Goal: Information Seeking & Learning: Learn about a topic

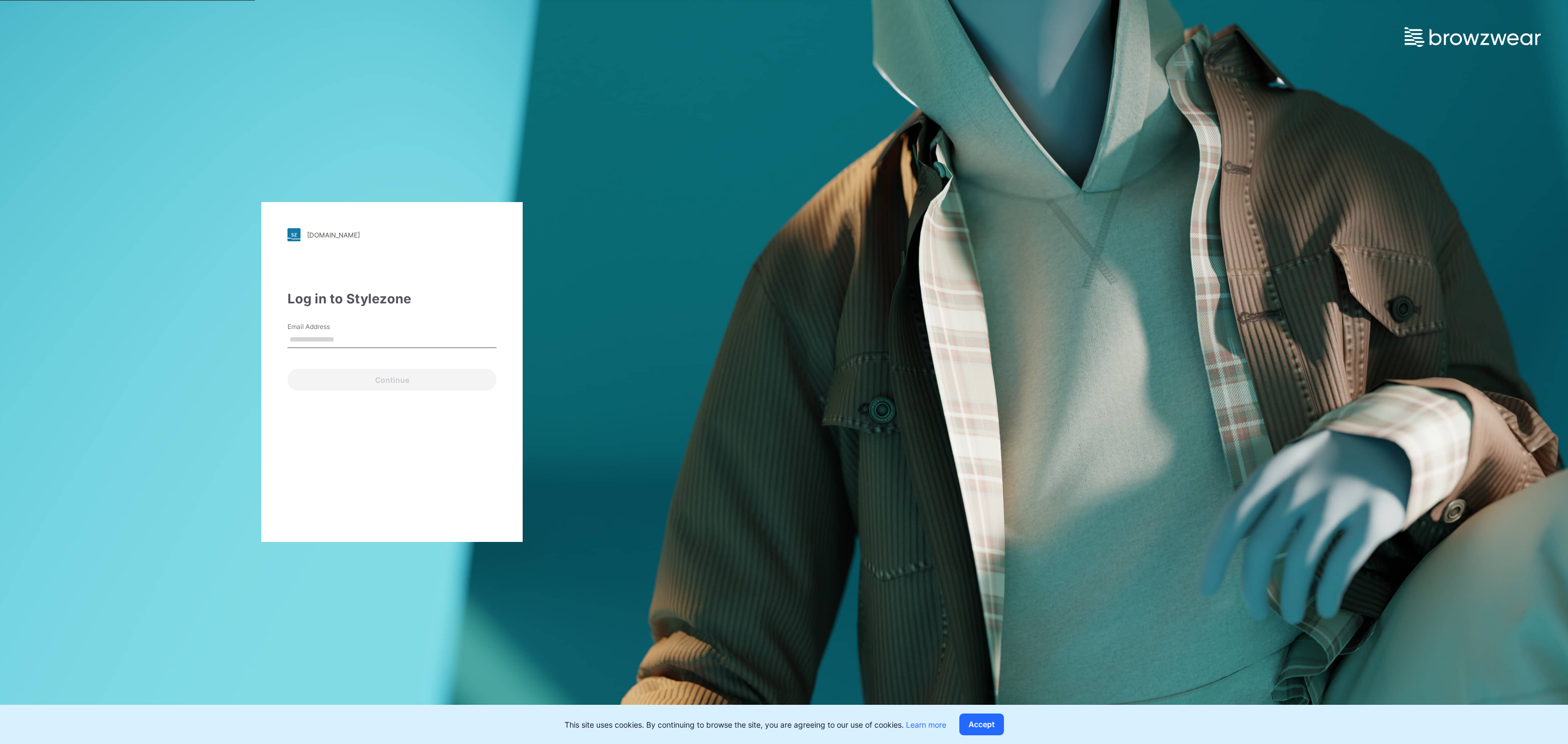
type input "**********"
drag, startPoint x: 423, startPoint y: 337, endPoint x: 180, endPoint y: 339, distance: 243.0
click at [180, 339] on div "**********" at bounding box center [392, 372] width 784 height 744
click at [338, 342] on input "Email Address" at bounding box center [392, 339] width 209 height 16
type input "**********"
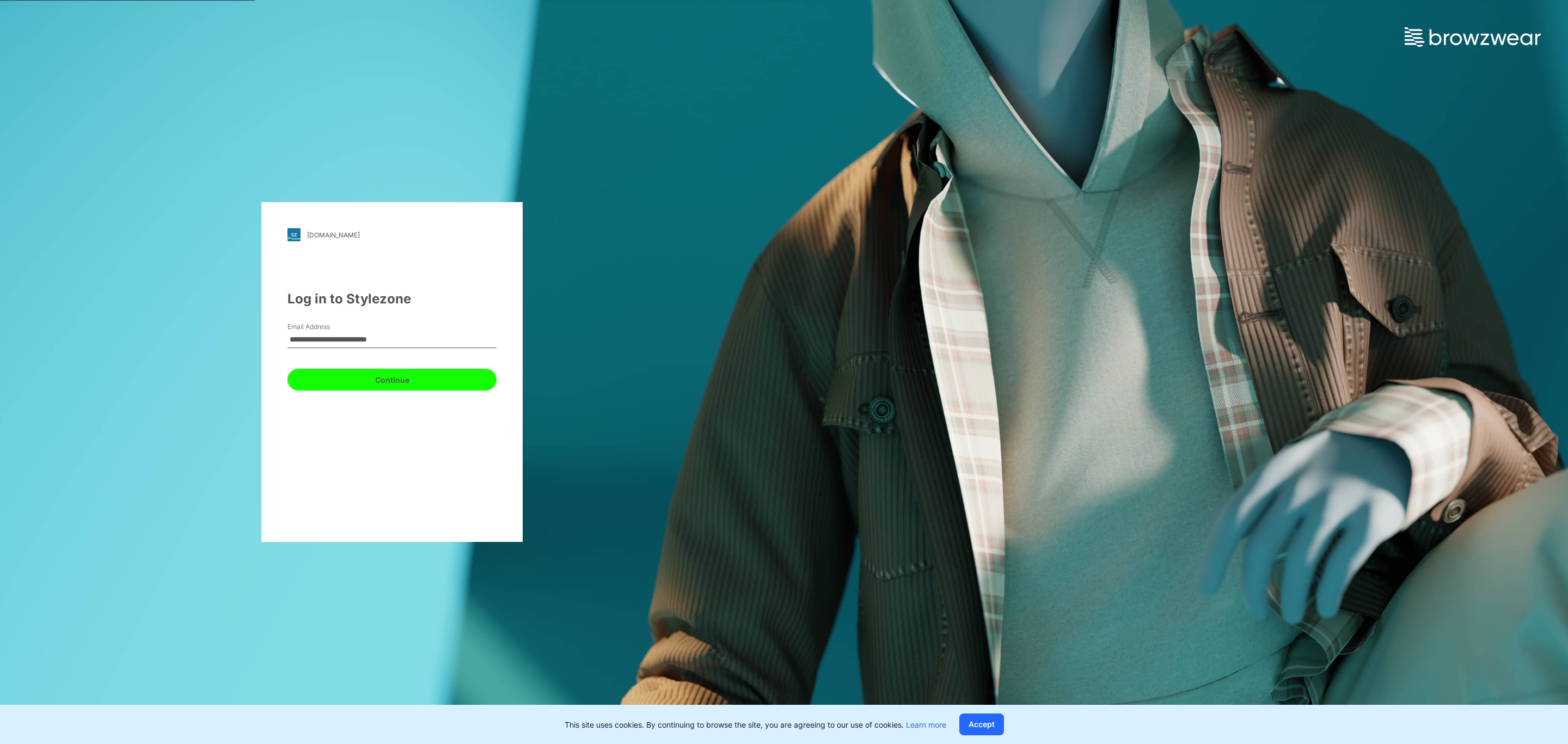
click at [405, 386] on button "Continue" at bounding box center [392, 380] width 209 height 22
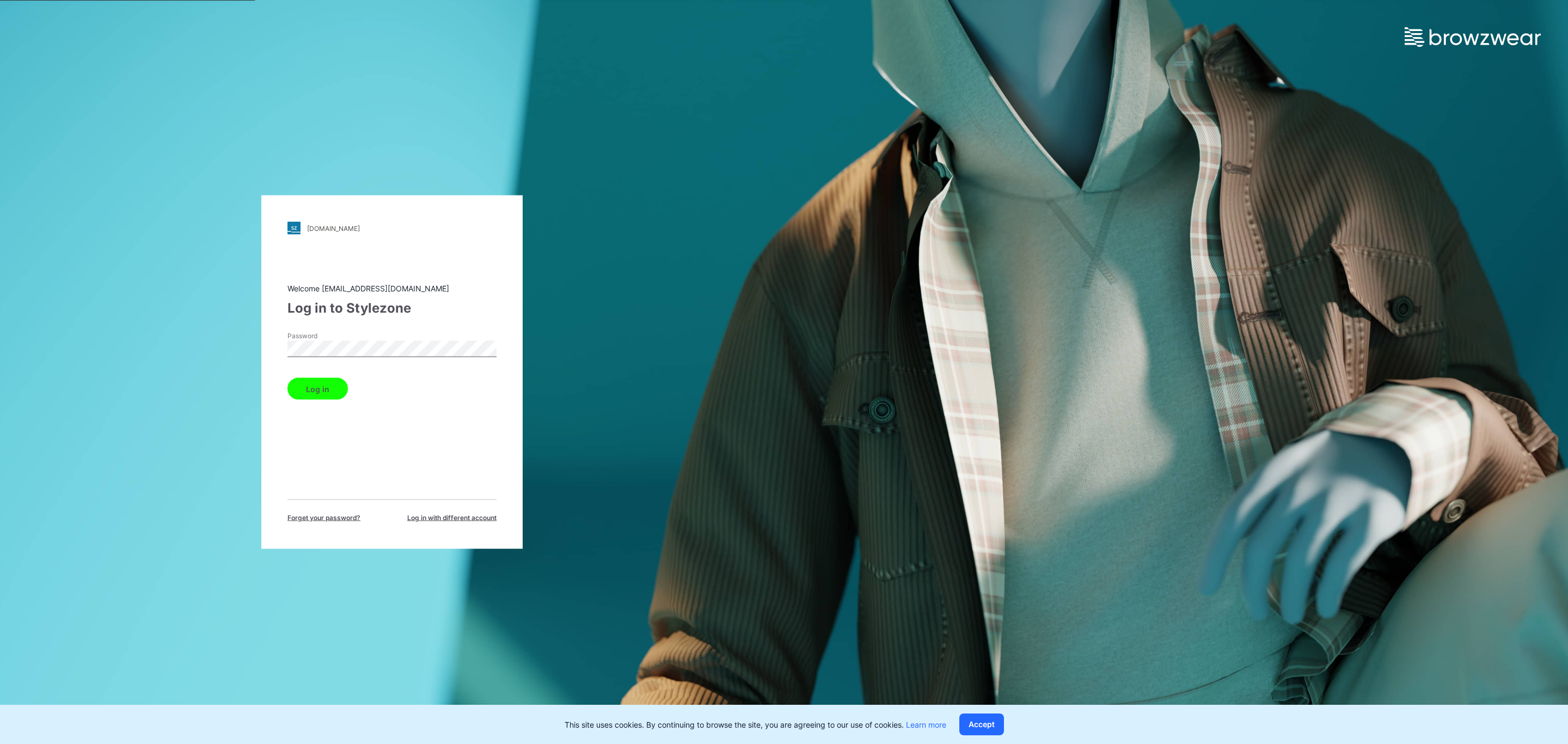
click at [303, 389] on button "Log in" at bounding box center [318, 389] width 60 height 22
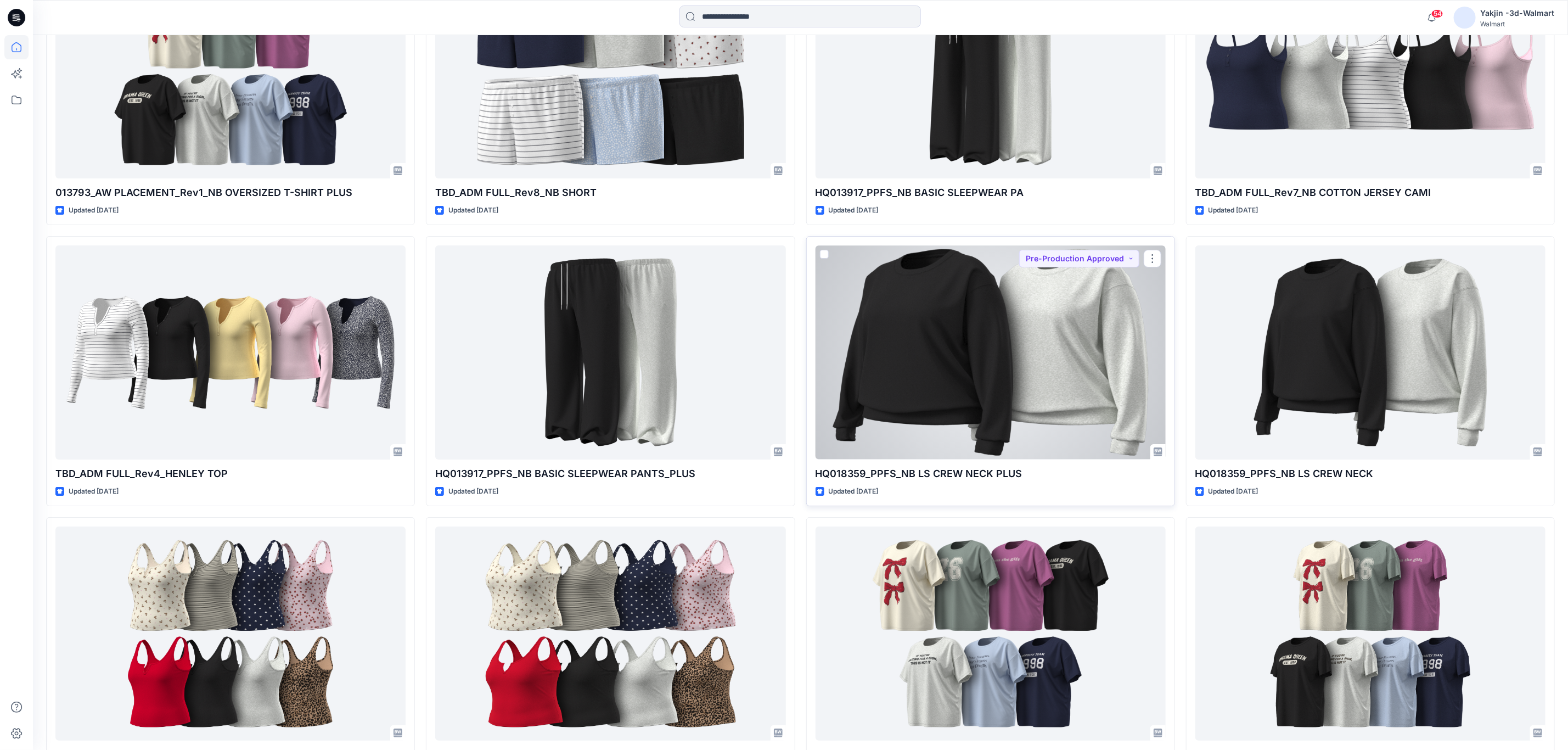
scroll to position [6120, 0]
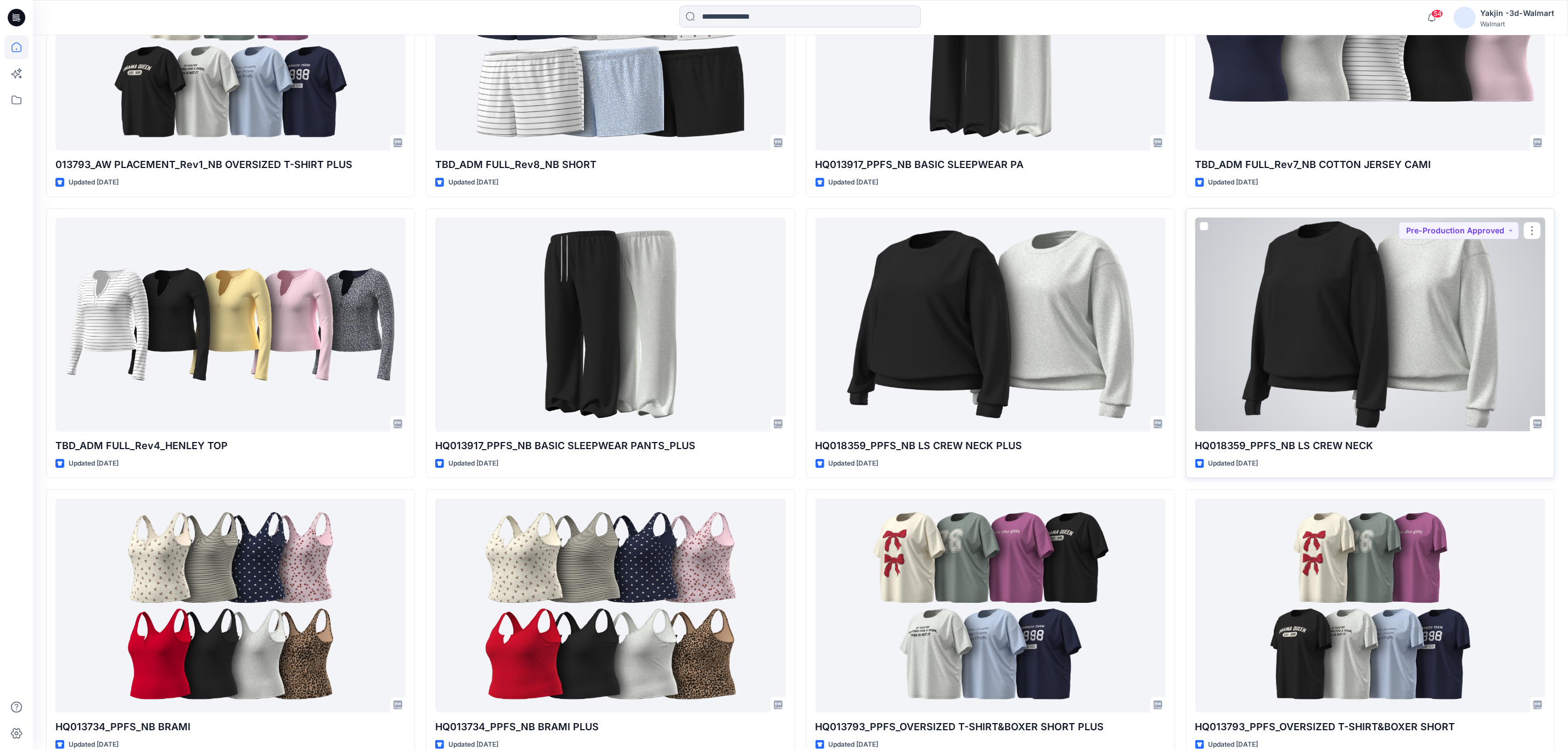
click at [1412, 305] on div at bounding box center [1370, 324] width 350 height 213
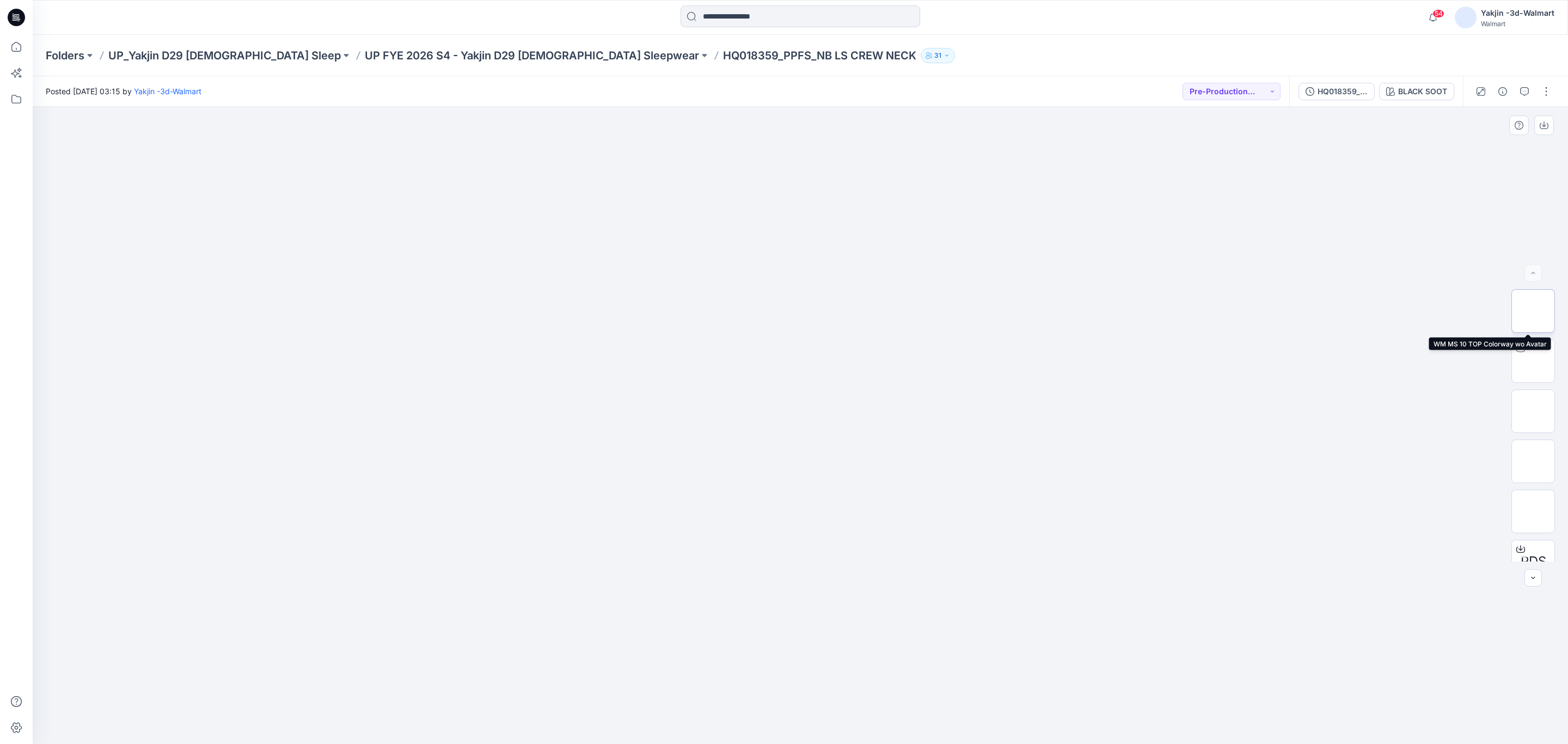
click at [1533, 311] on img at bounding box center [1533, 311] width 0 height 0
click at [1412, 90] on div "BLACK SOOT" at bounding box center [1423, 91] width 49 height 12
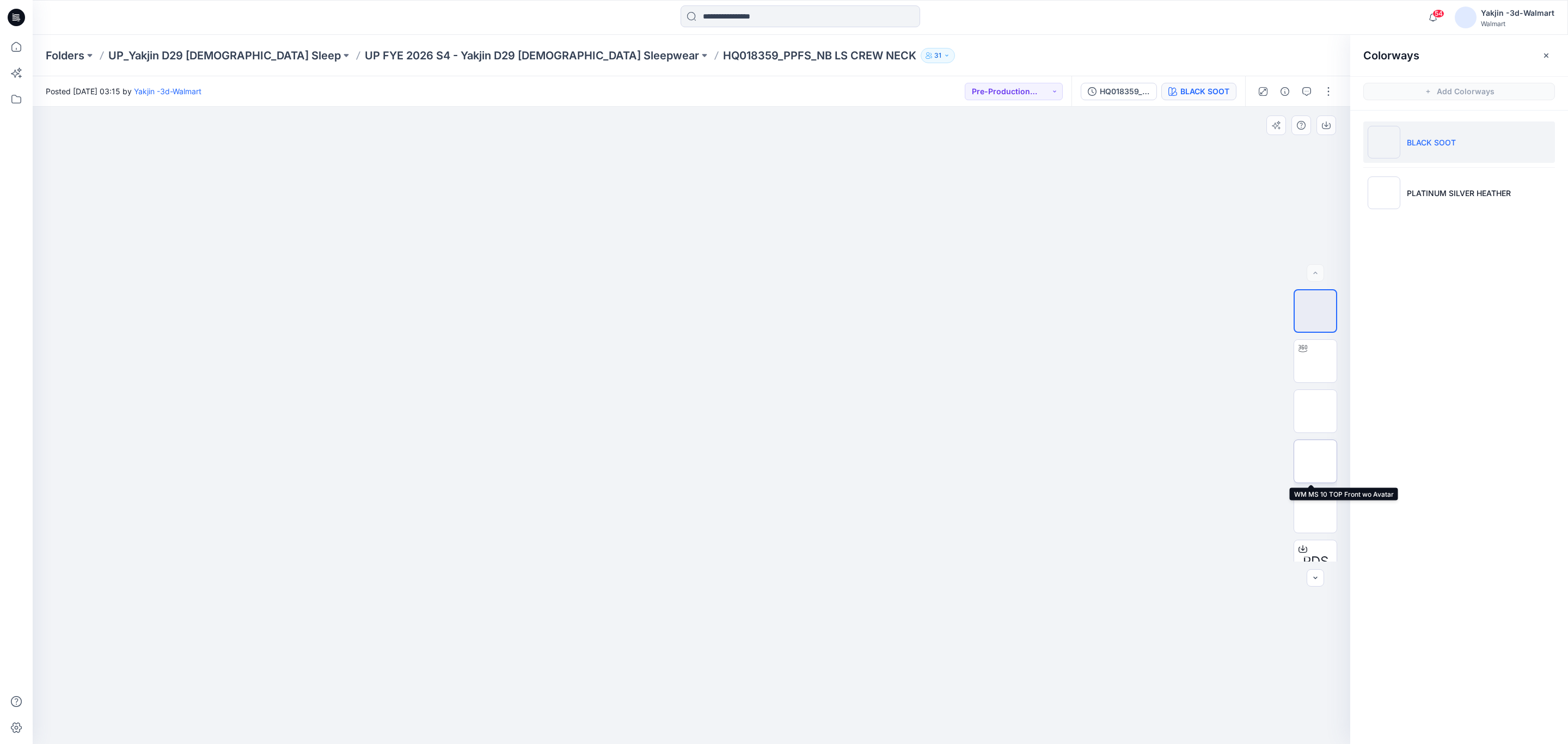
click at [1316, 461] on img at bounding box center [1316, 461] width 0 height 0
click at [1329, 126] on icon "button" at bounding box center [1327, 126] width 9 height 9
click at [1416, 194] on p "PLATINUM SILVER HEATHER" at bounding box center [1459, 193] width 104 height 12
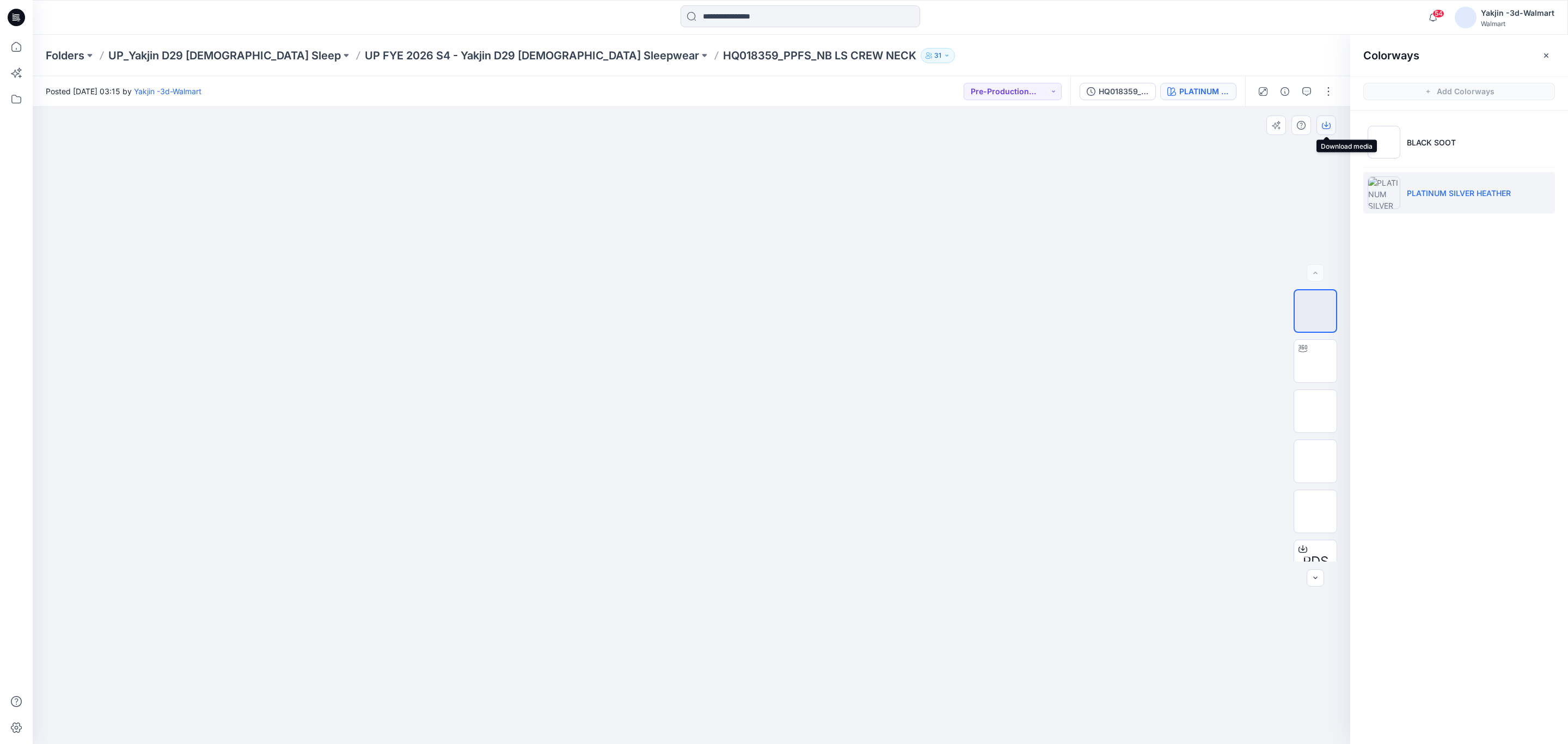
click at [1324, 123] on icon "button" at bounding box center [1327, 126] width 9 height 9
click at [1316, 461] on img at bounding box center [1316, 461] width 0 height 0
click at [1322, 127] on icon "button" at bounding box center [1327, 126] width 9 height 9
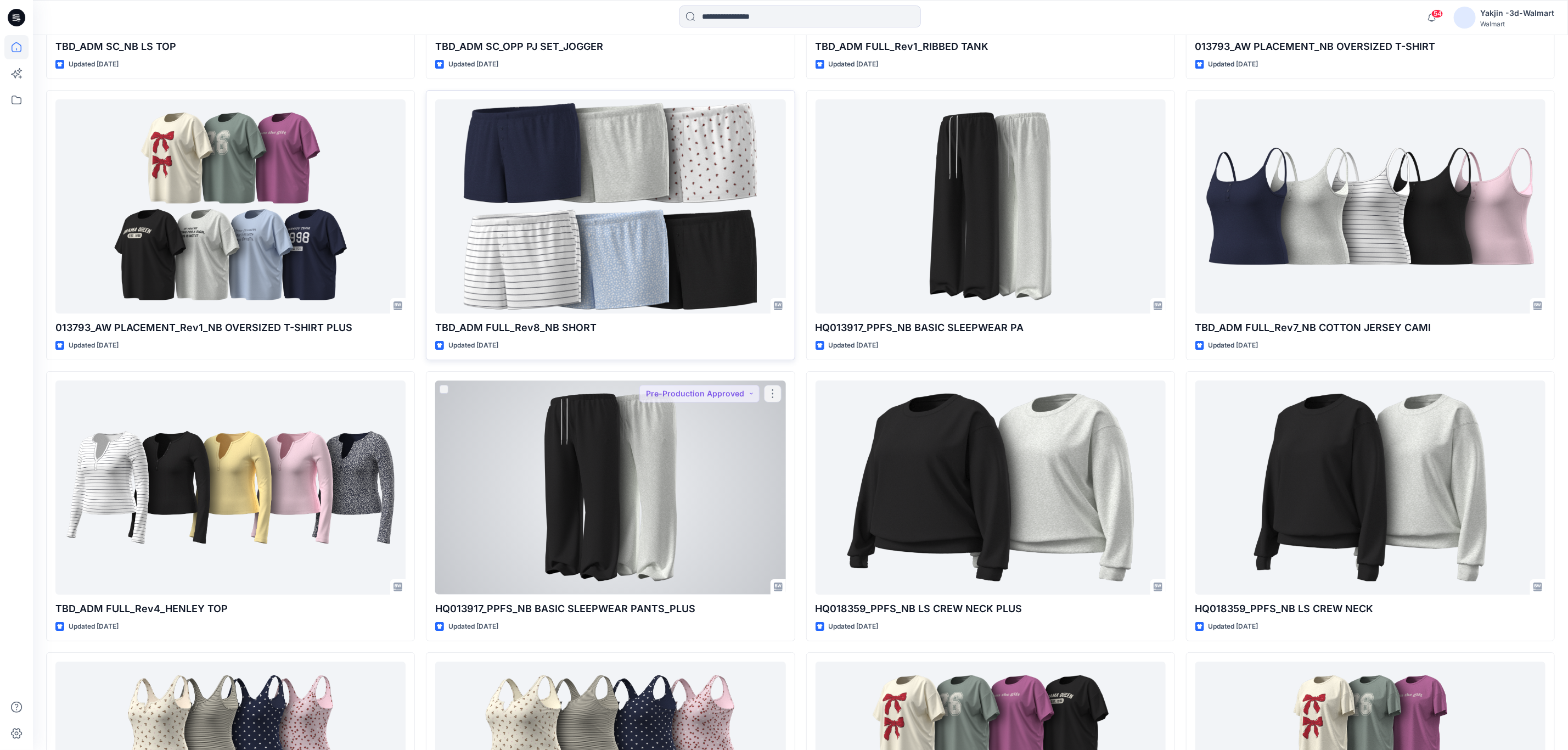
scroll to position [5955, 0]
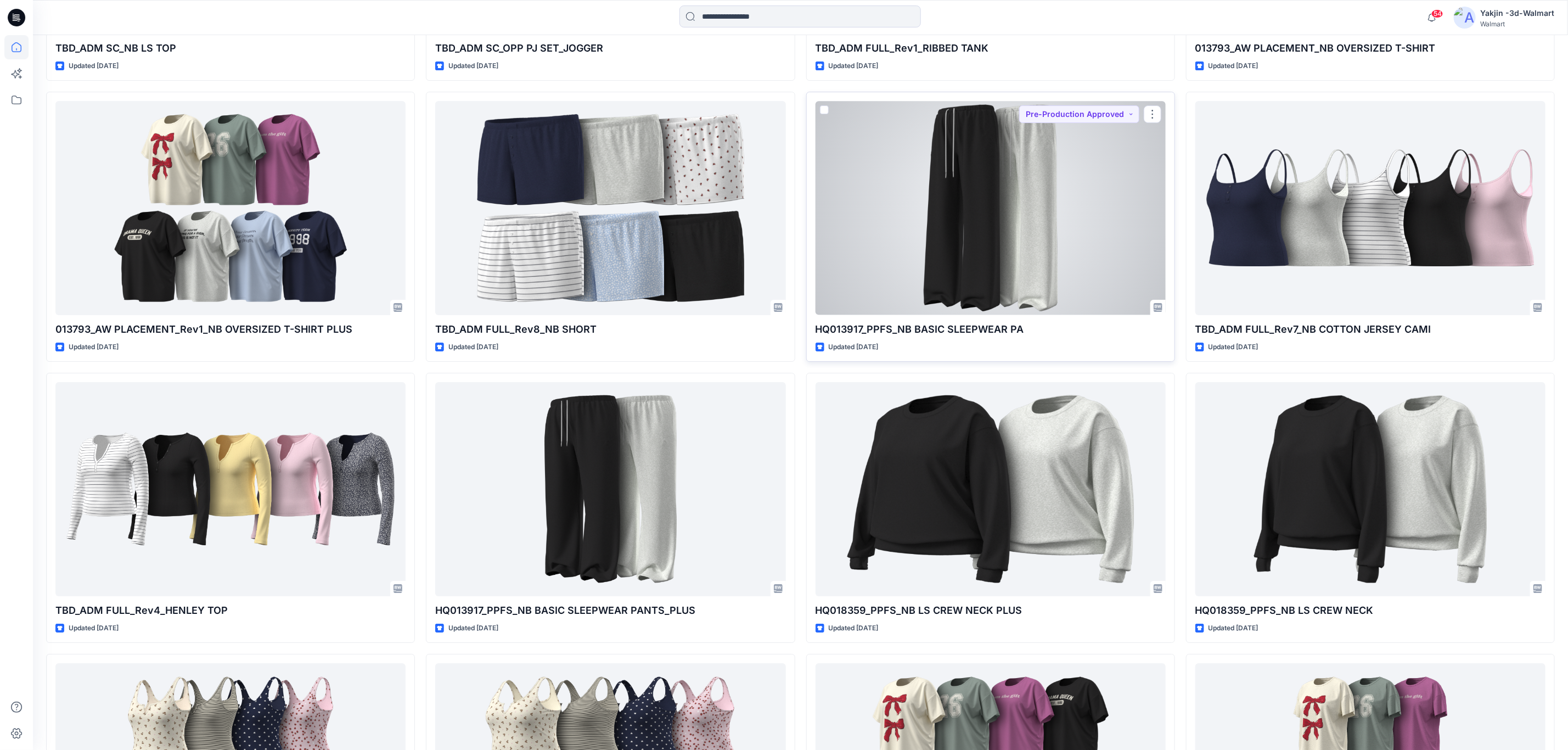
click at [984, 208] on div at bounding box center [991, 208] width 350 height 213
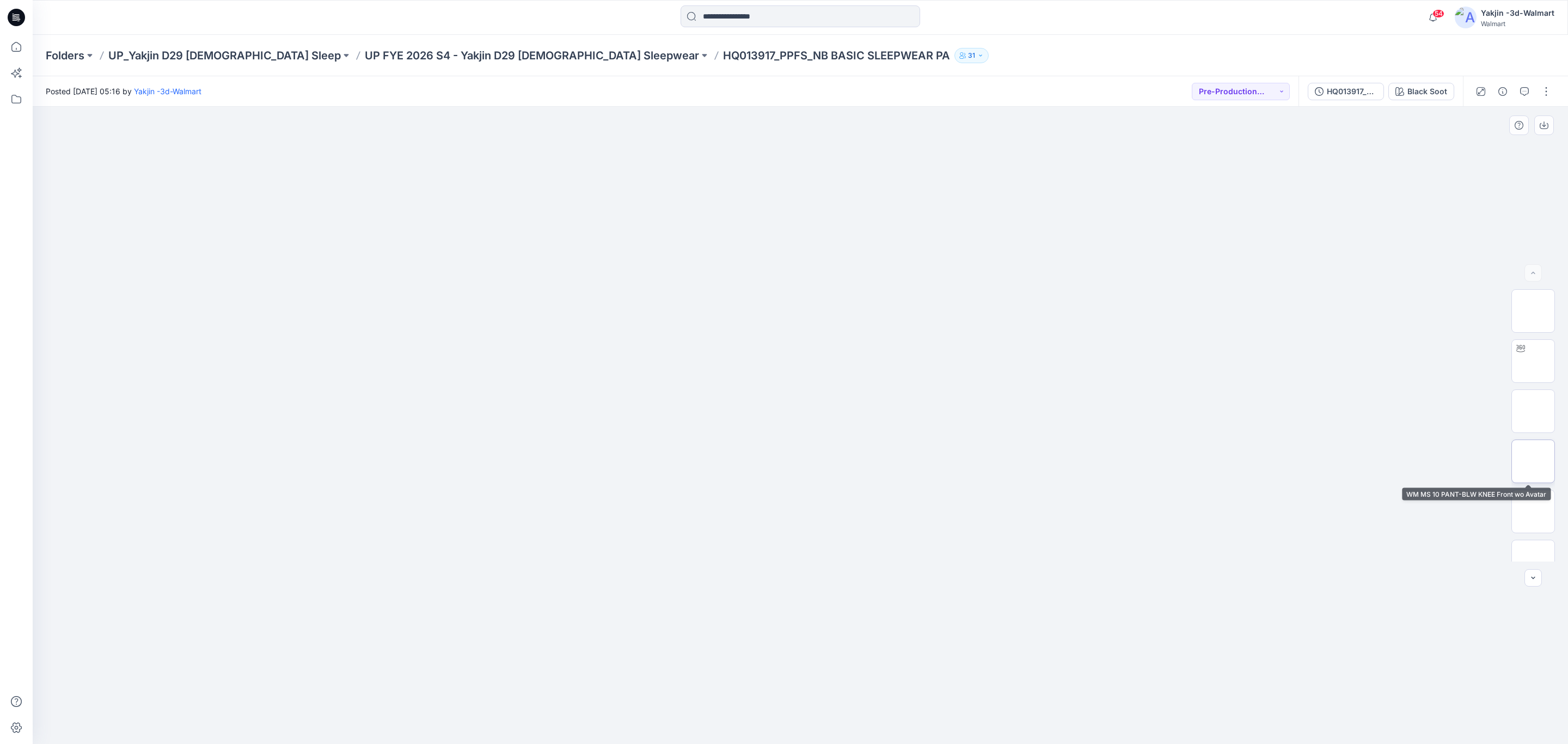
click at [1533, 461] on img at bounding box center [1533, 461] width 0 height 0
click at [1434, 90] on div "Black Soot" at bounding box center [1428, 91] width 40 height 12
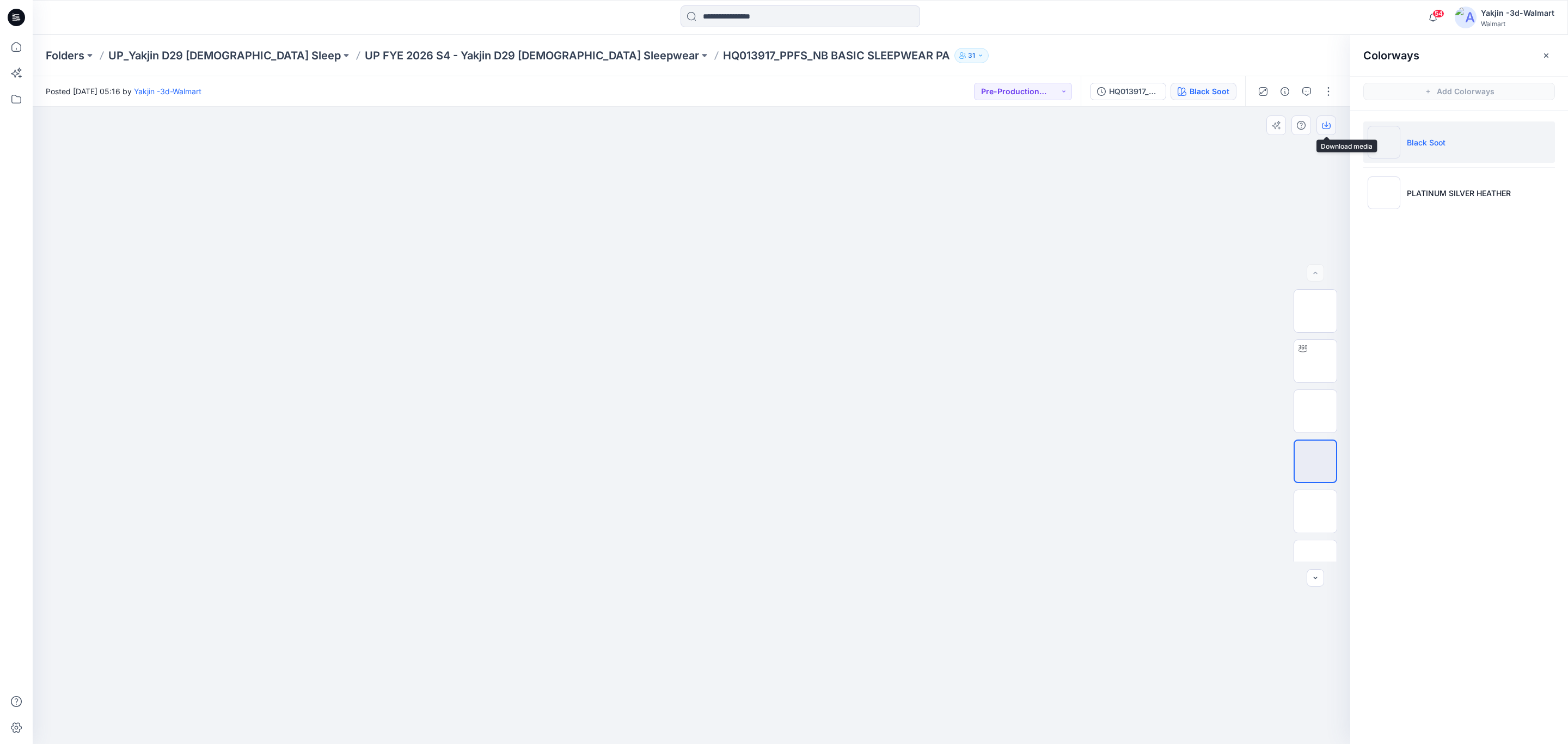
click at [1323, 126] on icon "button" at bounding box center [1327, 126] width 9 height 9
click at [1525, 201] on li "PLATINUM SILVER HEATHER" at bounding box center [1459, 192] width 192 height 41
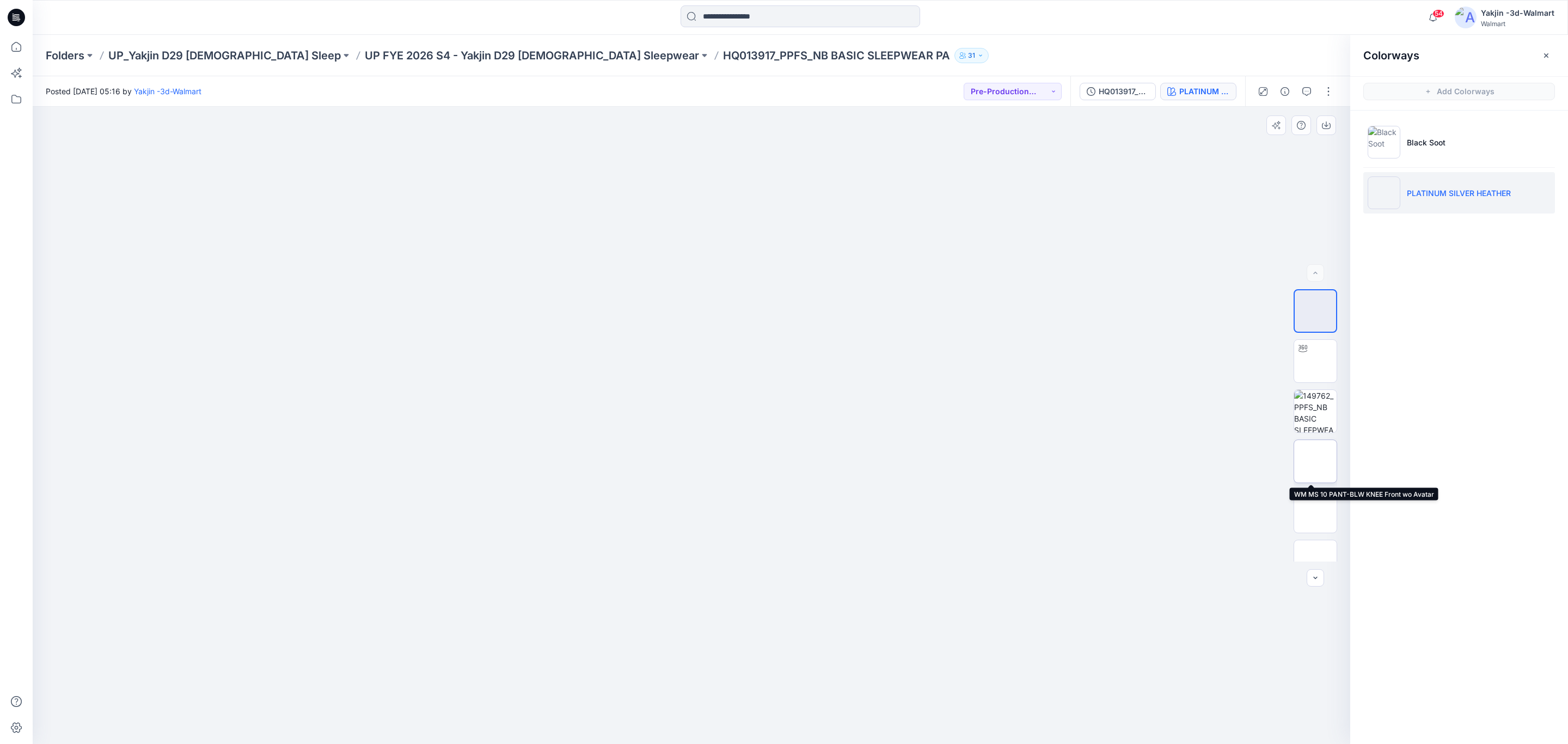
click at [1316, 461] on img at bounding box center [1316, 461] width 0 height 0
click at [1329, 131] on button "button" at bounding box center [1326, 125] width 19 height 19
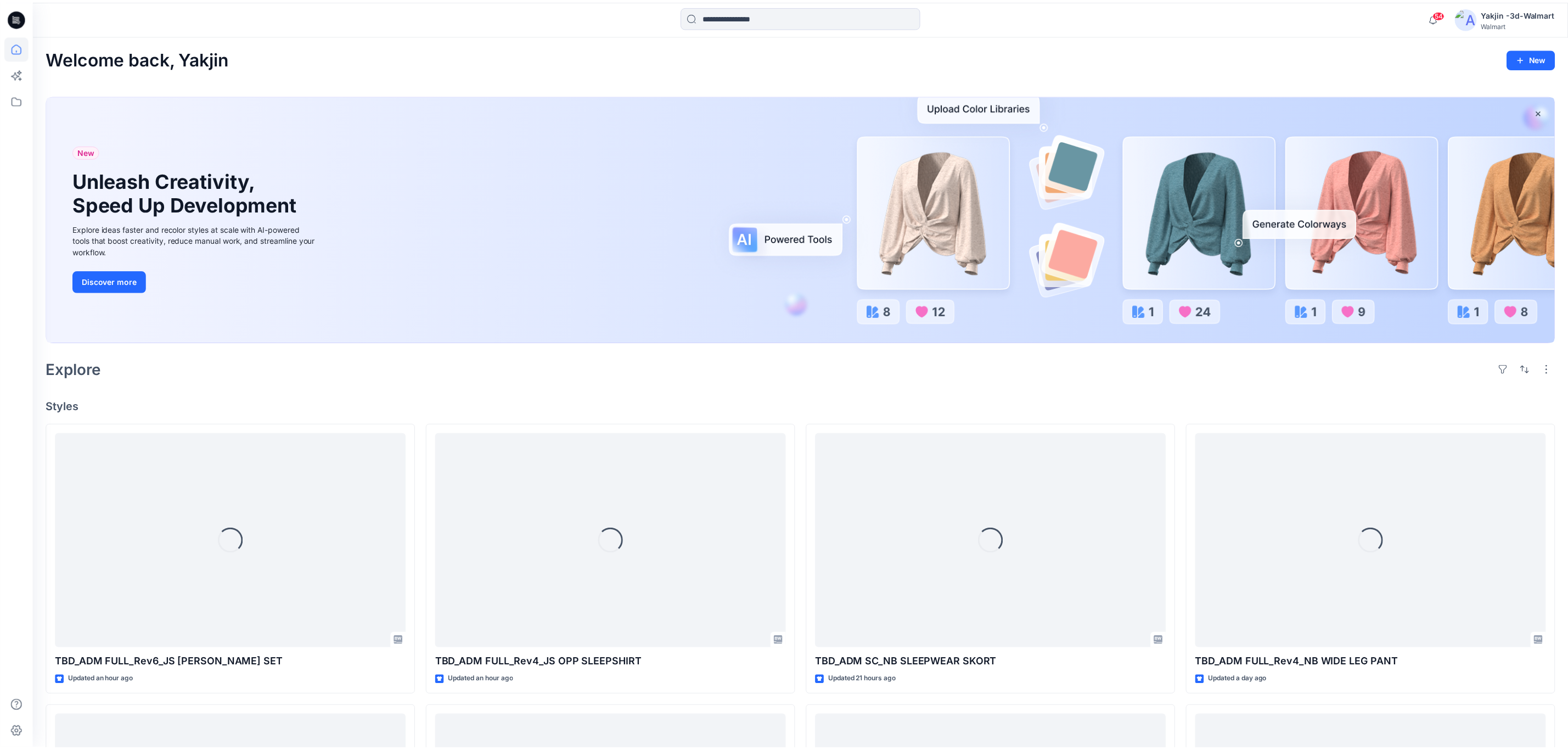
scroll to position [5955, 0]
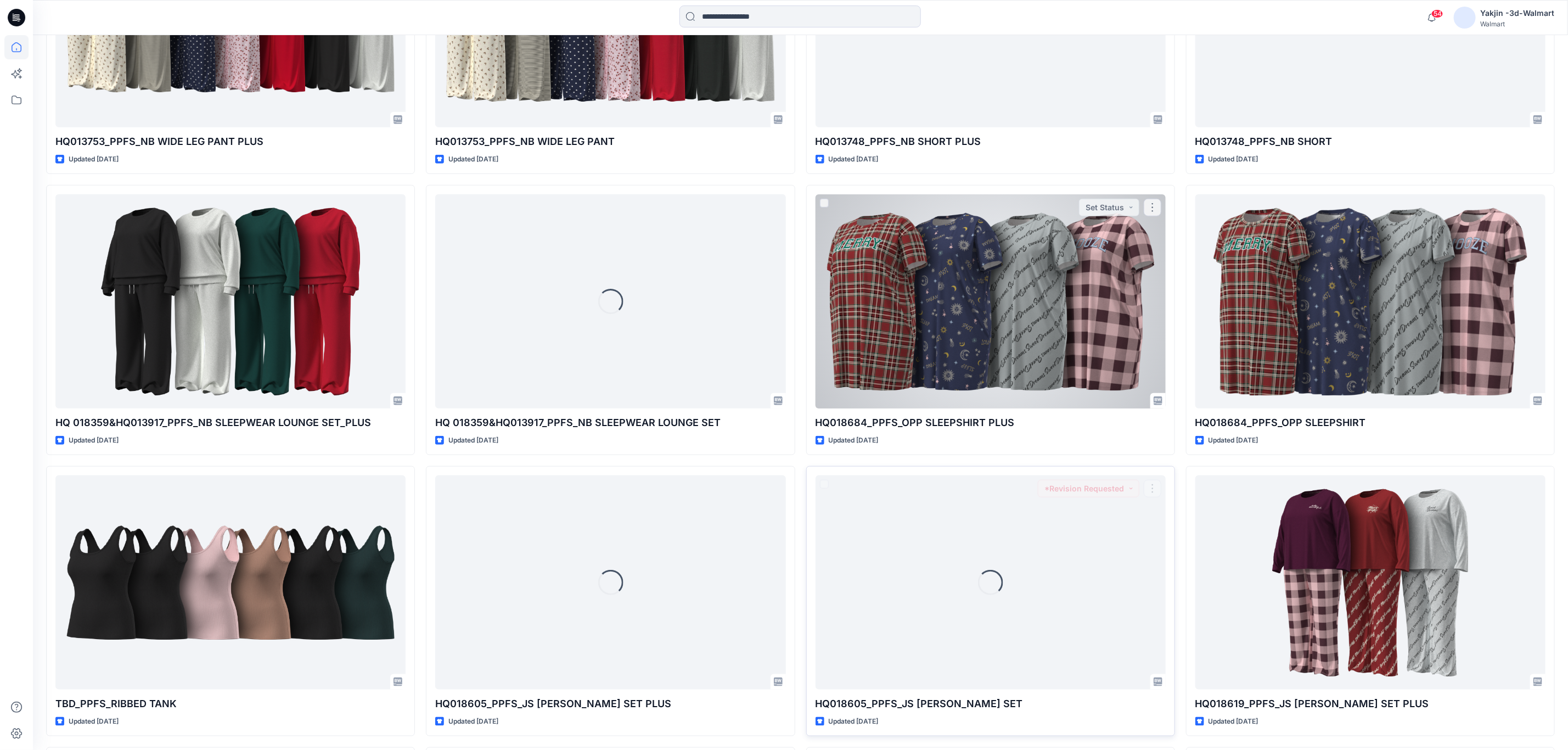
scroll to position [6964, 0]
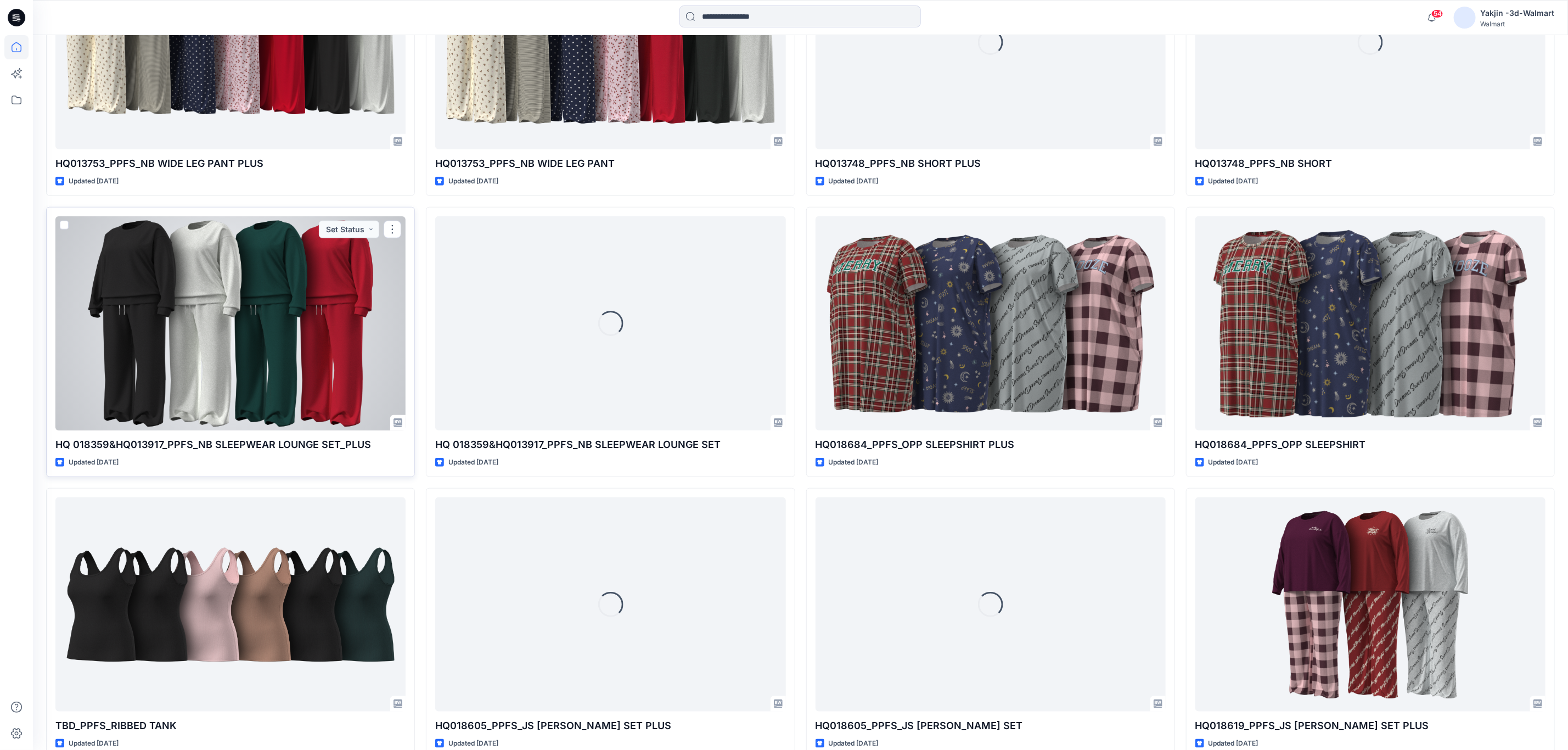
click at [250, 340] on div at bounding box center [230, 322] width 350 height 213
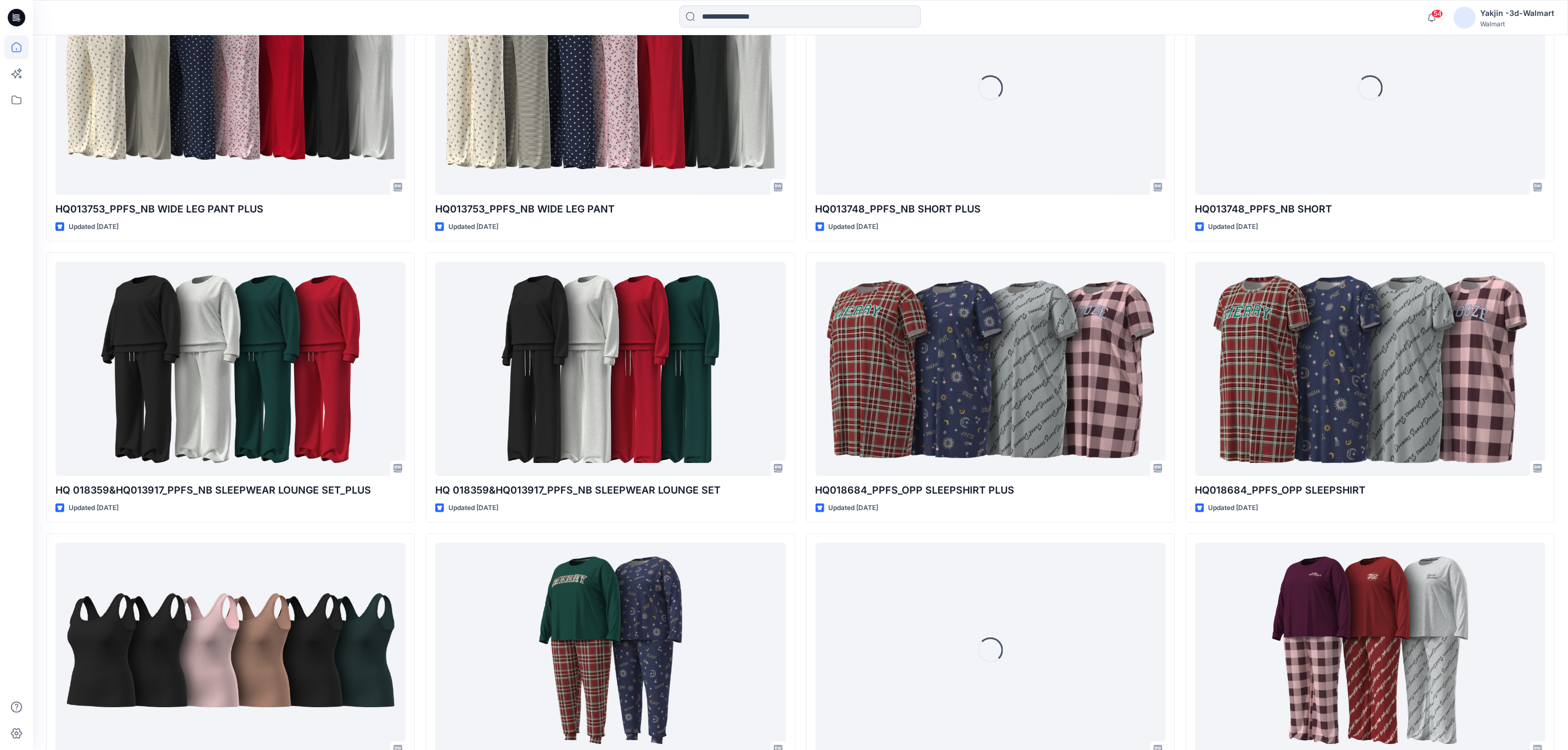
scroll to position [6882, 0]
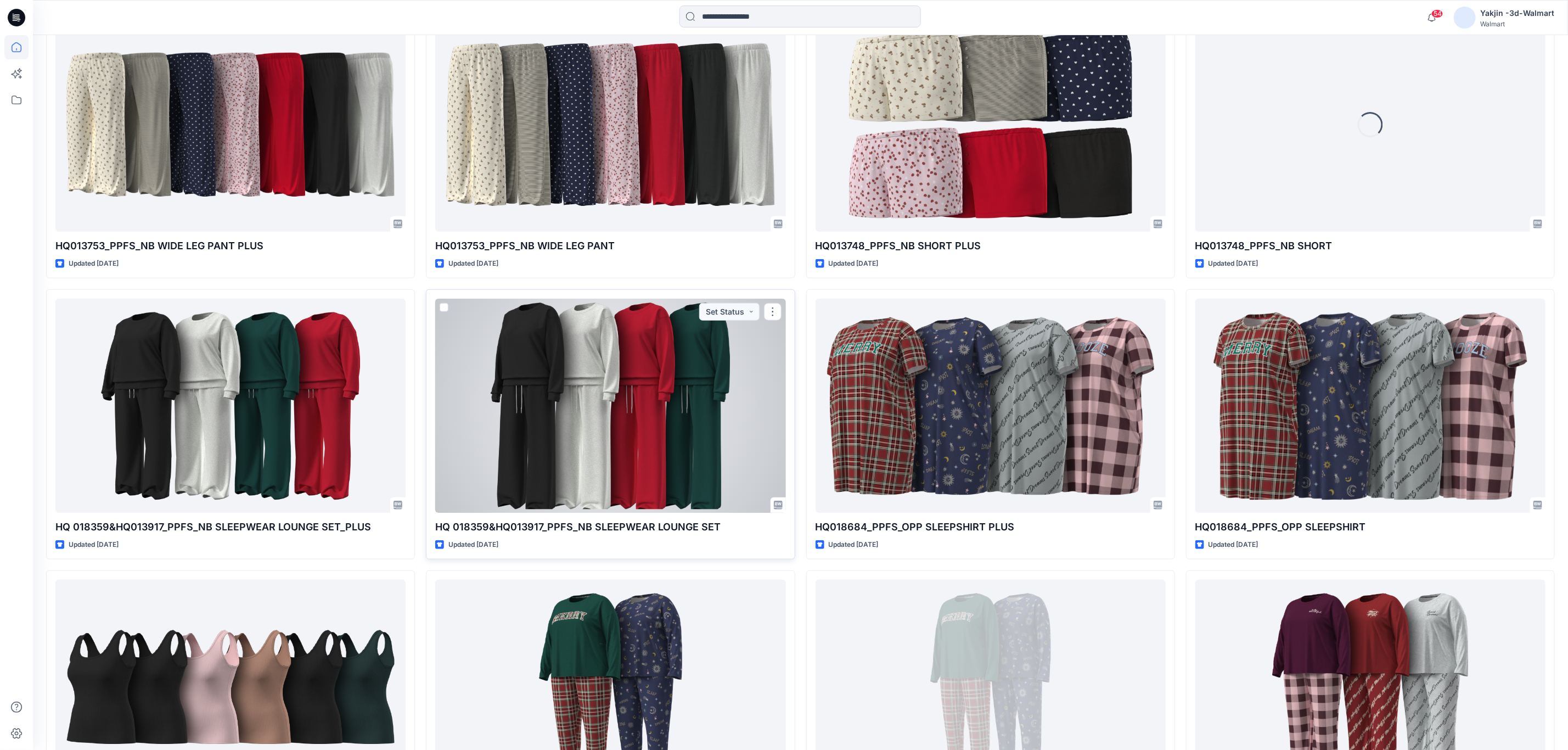
click at [624, 448] on div at bounding box center [610, 405] width 350 height 213
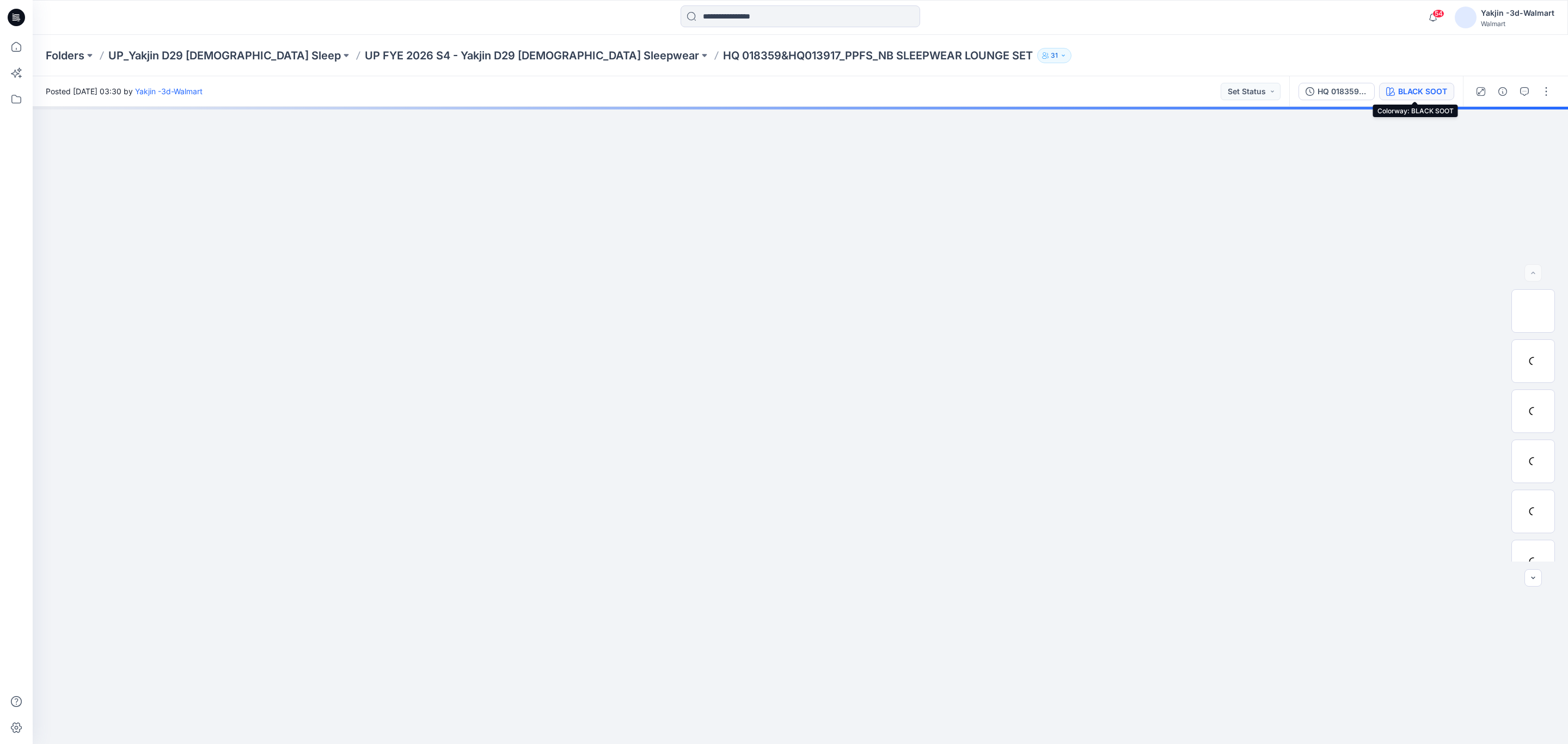
click at [1433, 93] on div "BLACK SOOT" at bounding box center [1423, 91] width 49 height 12
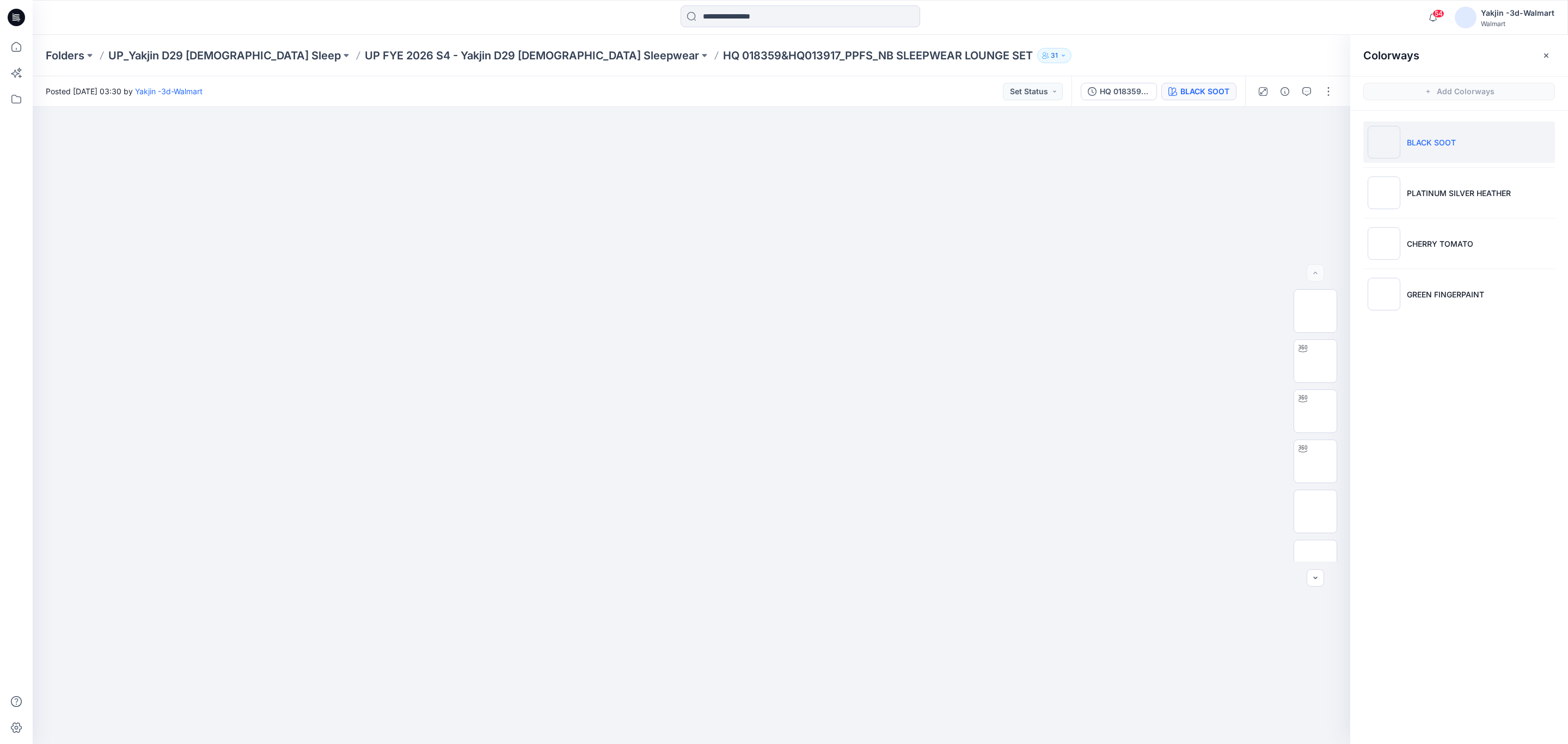
click at [1407, 144] on p "BLACK SOOT" at bounding box center [1432, 142] width 49 height 12
click at [1316, 361] on img at bounding box center [1316, 361] width 0 height 0
click at [1437, 149] on li "BLACK SOOT" at bounding box center [1459, 142] width 192 height 41
click at [1316, 361] on img at bounding box center [1316, 361] width 0 height 0
drag, startPoint x: 1093, startPoint y: 213, endPoint x: 1067, endPoint y: 211, distance: 26.1
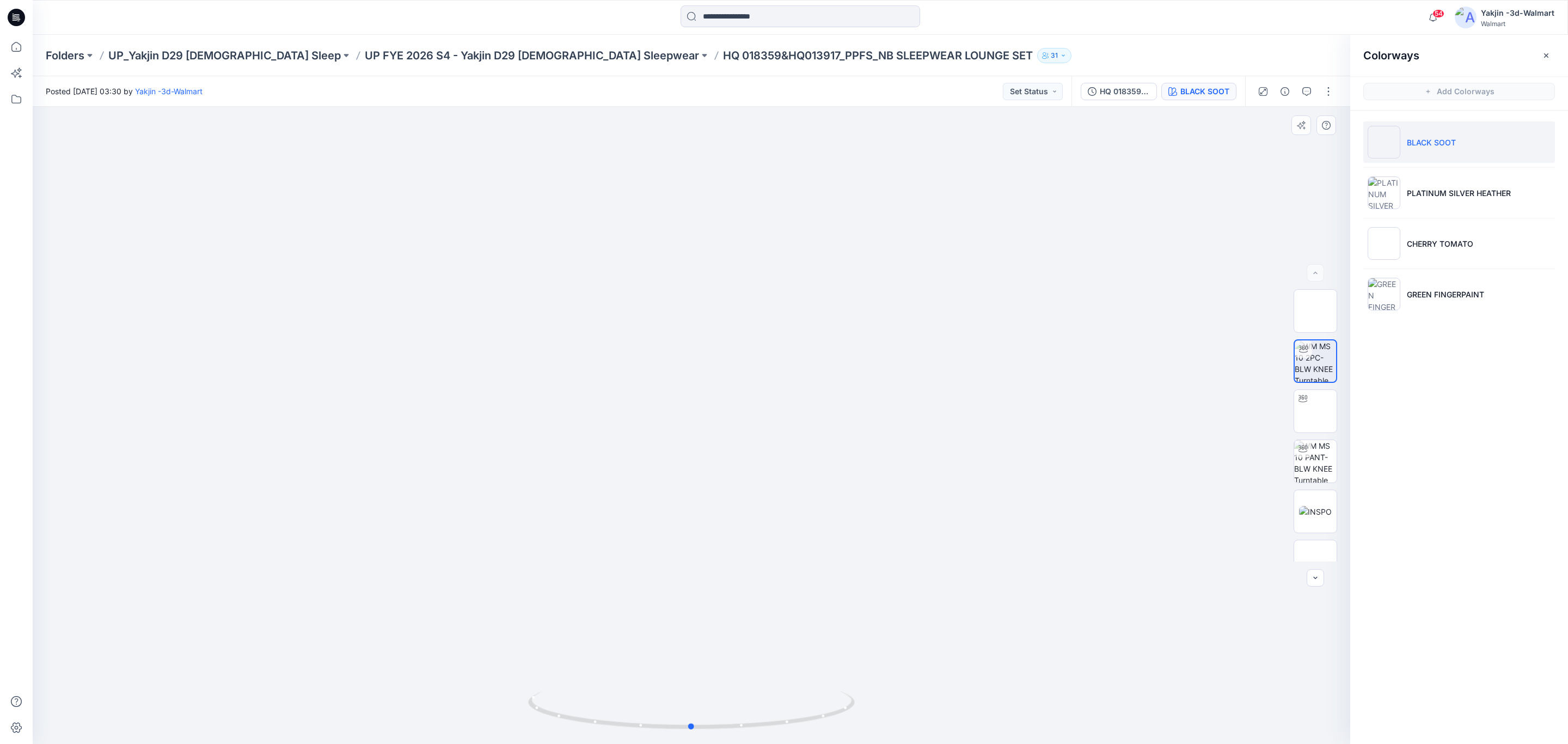
click at [1067, 211] on div at bounding box center [692, 425] width 1318 height 637
click at [1209, 92] on div "BLACK SOOT" at bounding box center [1205, 91] width 49 height 12
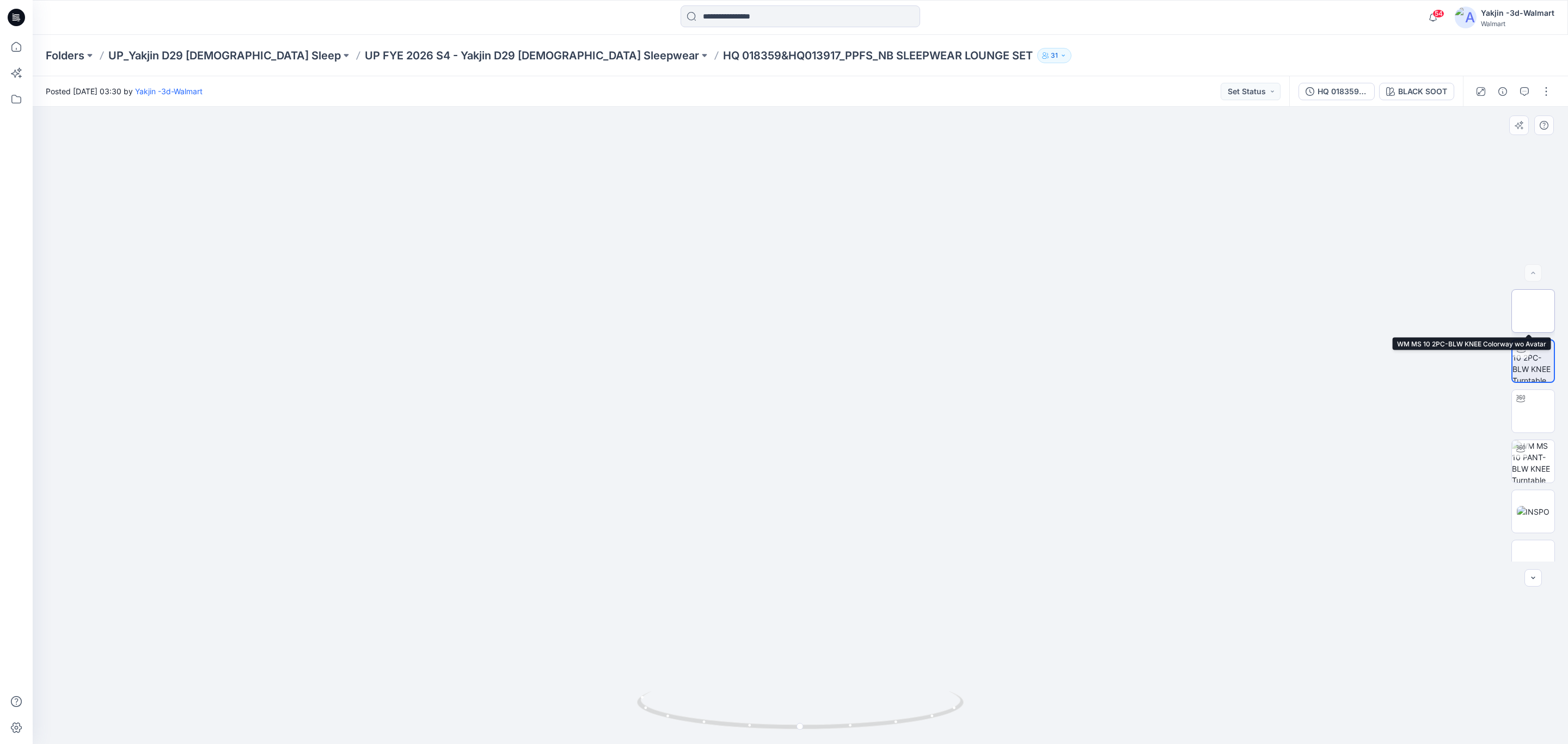
click at [1533, 311] on img at bounding box center [1533, 311] width 0 height 0
click at [1523, 339] on img at bounding box center [1533, 340] width 42 height 42
drag, startPoint x: 1531, startPoint y: 389, endPoint x: 1533, endPoint y: 395, distance: 6.3
click at [1533, 395] on img at bounding box center [1533, 390] width 42 height 42
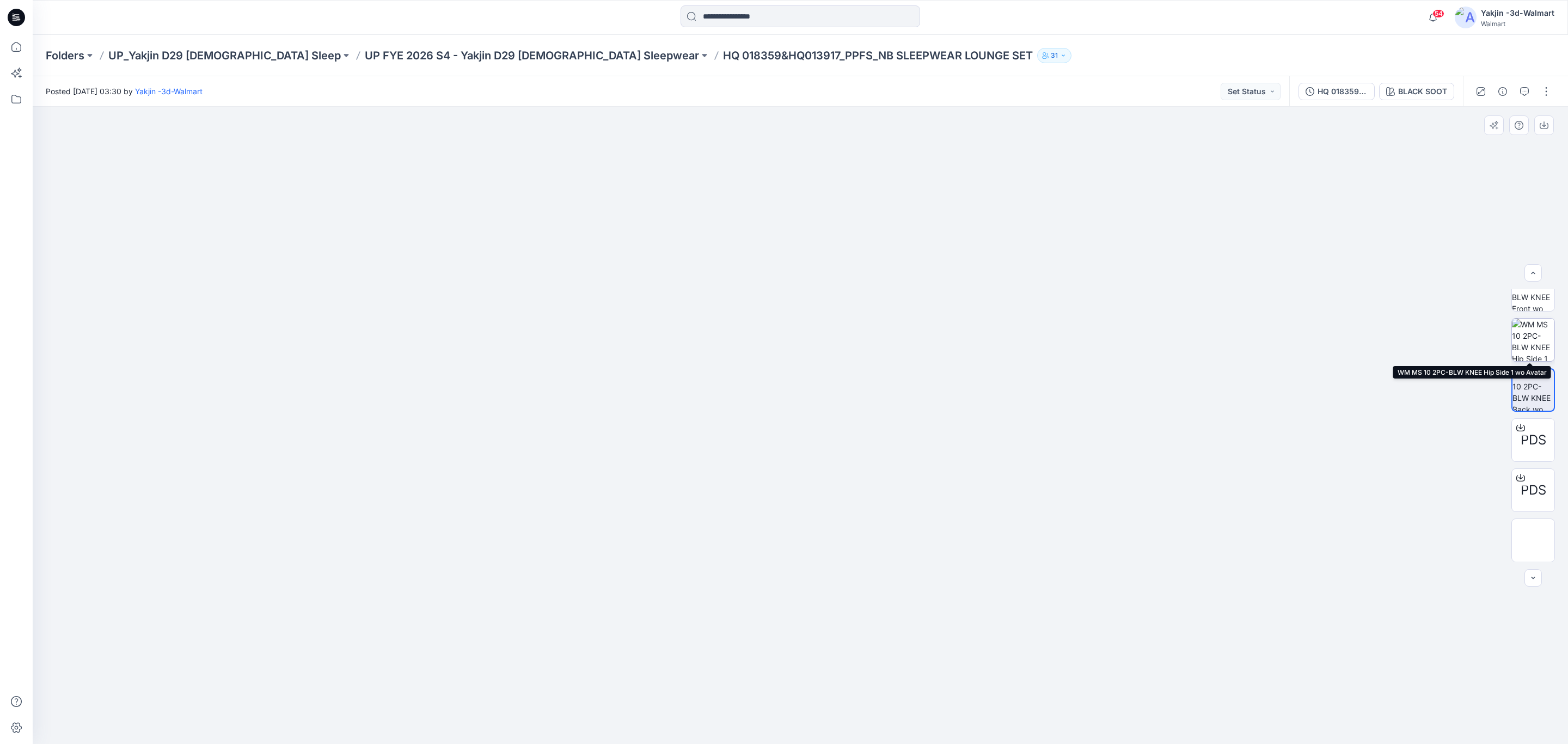
click at [1528, 333] on img at bounding box center [1533, 340] width 42 height 42
click at [1525, 291] on img at bounding box center [1533, 290] width 42 height 42
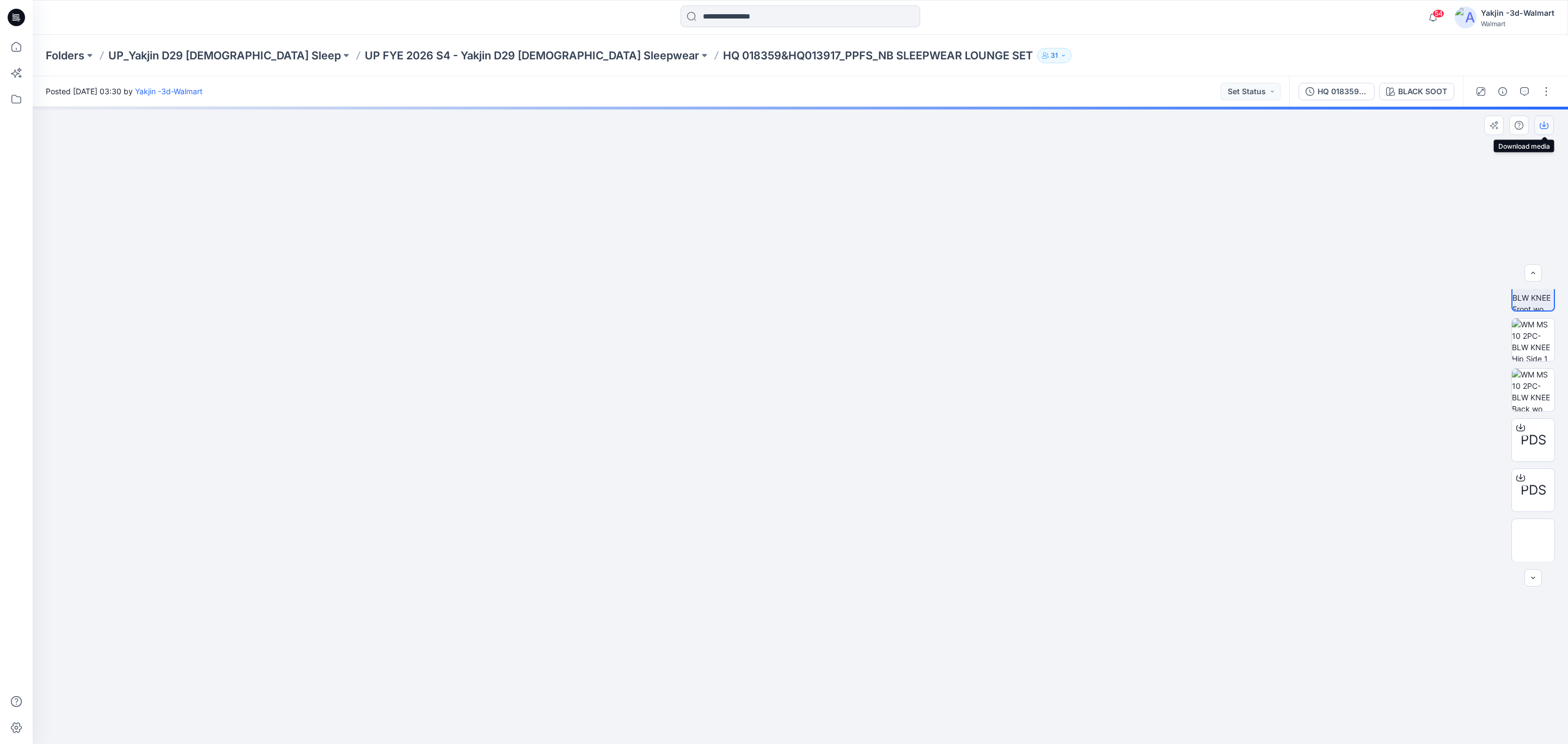
click at [1544, 126] on icon "button" at bounding box center [1544, 124] width 5 height 5
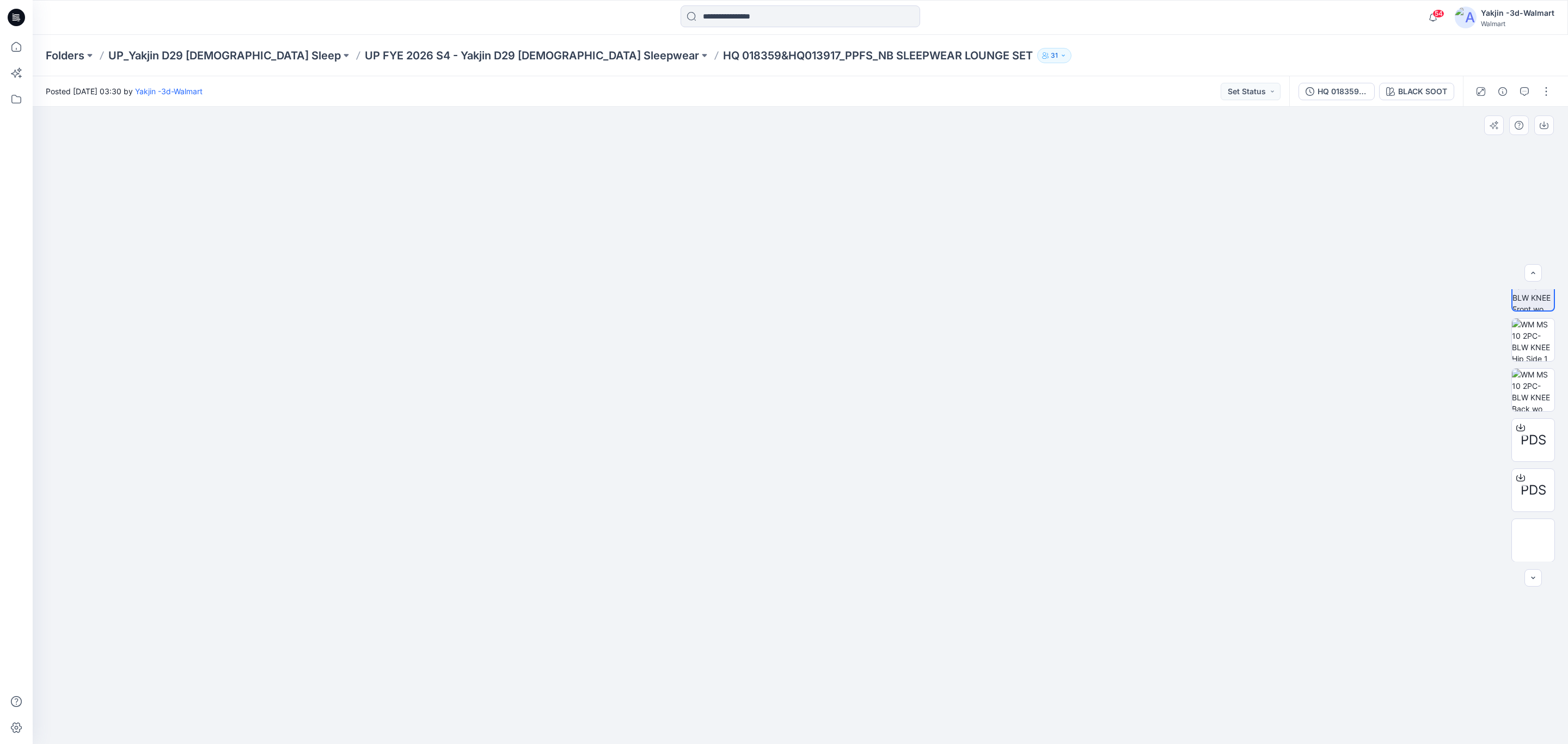
drag, startPoint x: 1085, startPoint y: 485, endPoint x: 1111, endPoint y: 476, distance: 27.5
click at [1085, 485] on div at bounding box center [800, 425] width 1536 height 637
click at [1434, 84] on button "BLACK SOOT" at bounding box center [1417, 91] width 75 height 17
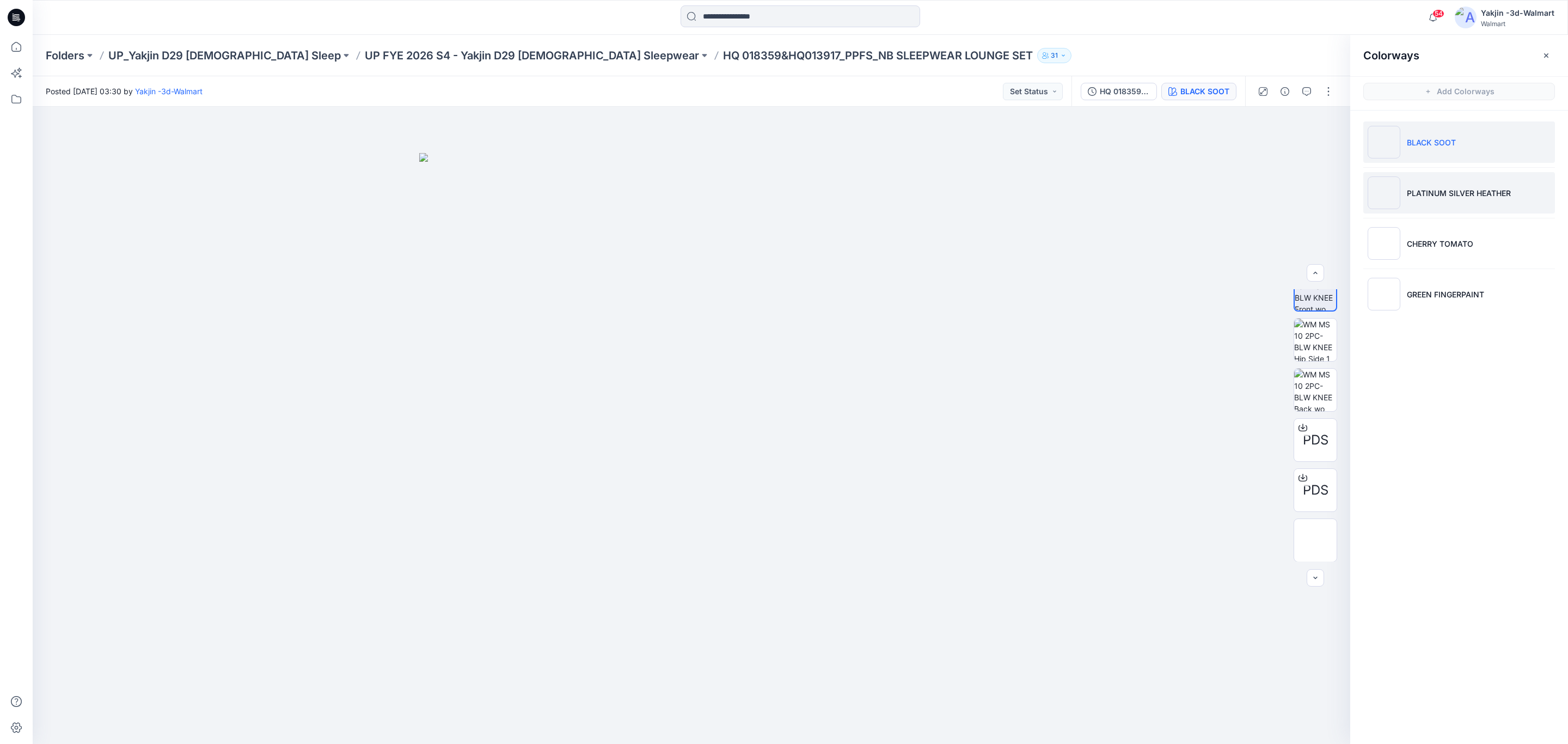
click at [1407, 195] on p "PLATINUM SILVER HEATHER" at bounding box center [1459, 193] width 104 height 12
click at [1314, 313] on div "PDS PDS" at bounding box center [1316, 425] width 44 height 272
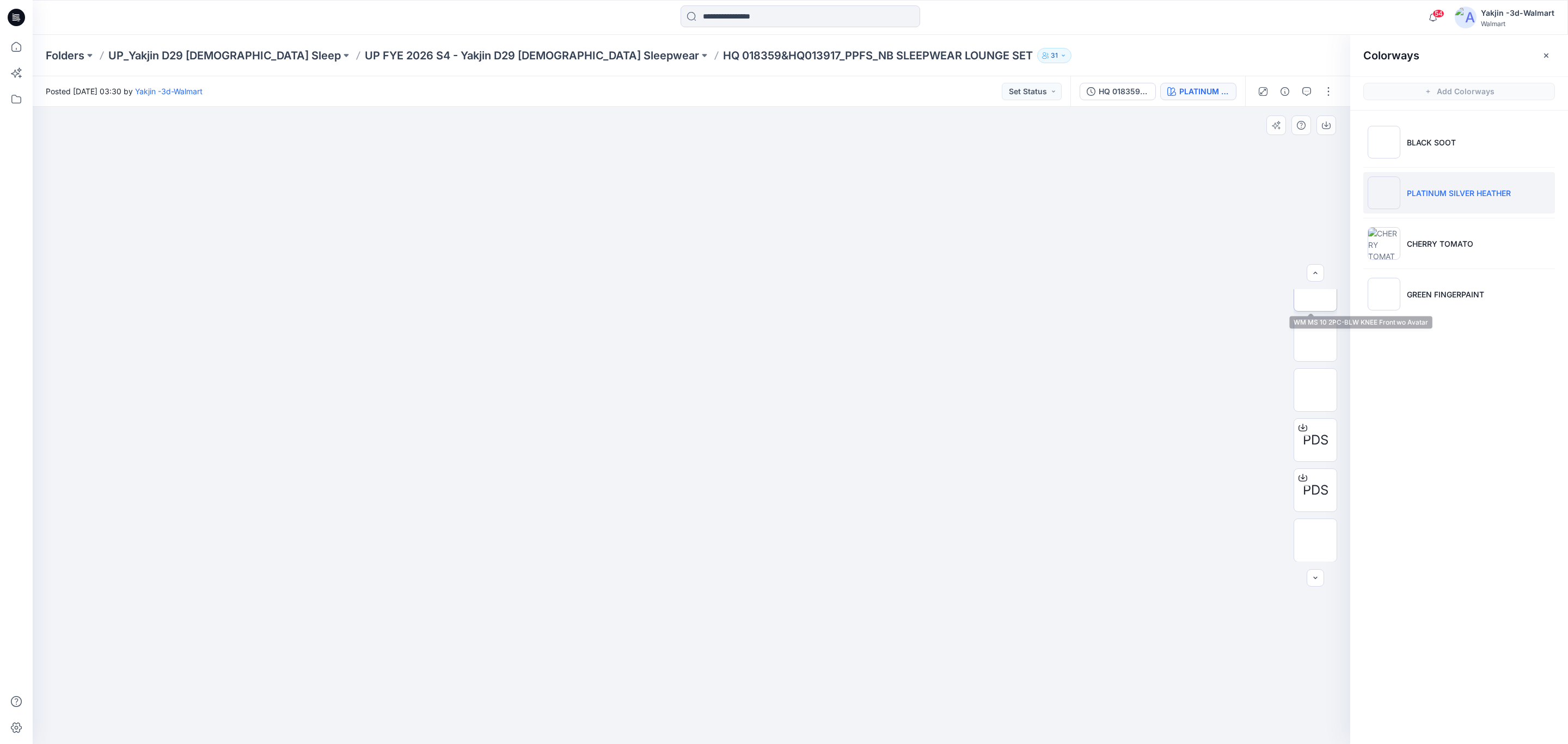
click at [1316, 290] on img at bounding box center [1316, 290] width 0 height 0
click at [1327, 125] on icon "button" at bounding box center [1327, 126] width 9 height 9
click at [1444, 249] on p "CHERRY TOMATO" at bounding box center [1440, 244] width 66 height 12
click at [1316, 290] on img at bounding box center [1316, 290] width 0 height 0
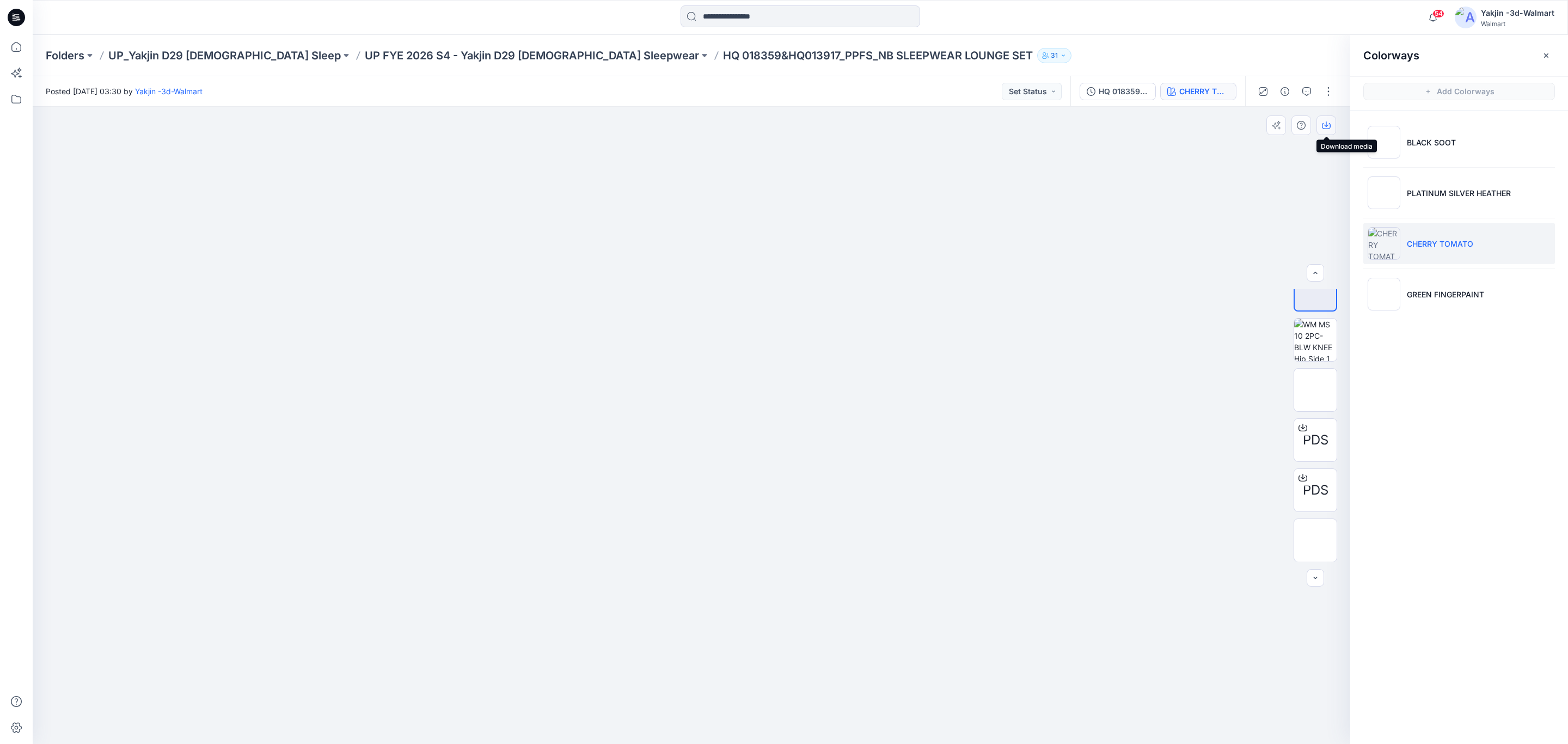
click at [1333, 122] on button "button" at bounding box center [1326, 125] width 19 height 19
click at [1522, 301] on li "GREEN FINGERPAINT" at bounding box center [1459, 294] width 192 height 41
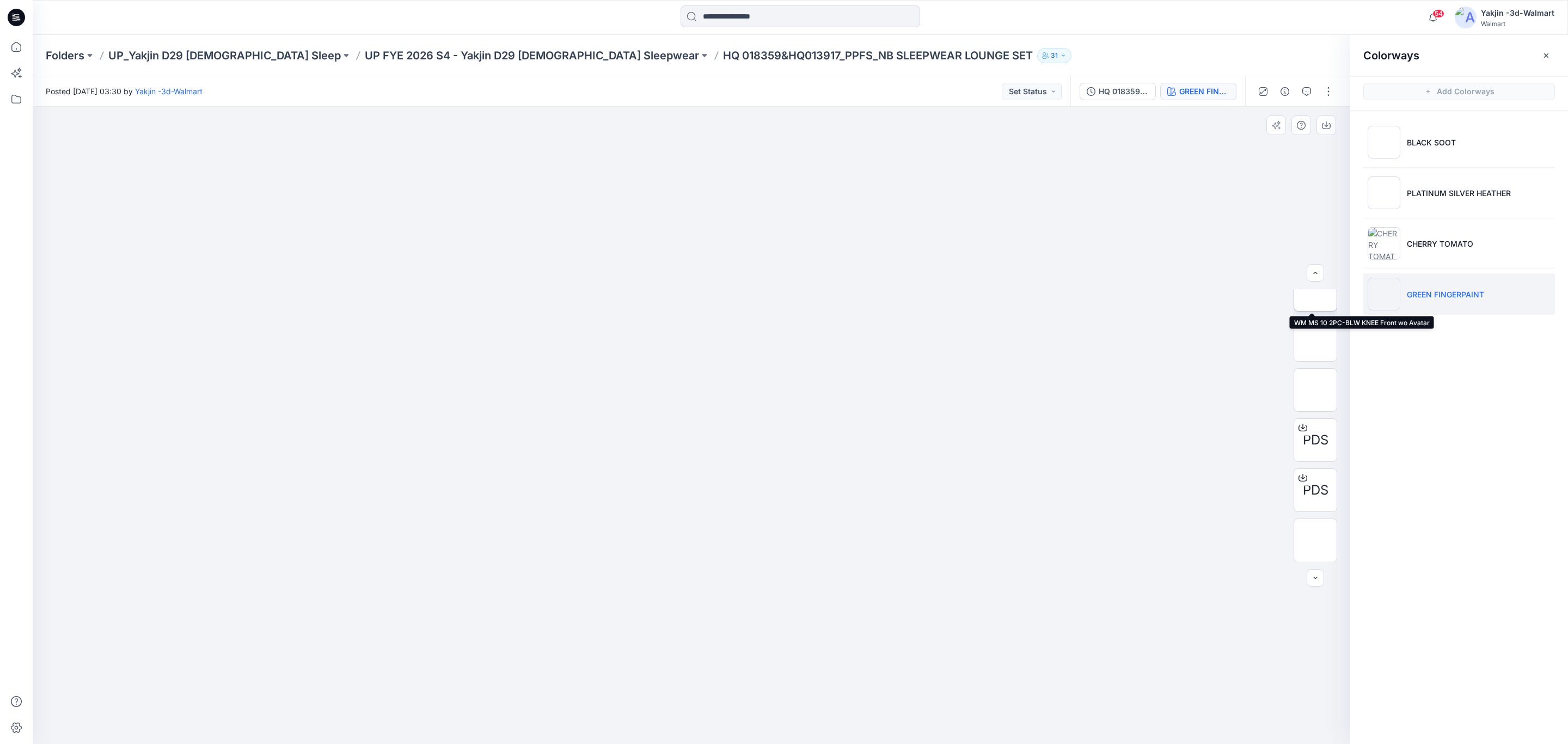
click at [1316, 290] on img at bounding box center [1316, 290] width 0 height 0
click at [1331, 126] on button "button" at bounding box center [1326, 125] width 19 height 19
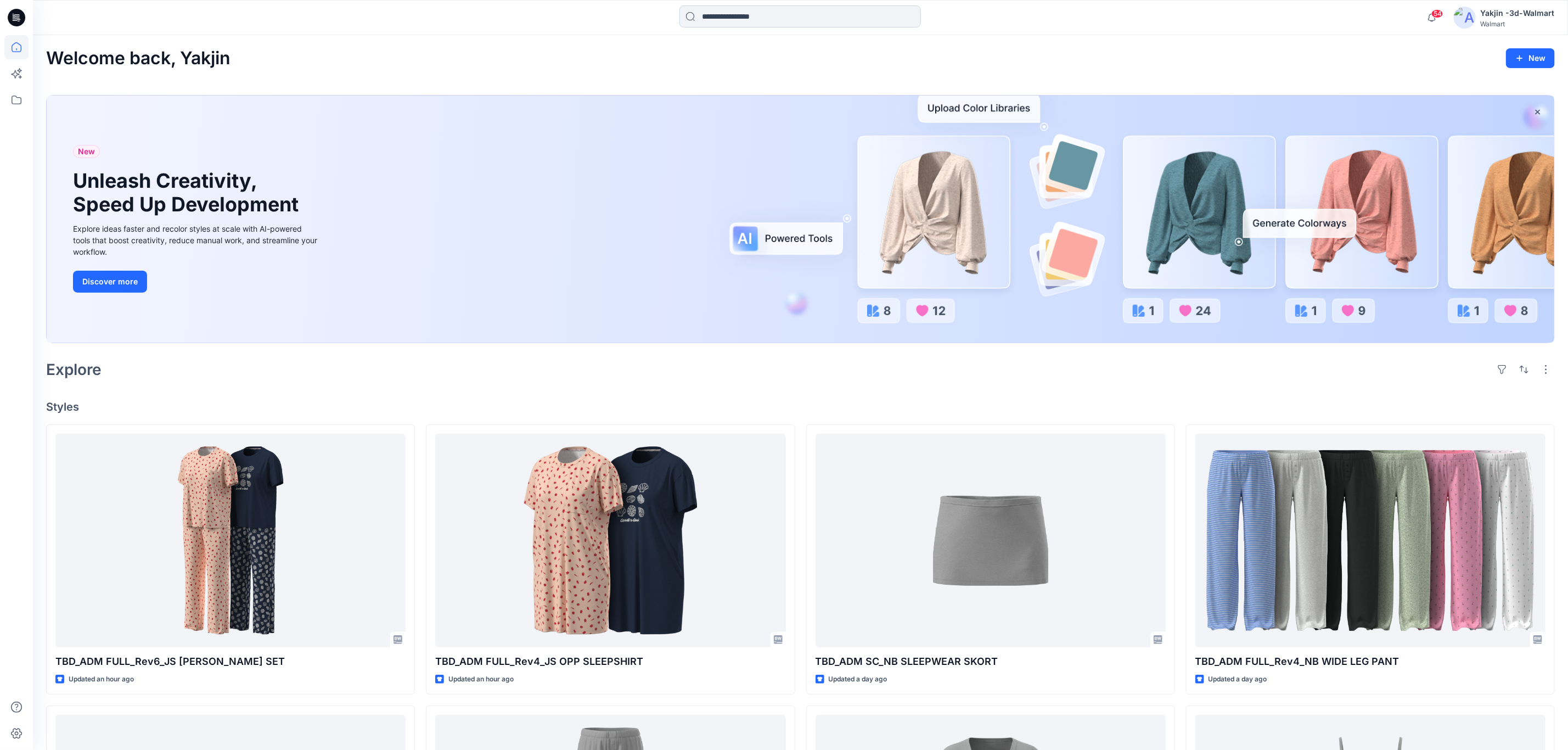
drag, startPoint x: 731, startPoint y: 5, endPoint x: 735, endPoint y: 12, distance: 8.1
click at [731, 5] on input at bounding box center [800, 16] width 241 height 22
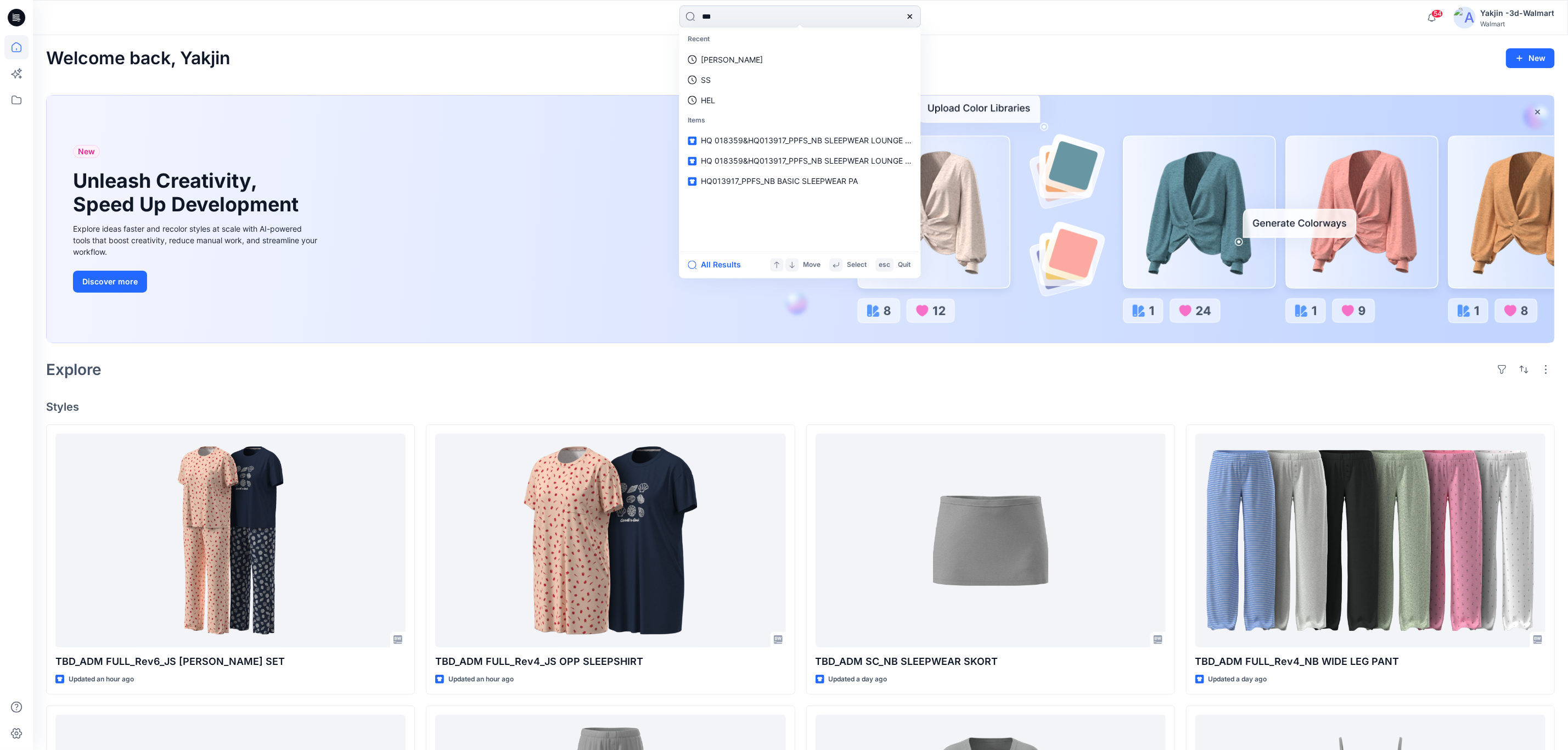
type input "****"
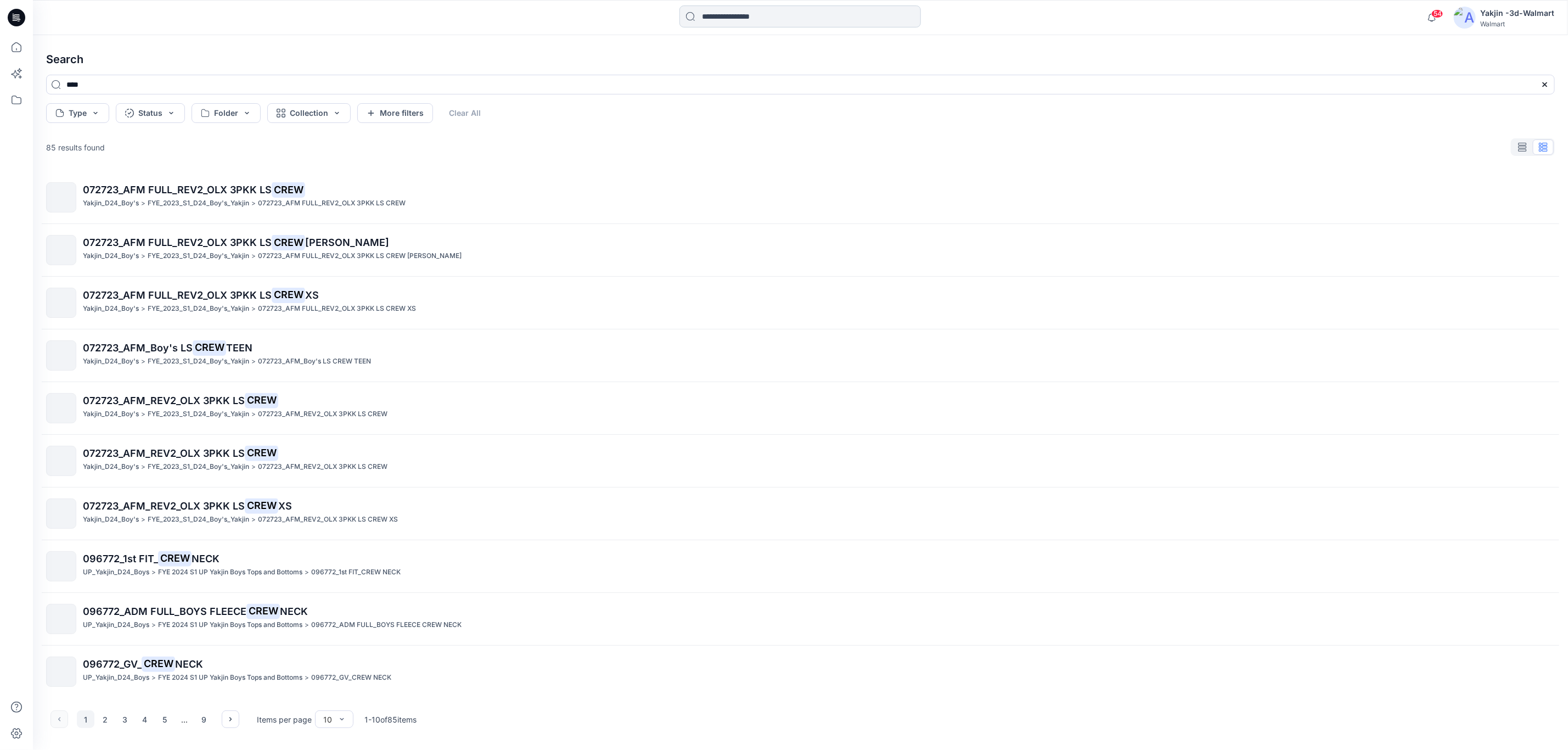
click at [736, 16] on input at bounding box center [800, 16] width 241 height 22
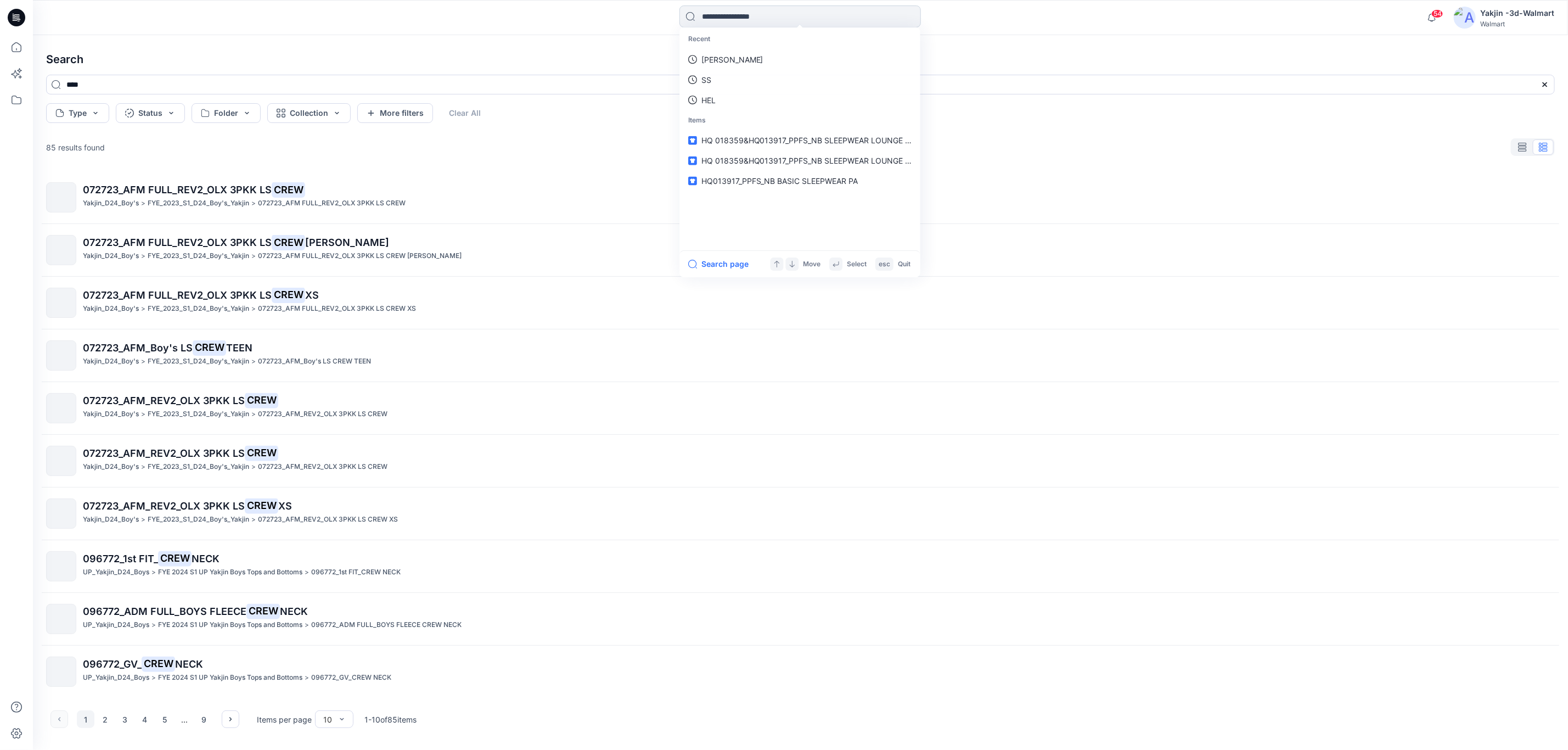
paste input "**********"
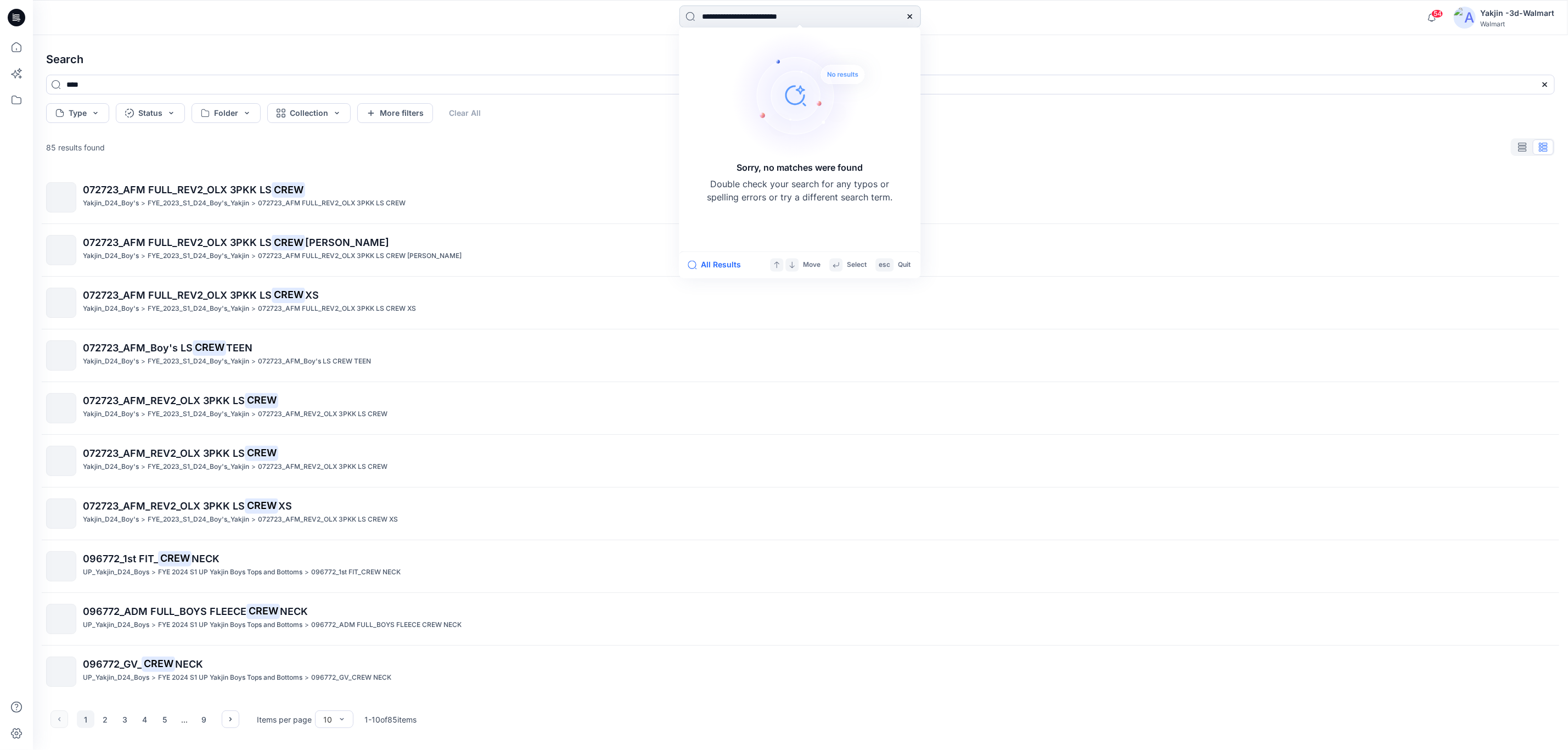
click at [776, 21] on input "**********" at bounding box center [800, 16] width 241 height 22
drag, startPoint x: 767, startPoint y: 12, endPoint x: 525, endPoint y: 15, distance: 242.0
click at [525, 15] on div "**********" at bounding box center [800, 17] width 767 height 24
type input "**********"
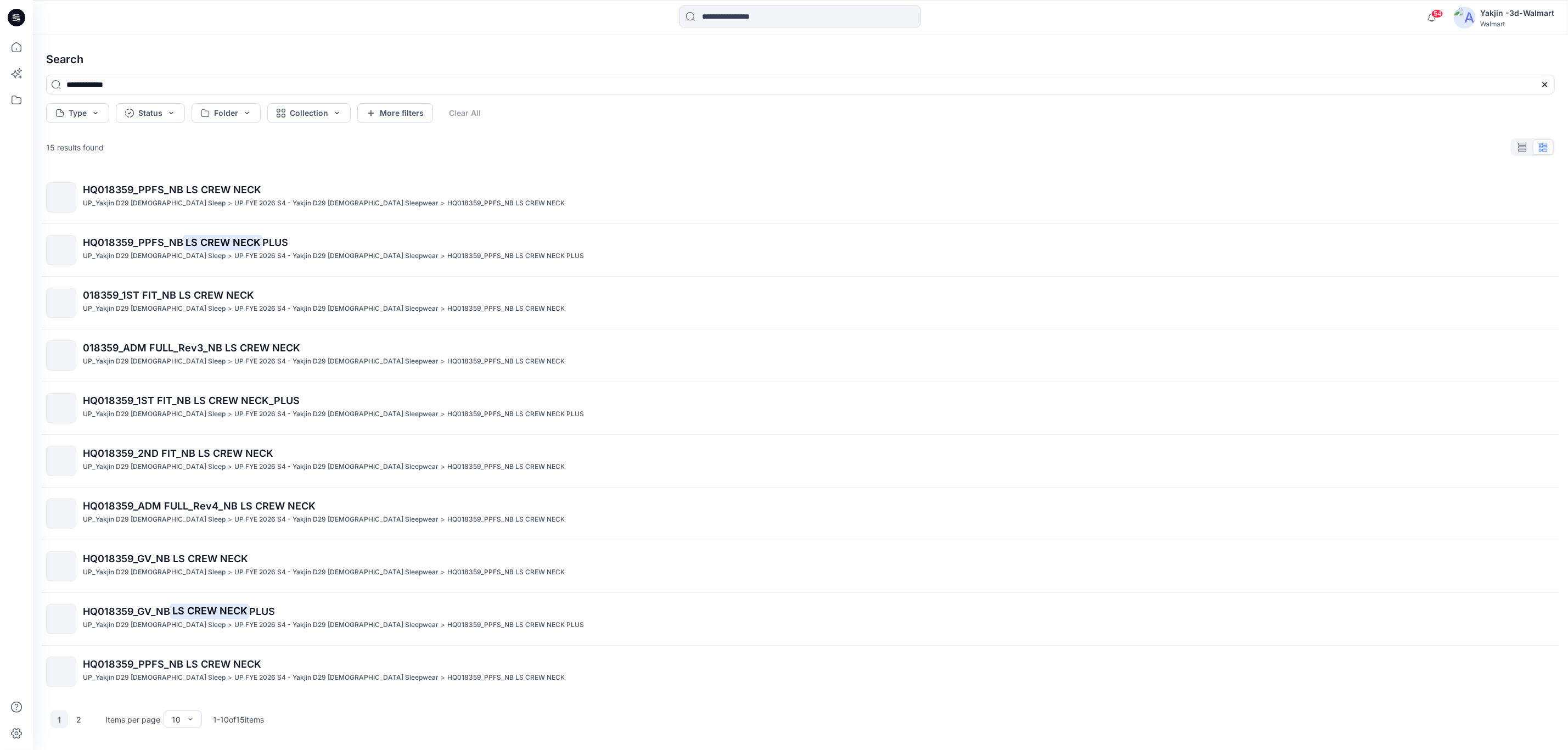
scroll to position [3, 0]
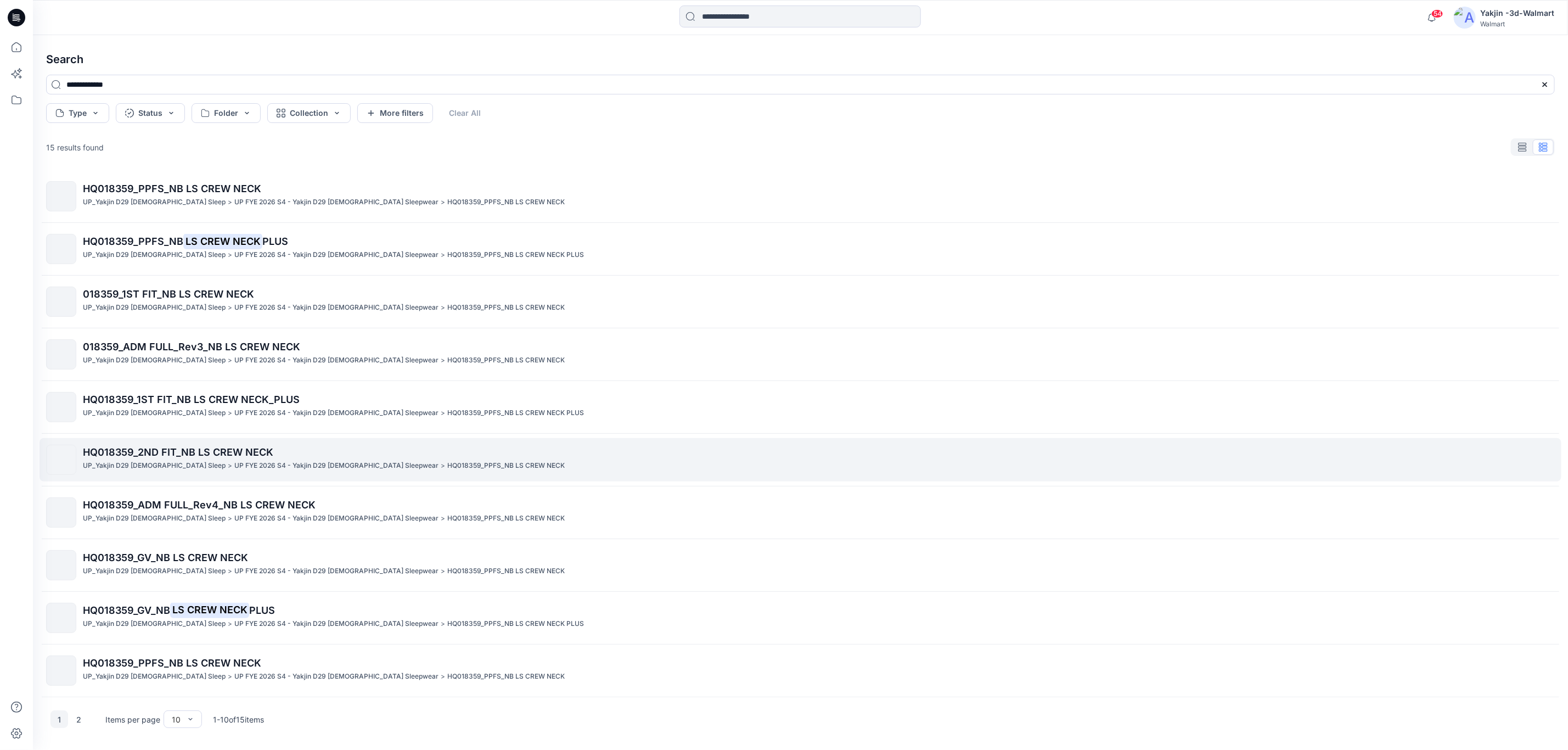
click at [215, 446] on span "HQ018359_2ND FIT_NB LS CREW NECK" at bounding box center [178, 452] width 191 height 12
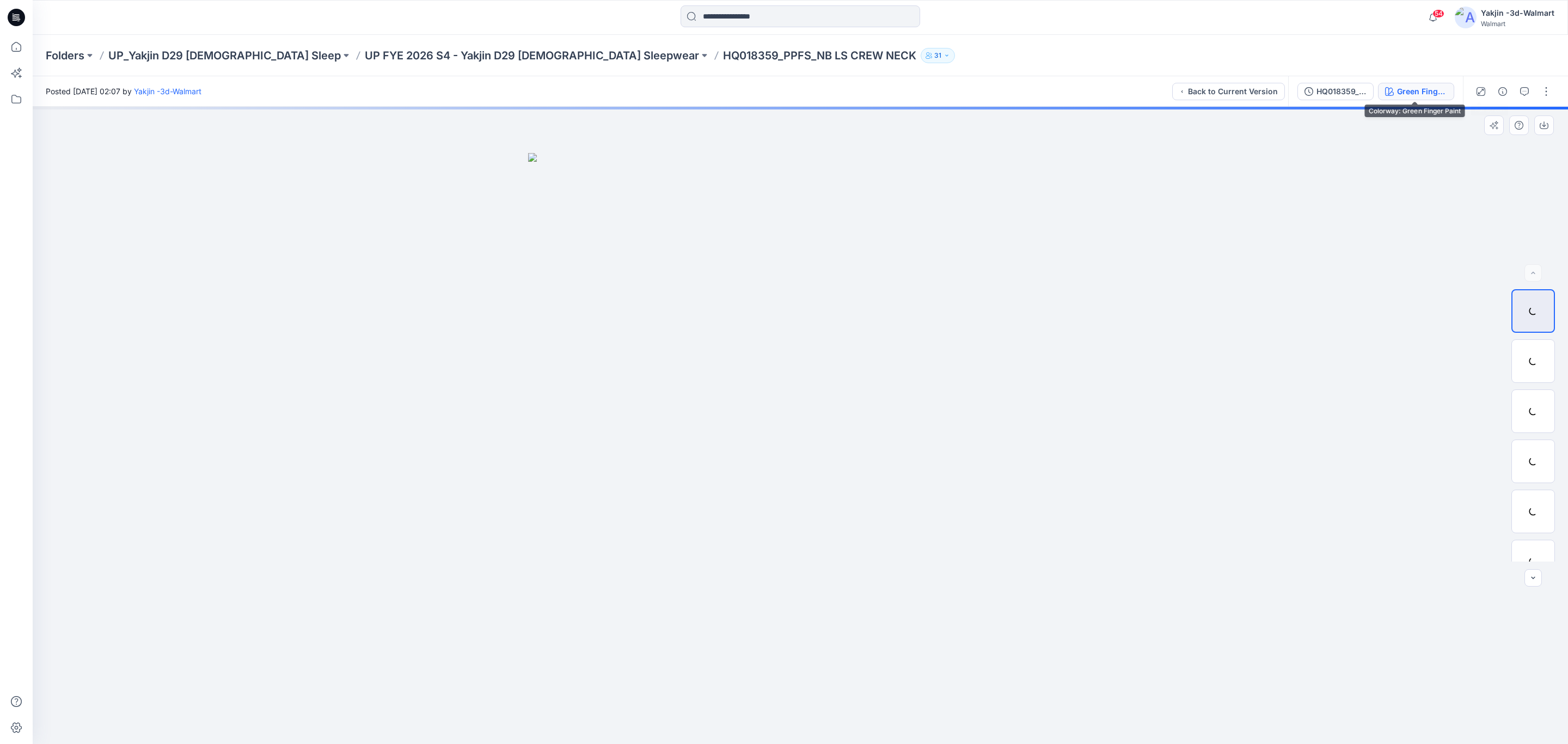
click at [1425, 89] on div "Green Finger Paint" at bounding box center [1423, 91] width 50 height 12
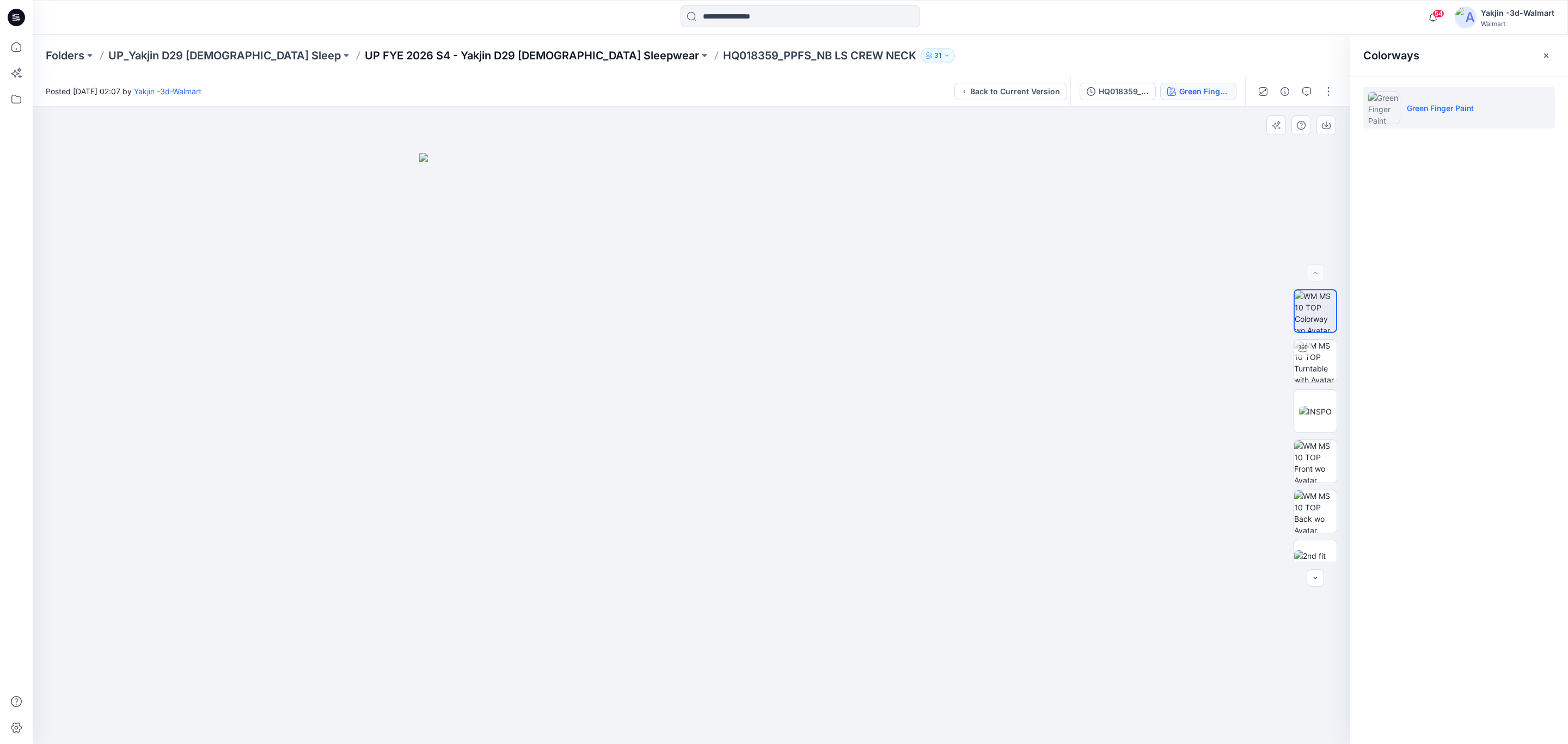
click at [477, 51] on p "UP FYE 2026 S4 - Yakjin D29 [DEMOGRAPHIC_DATA] Sleepwear" at bounding box center [532, 55] width 335 height 15
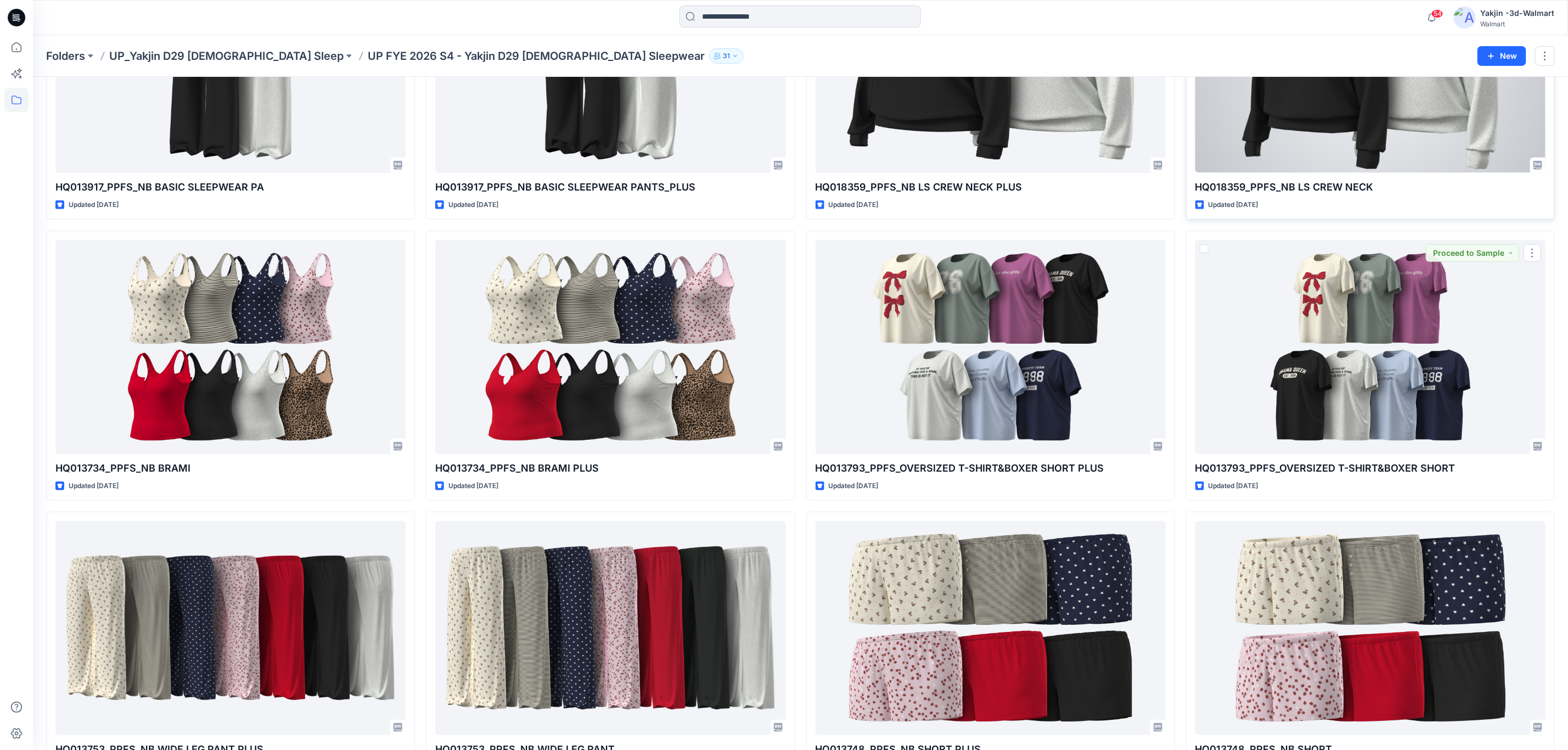
scroll to position [247, 0]
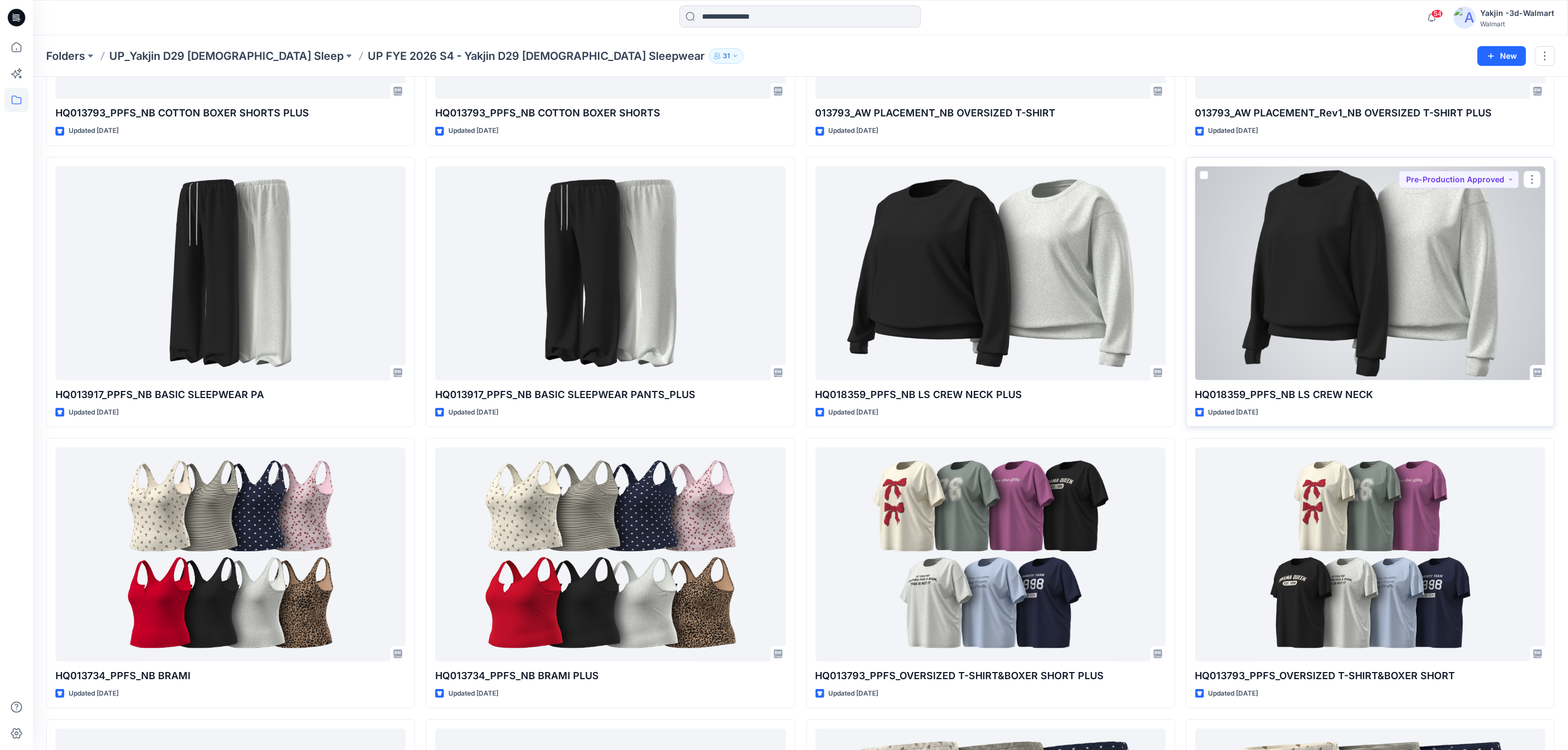
click at [1390, 345] on div at bounding box center [1370, 272] width 350 height 213
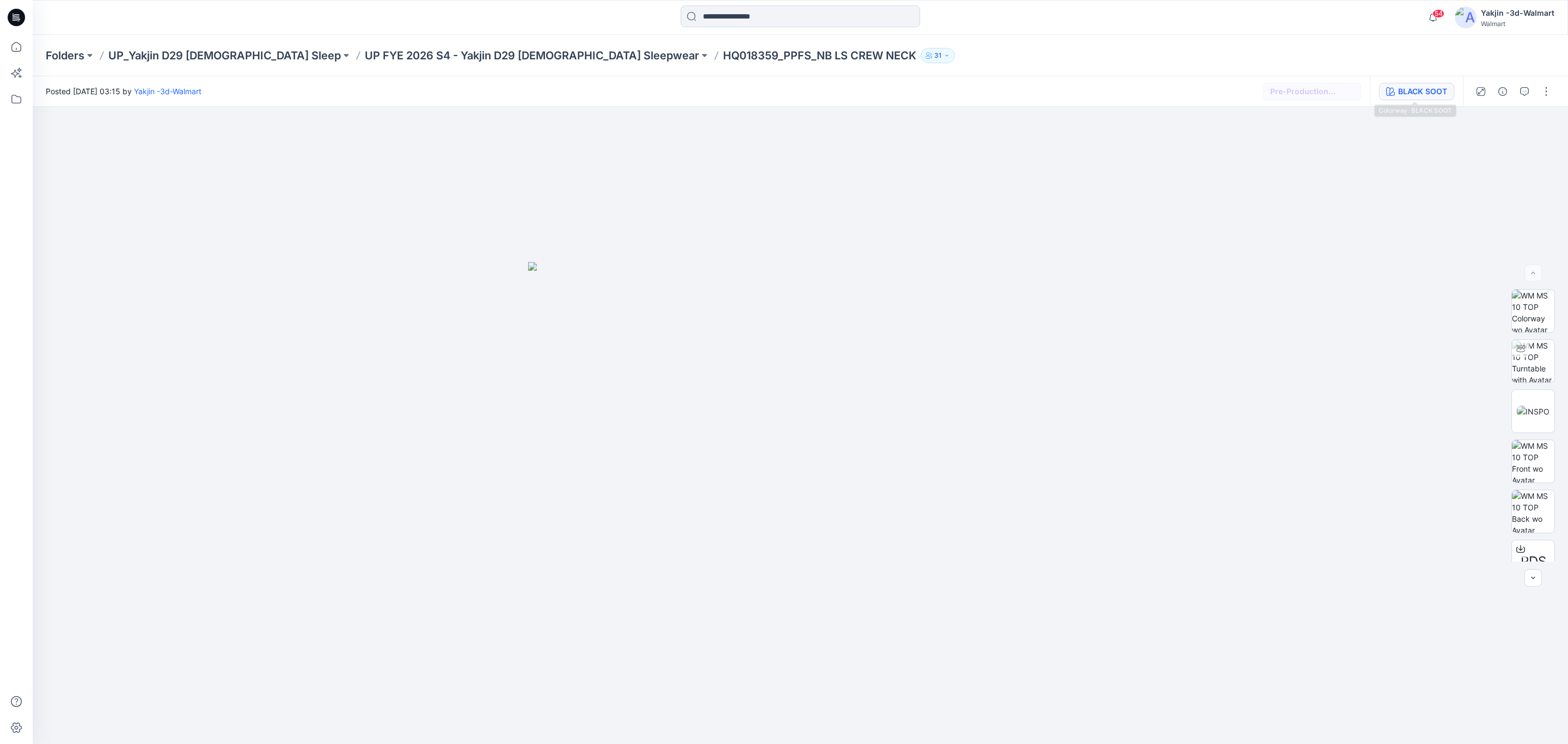
click at [1421, 91] on div "BLACK SOOT" at bounding box center [1423, 91] width 49 height 12
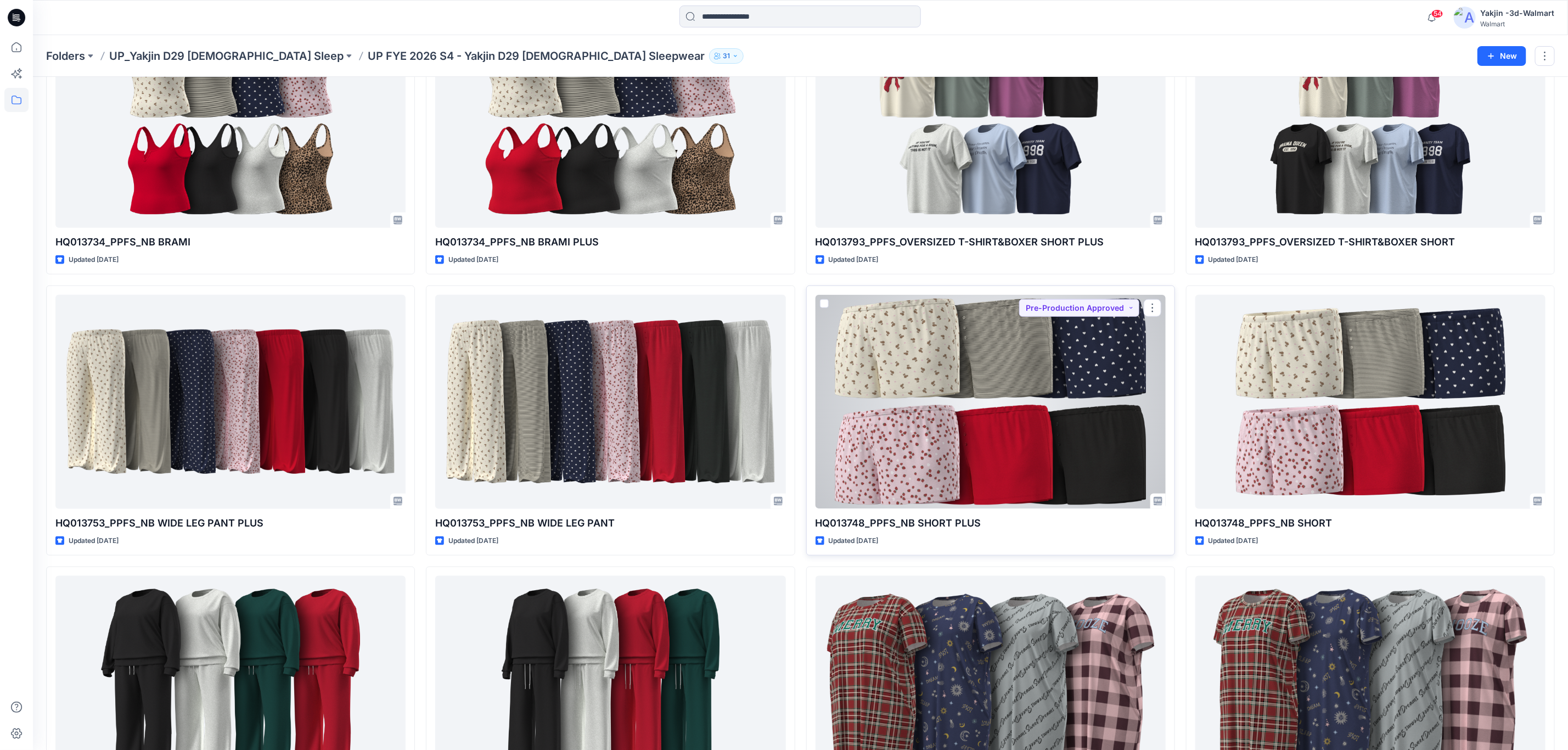
scroll to position [1153, 0]
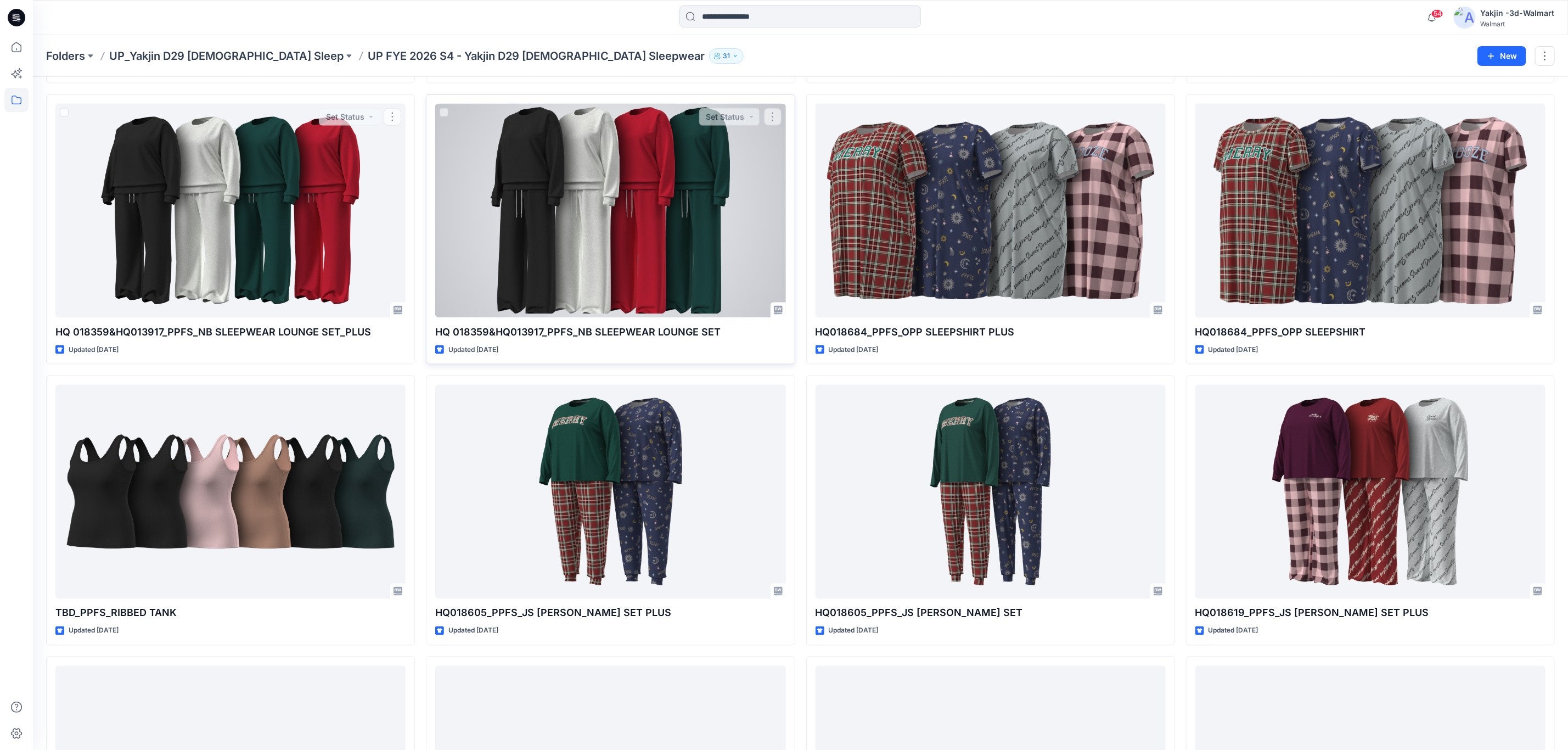
click at [549, 226] on div at bounding box center [610, 210] width 350 height 213
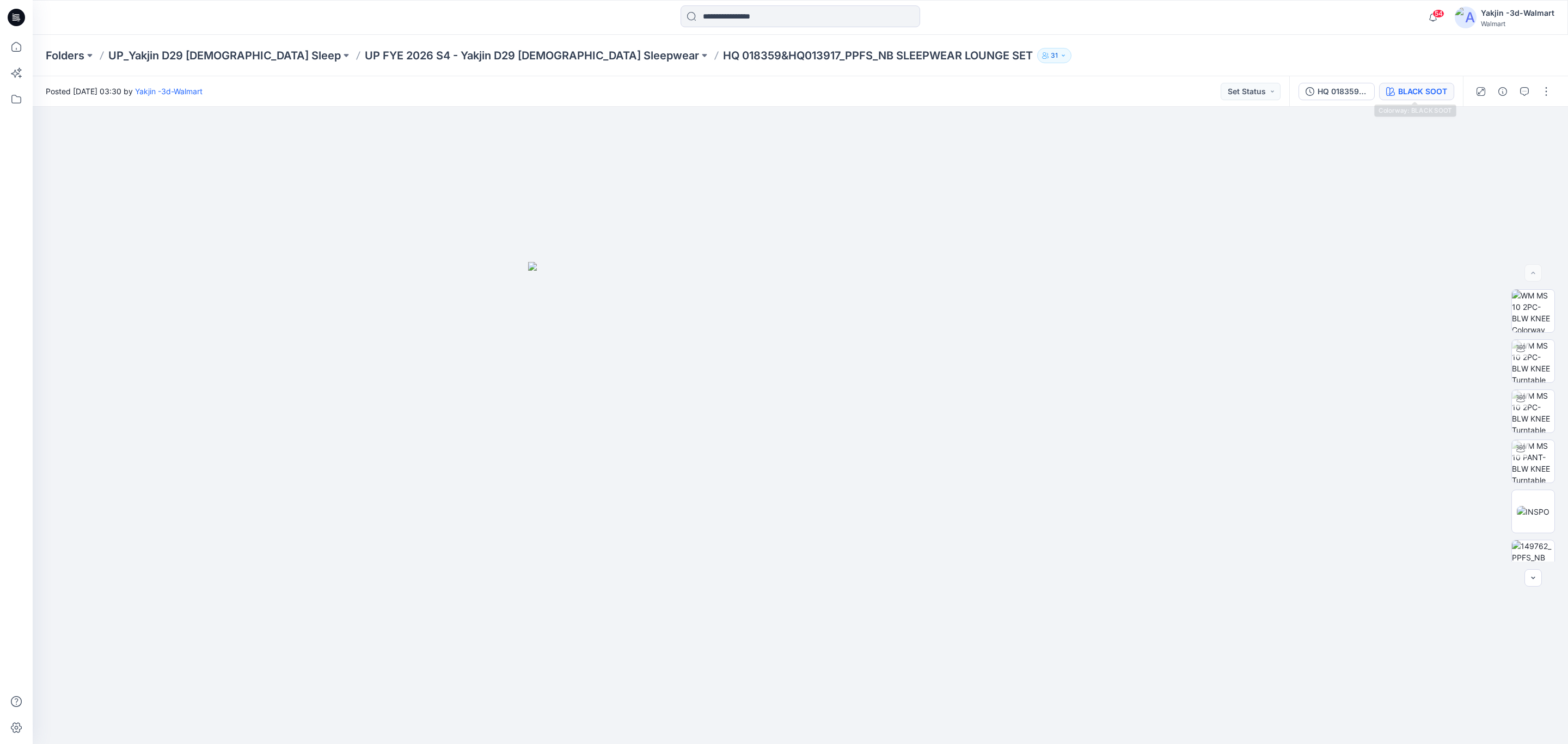
click at [1428, 94] on div "BLACK SOOT" at bounding box center [1423, 91] width 49 height 12
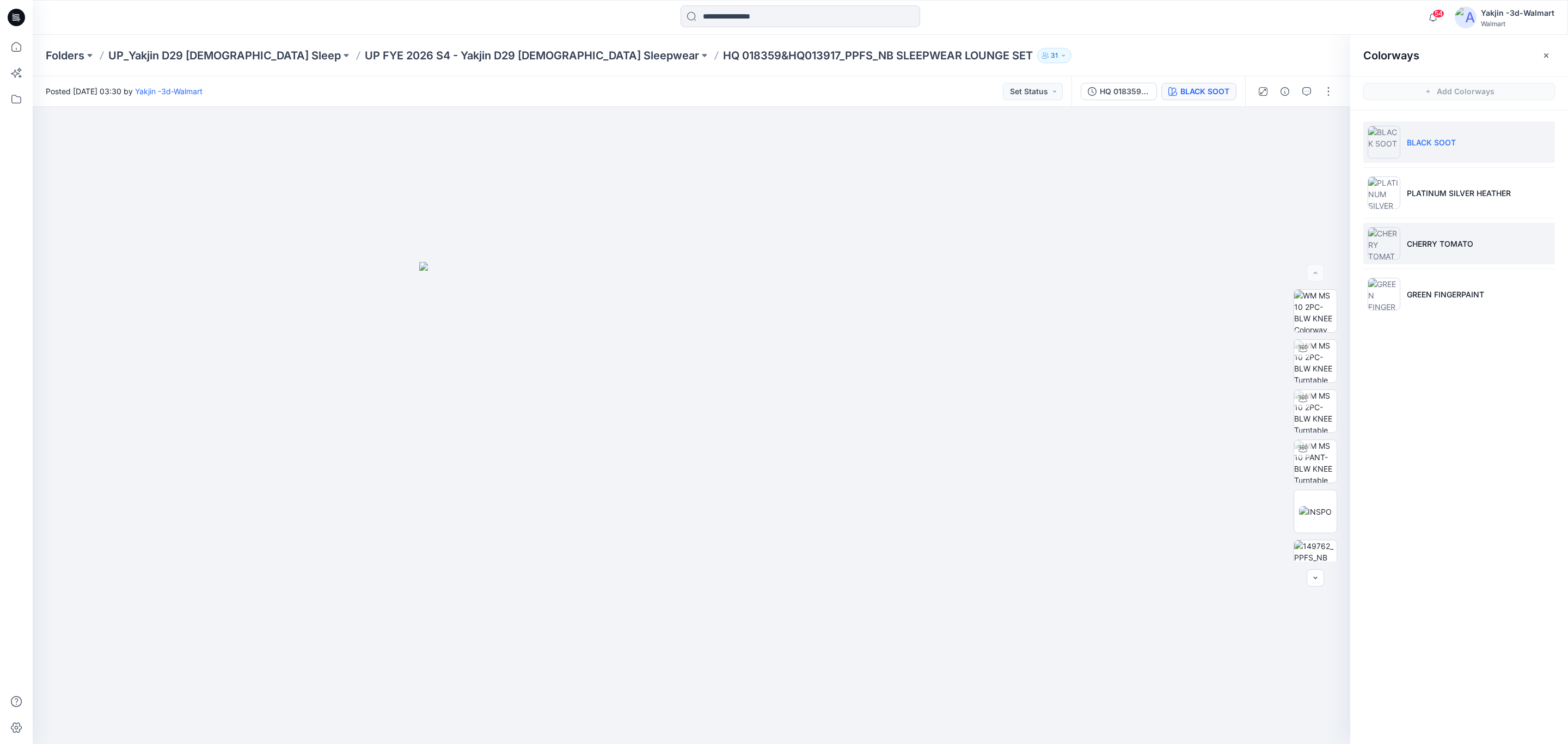
click at [1433, 236] on li "CHERRY TOMATO" at bounding box center [1459, 243] width 192 height 41
click at [412, 57] on p "UP FYE 2026 S4 - Yakjin D29 [DEMOGRAPHIC_DATA] Sleepwear" at bounding box center [532, 55] width 335 height 15
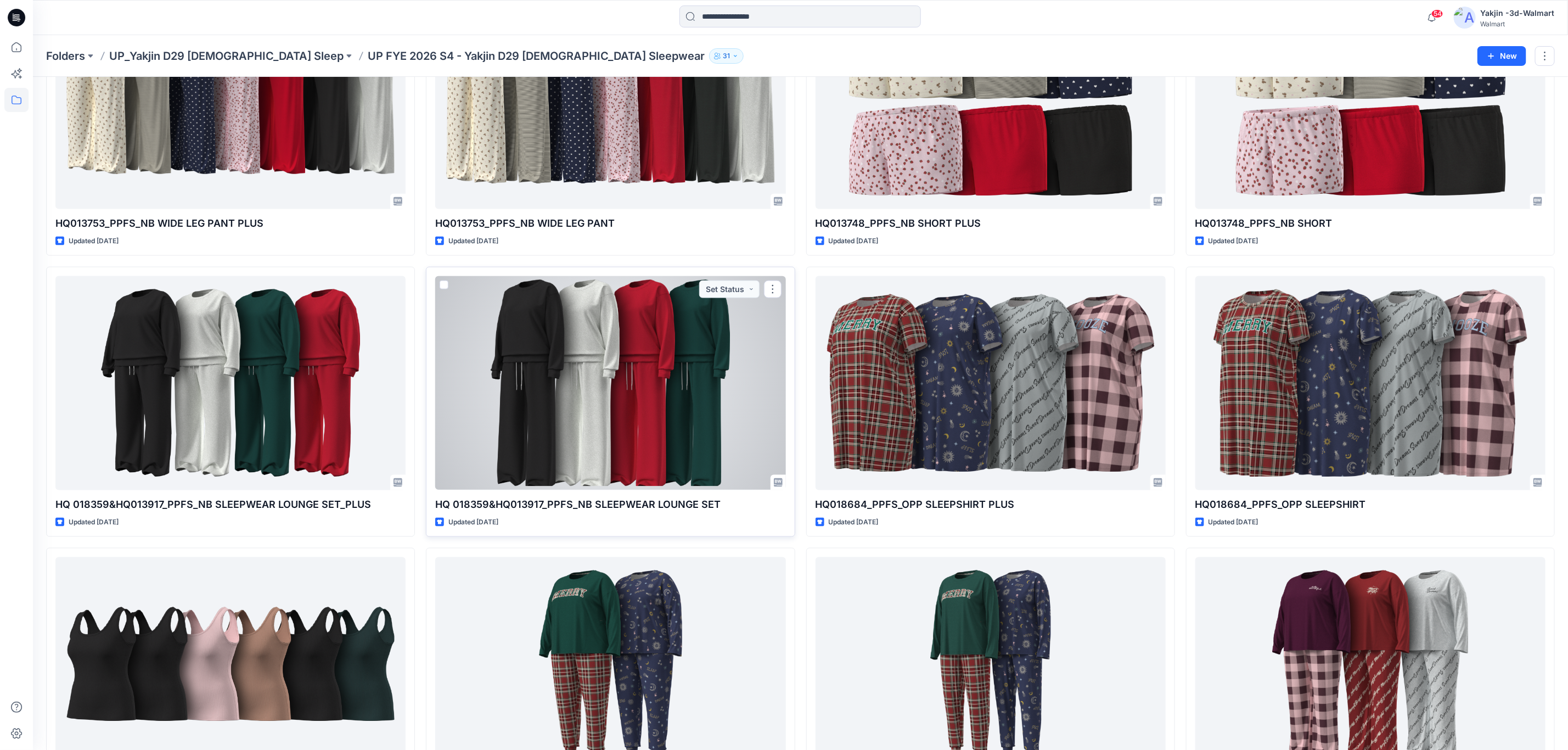
scroll to position [885, 0]
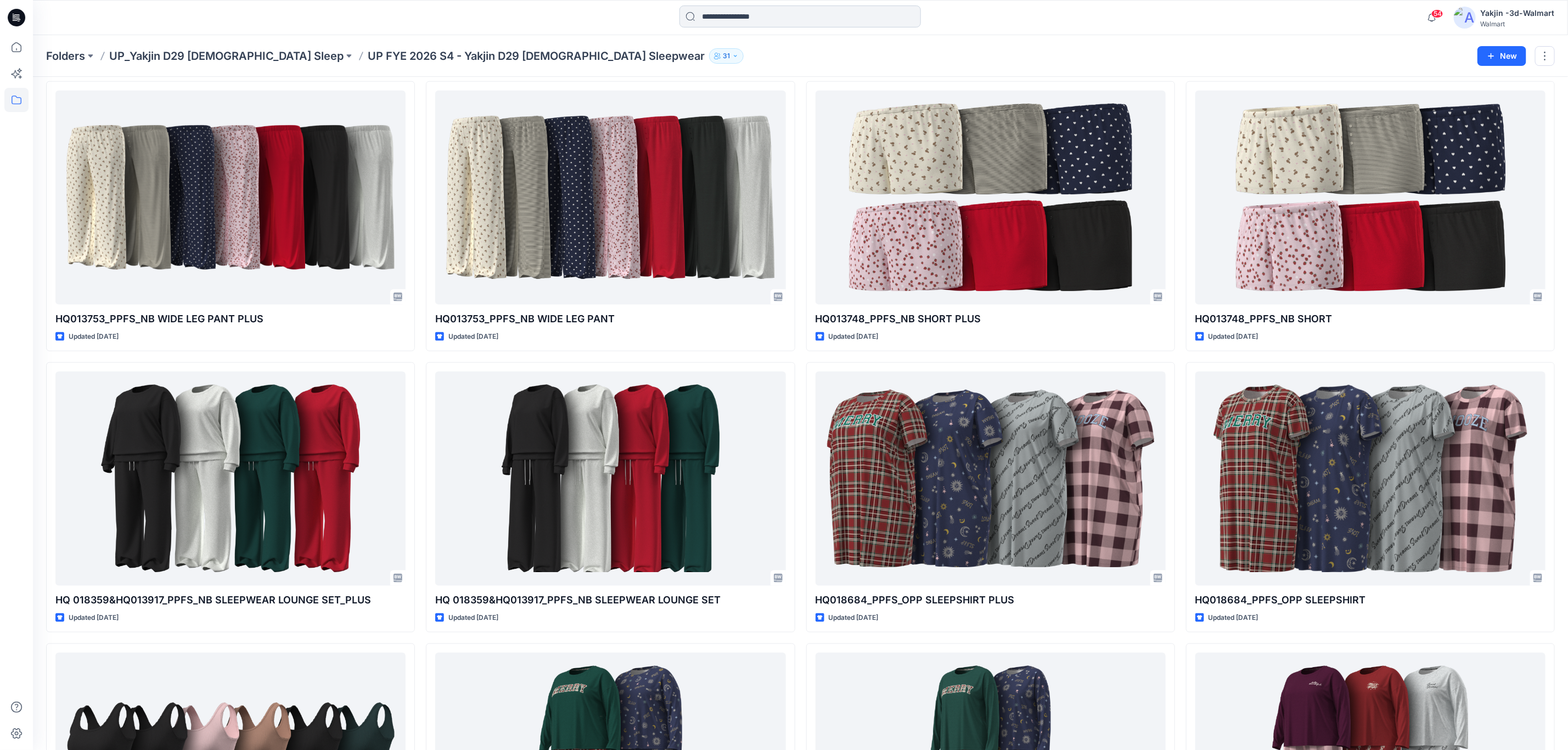
click at [683, 18] on input at bounding box center [800, 16] width 241 height 22
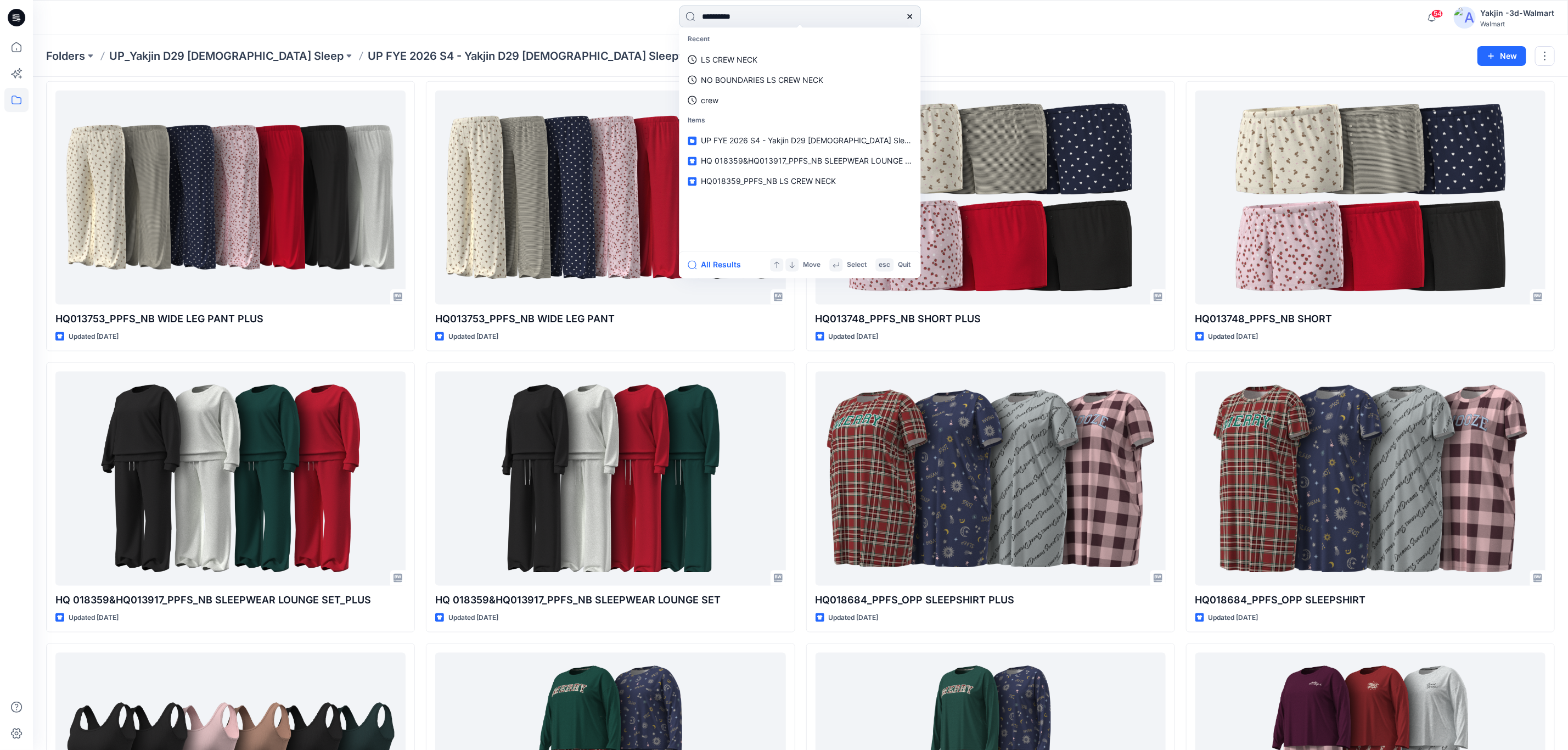
type input "**********"
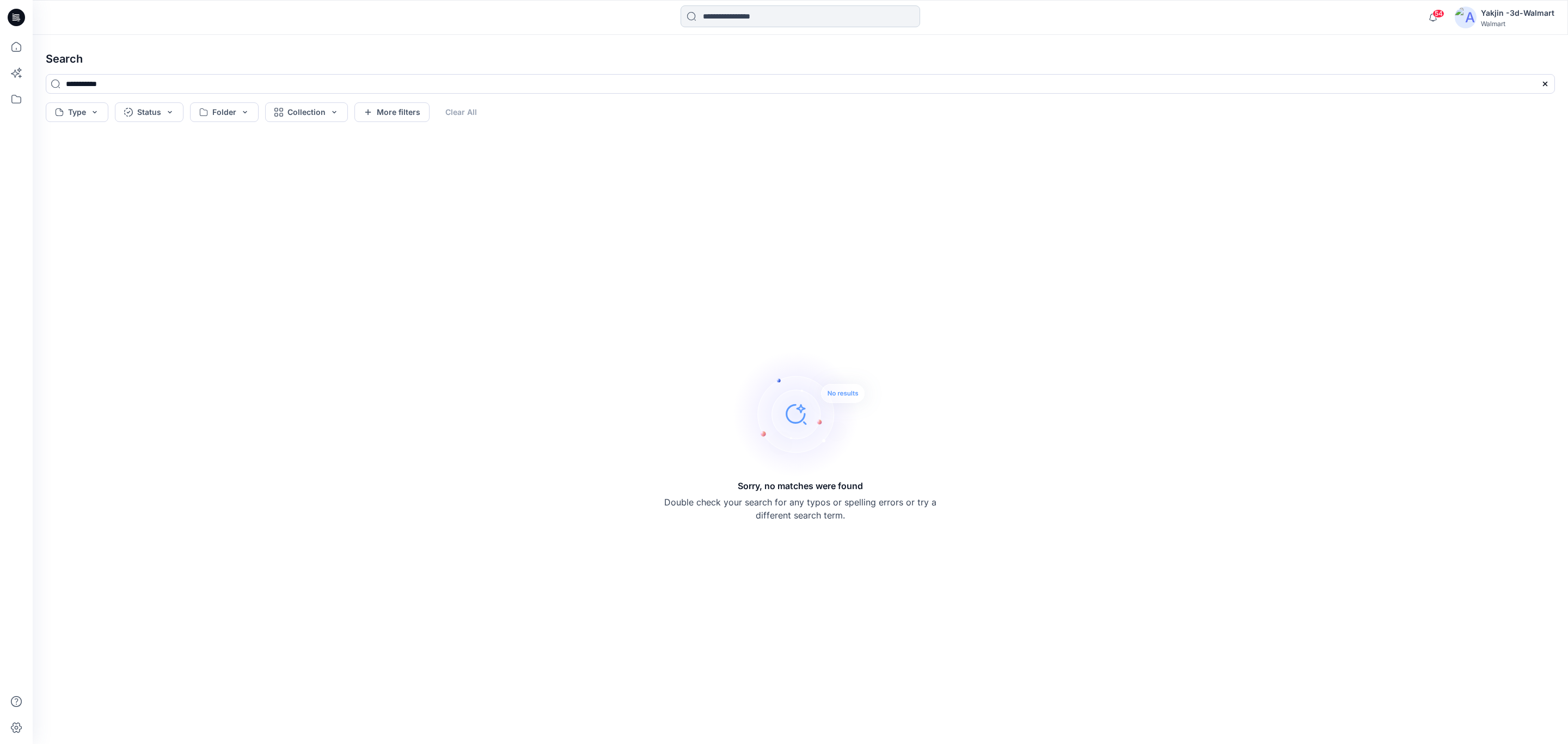
click at [755, 12] on input at bounding box center [800, 16] width 239 height 22
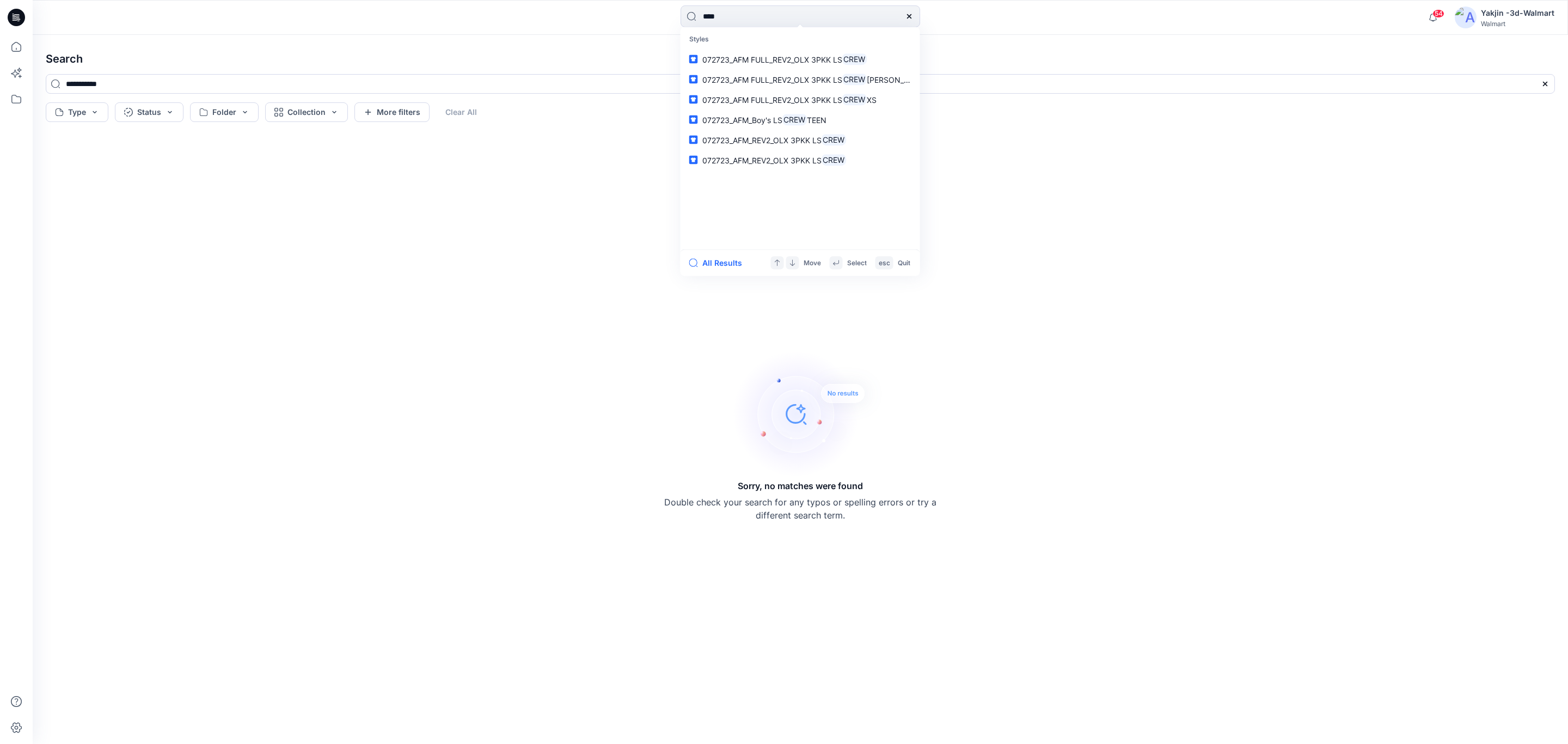
drag, startPoint x: 747, startPoint y: 12, endPoint x: 621, endPoint y: 15, distance: 126.0
click at [622, 15] on div "**** Styles 072723_AFM FULL_REV2_OLX 3PKK LS CREW 072723_AFM FULL_REV2_OLX 3PKK…" at bounding box center [800, 17] width 768 height 24
paste input "**********"
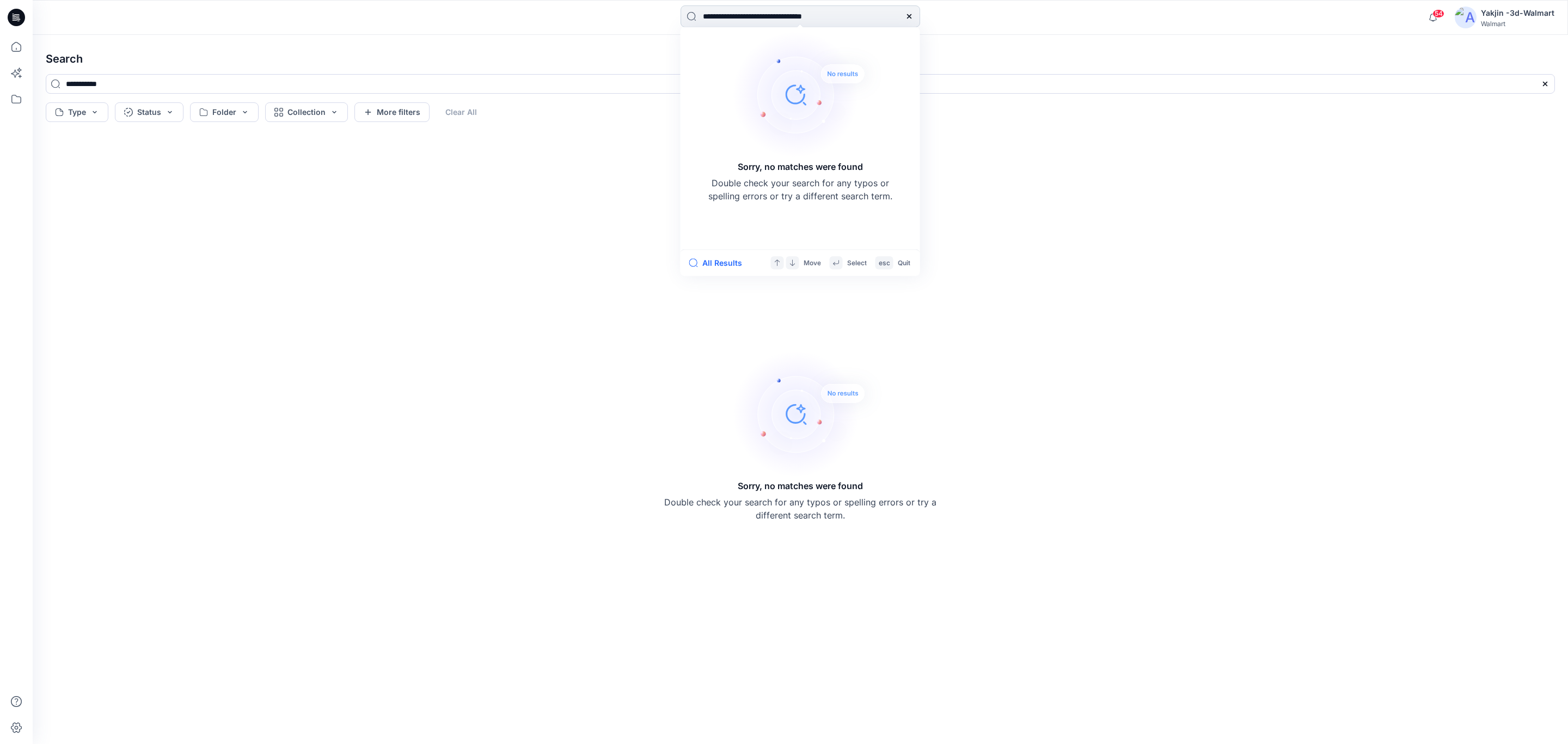
click at [774, 12] on input "**********" at bounding box center [800, 16] width 239 height 22
drag, startPoint x: 768, startPoint y: 10, endPoint x: 637, endPoint y: 17, distance: 131.2
click at [637, 17] on div "**********" at bounding box center [800, 17] width 768 height 24
drag, startPoint x: 756, startPoint y: 15, endPoint x: 868, endPoint y: 14, distance: 112.0
click at [868, 14] on input "**********" at bounding box center [800, 16] width 239 height 22
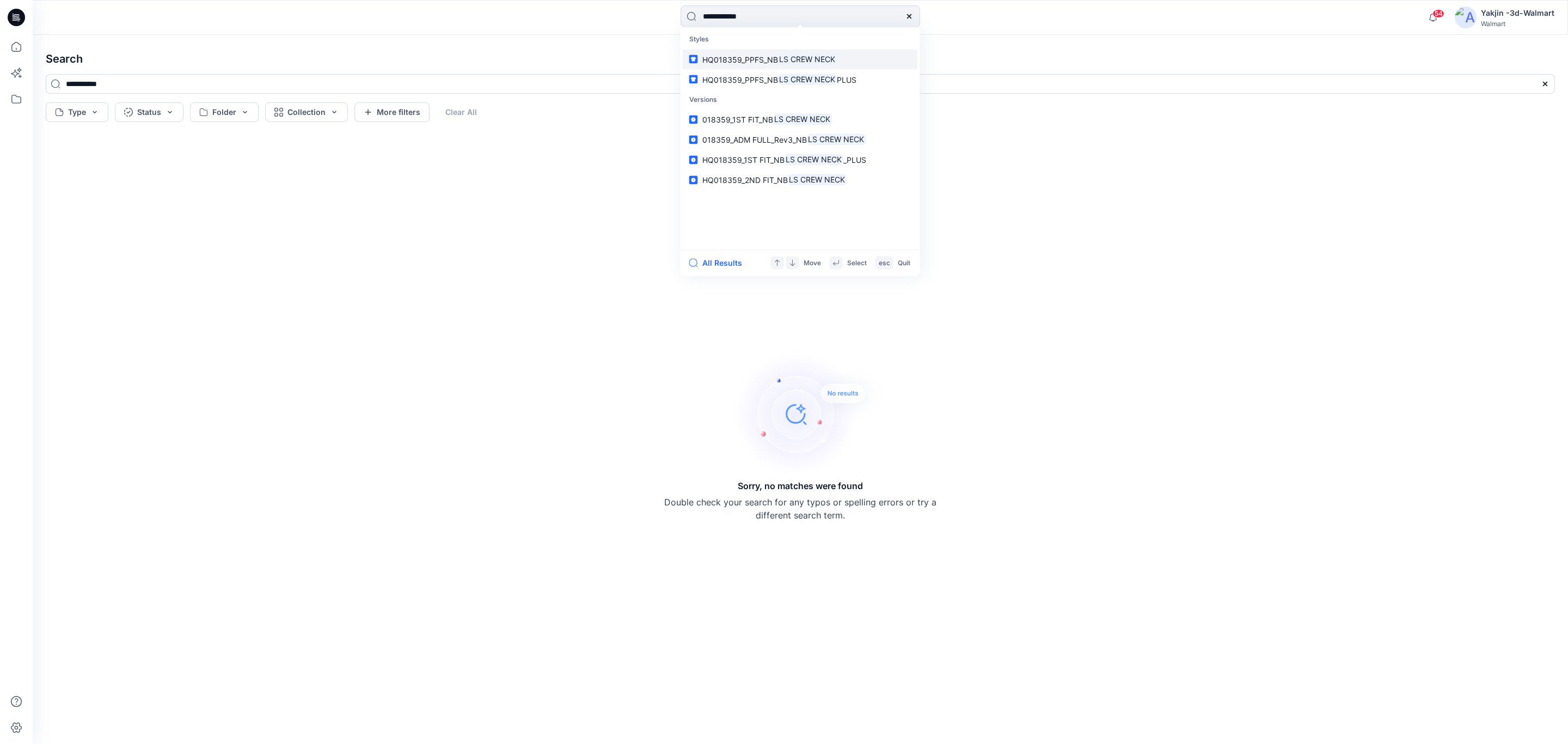
type input "**********"
click at [806, 59] on mark "LS CREW NECK" at bounding box center [807, 59] width 59 height 12
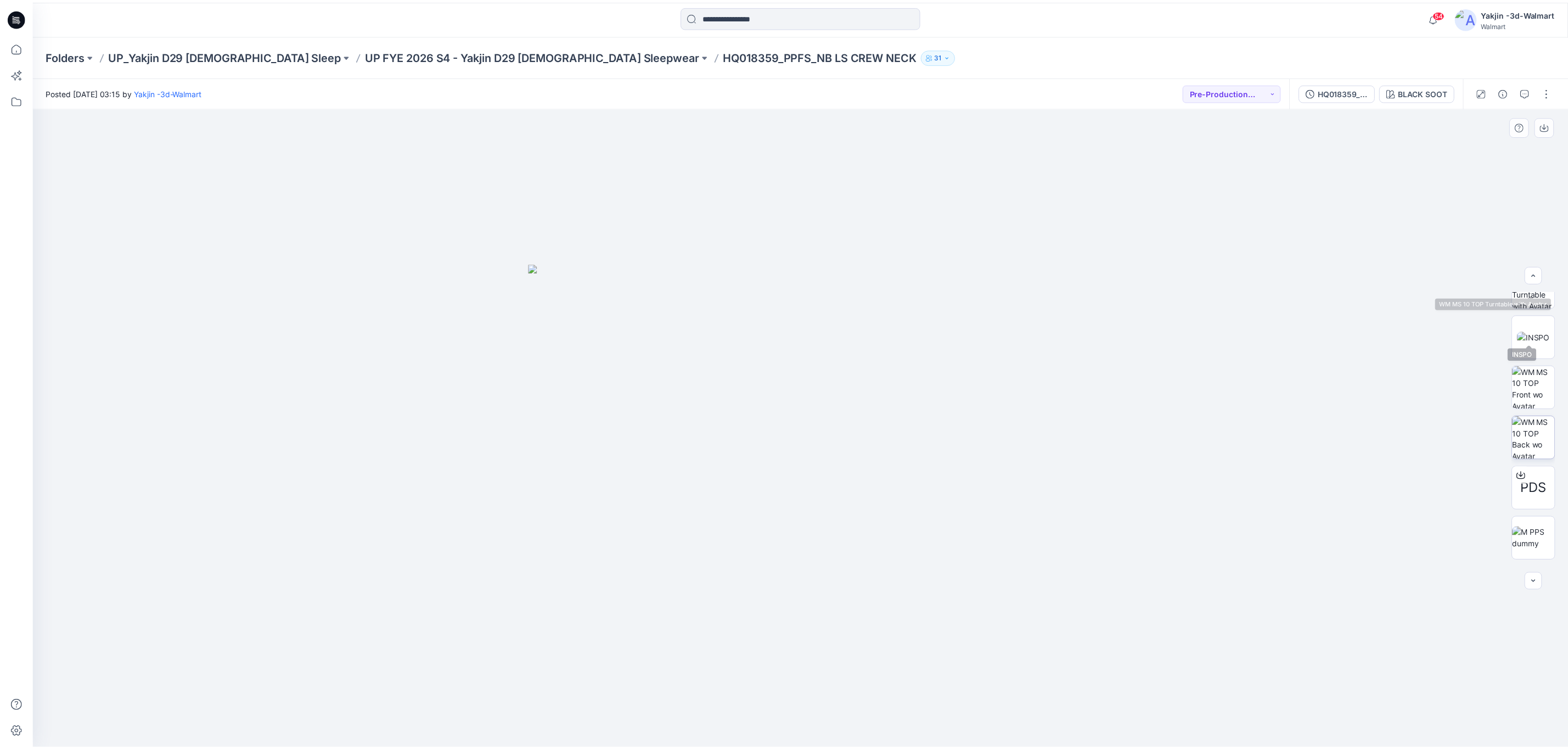
scroll to position [123, 0]
click at [1442, 95] on div "BLACK SOOT" at bounding box center [1434, 92] width 49 height 12
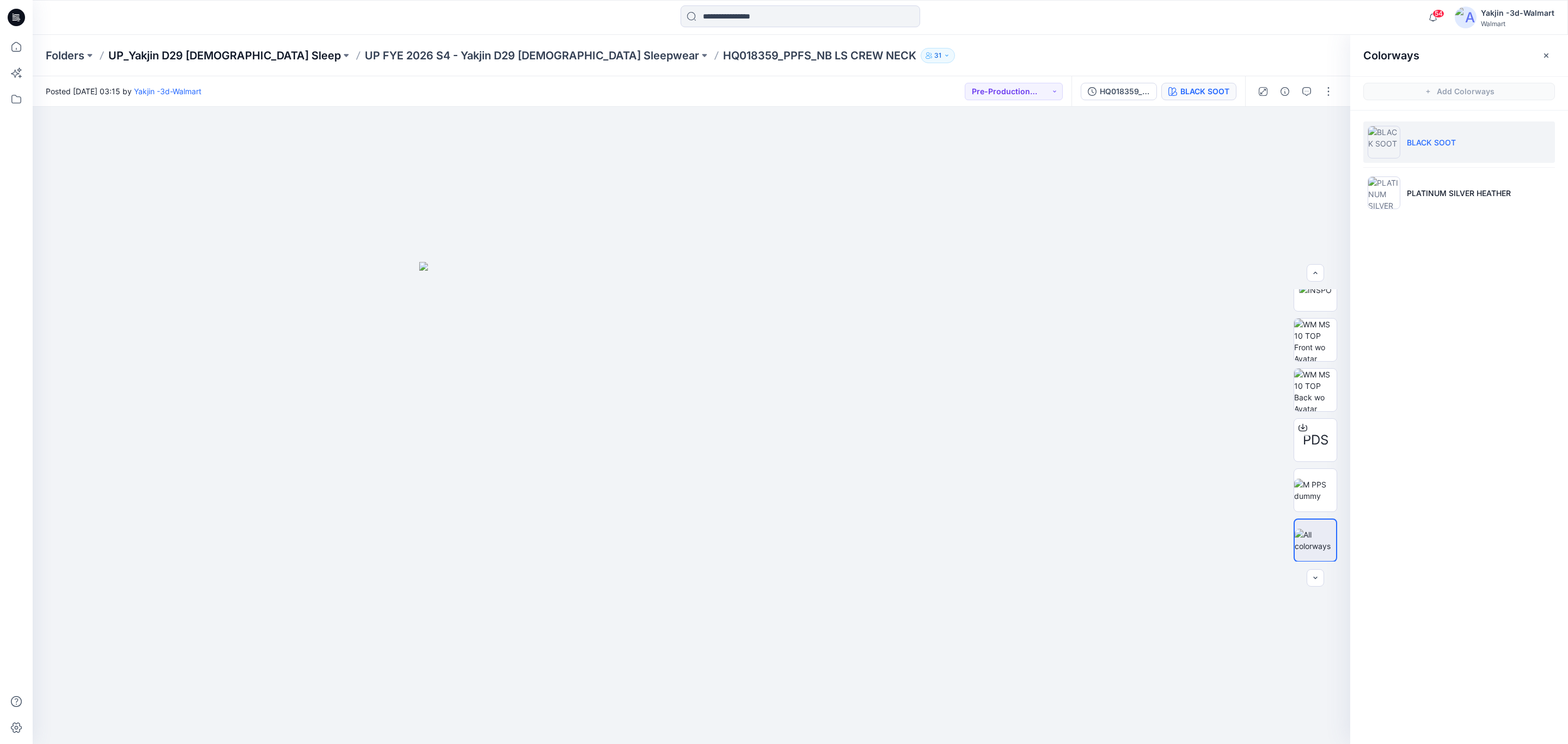
click at [165, 54] on p "UP_Yakjin D29 [DEMOGRAPHIC_DATA] Sleep" at bounding box center [224, 55] width 232 height 15
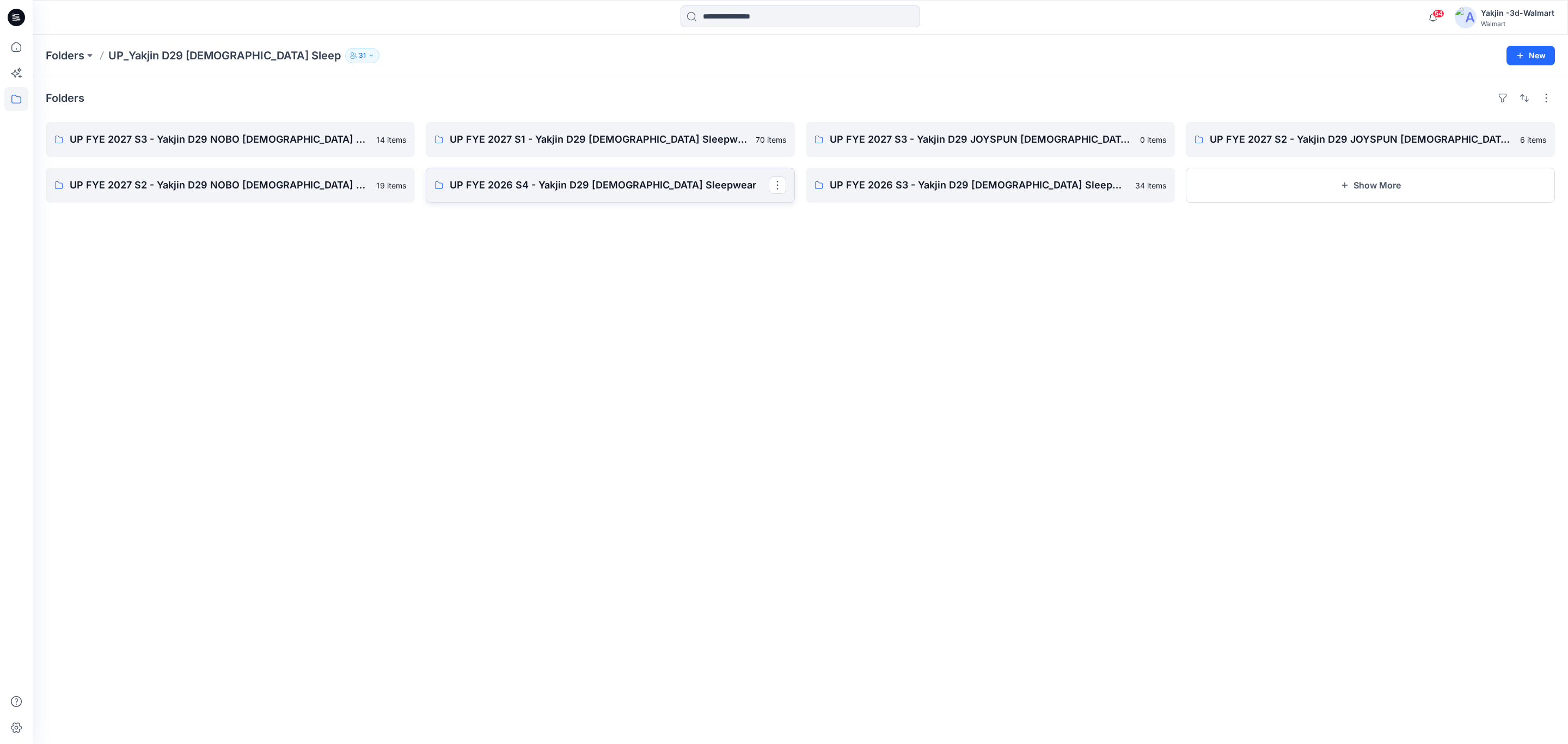
click at [555, 185] on p "UP FYE 2026 S4 - Yakjin D29 [DEMOGRAPHIC_DATA] Sleepwear" at bounding box center [609, 185] width 319 height 15
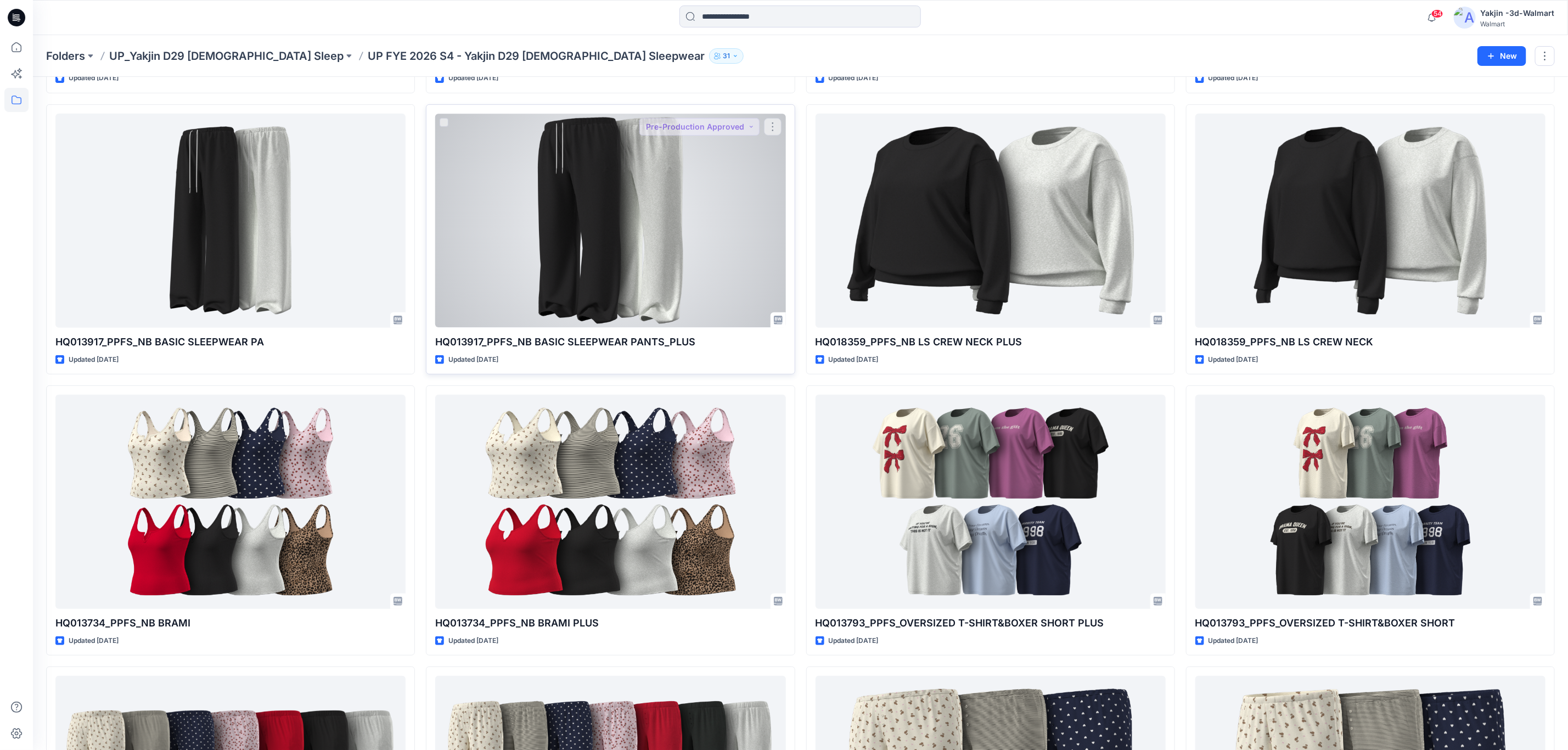
scroll to position [330, 0]
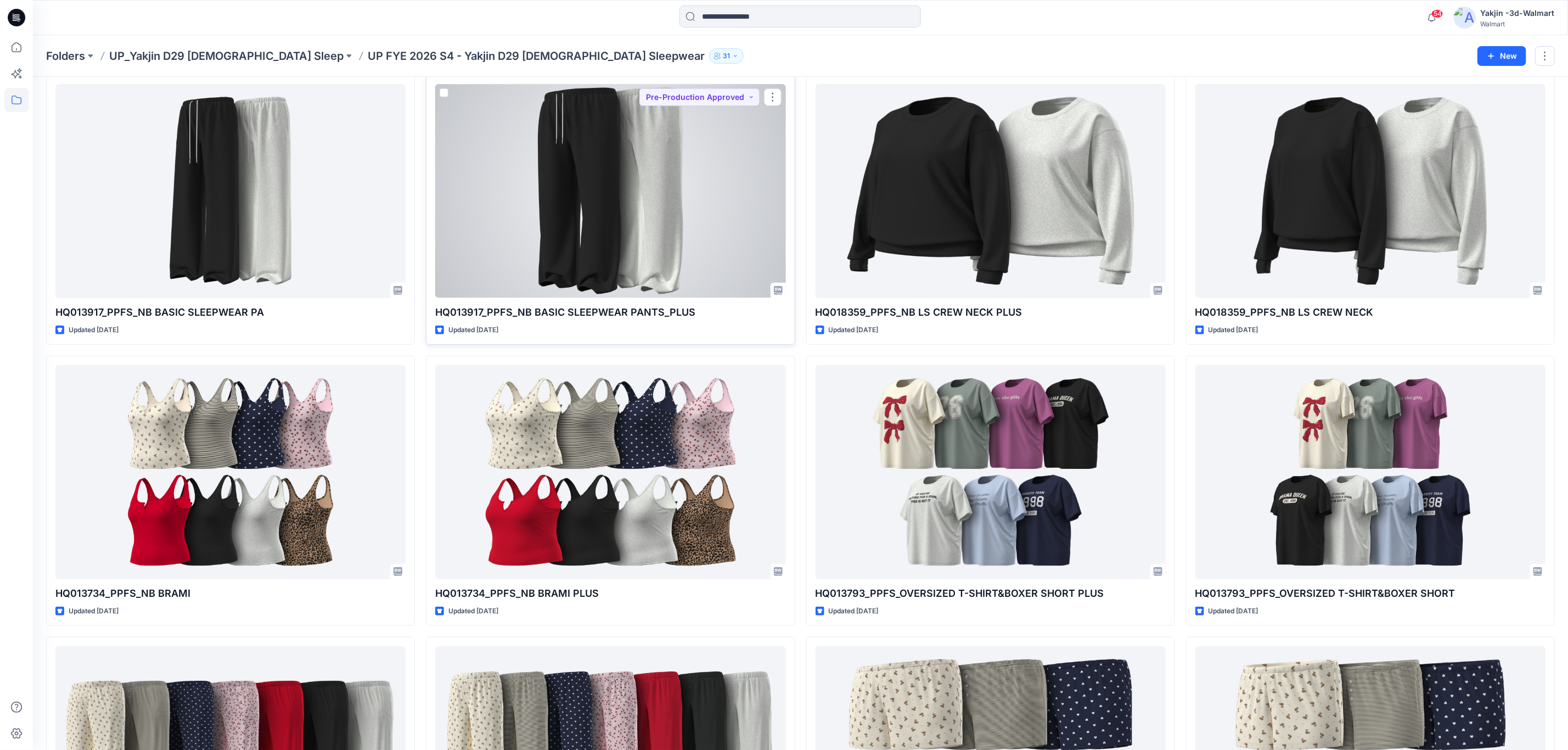
click at [687, 206] on div at bounding box center [610, 190] width 350 height 213
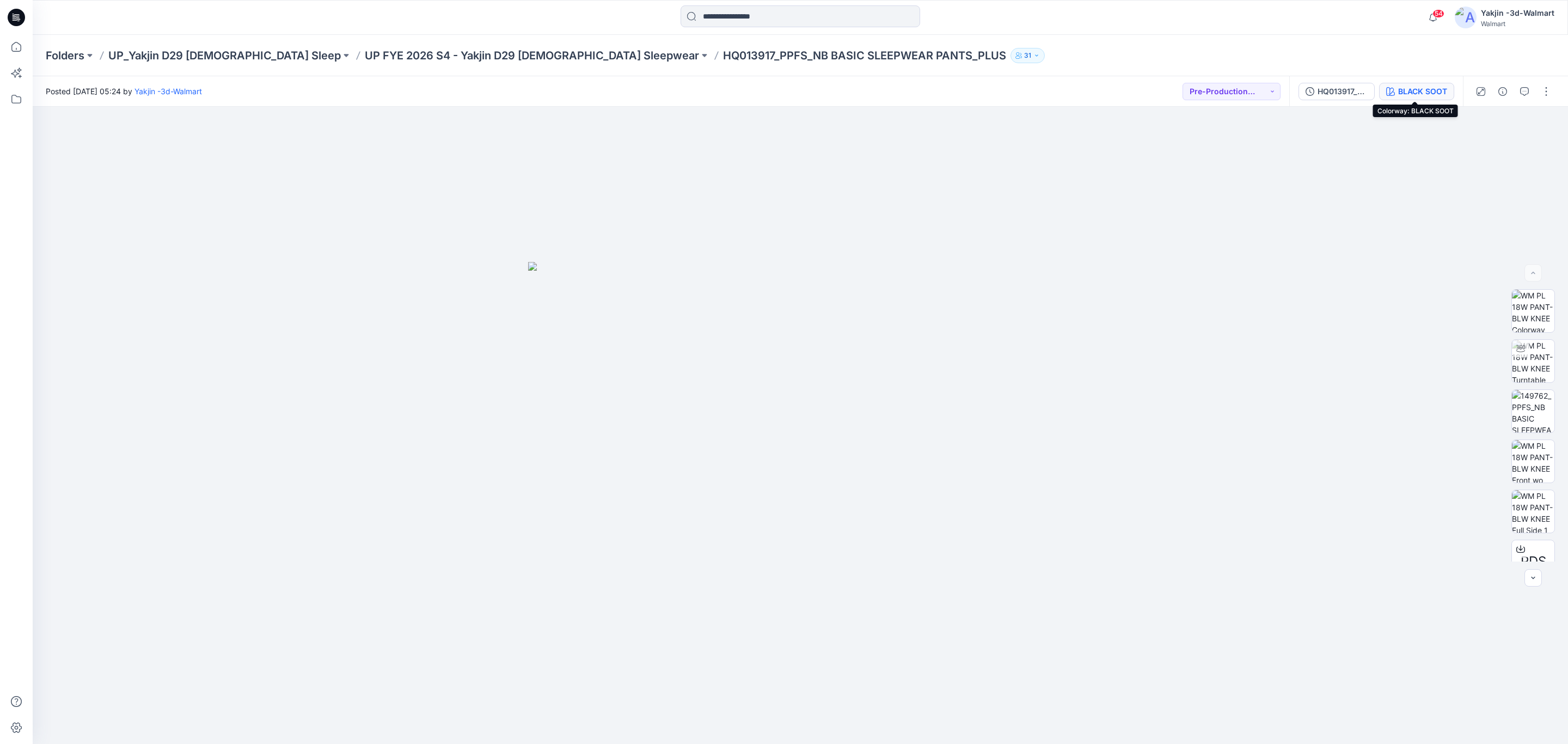
click at [1399, 94] on div "BLACK SOOT" at bounding box center [1423, 91] width 49 height 12
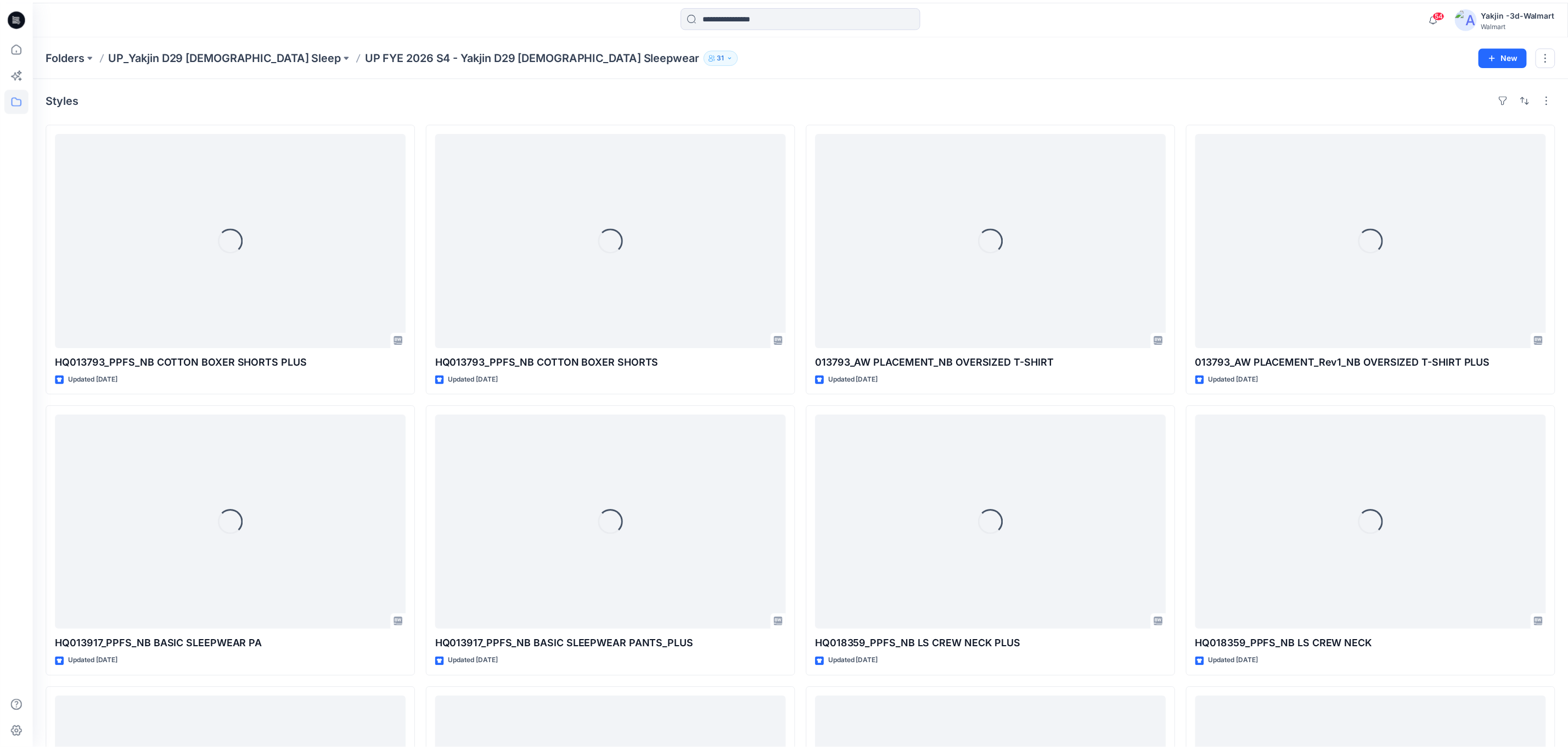
scroll to position [330, 0]
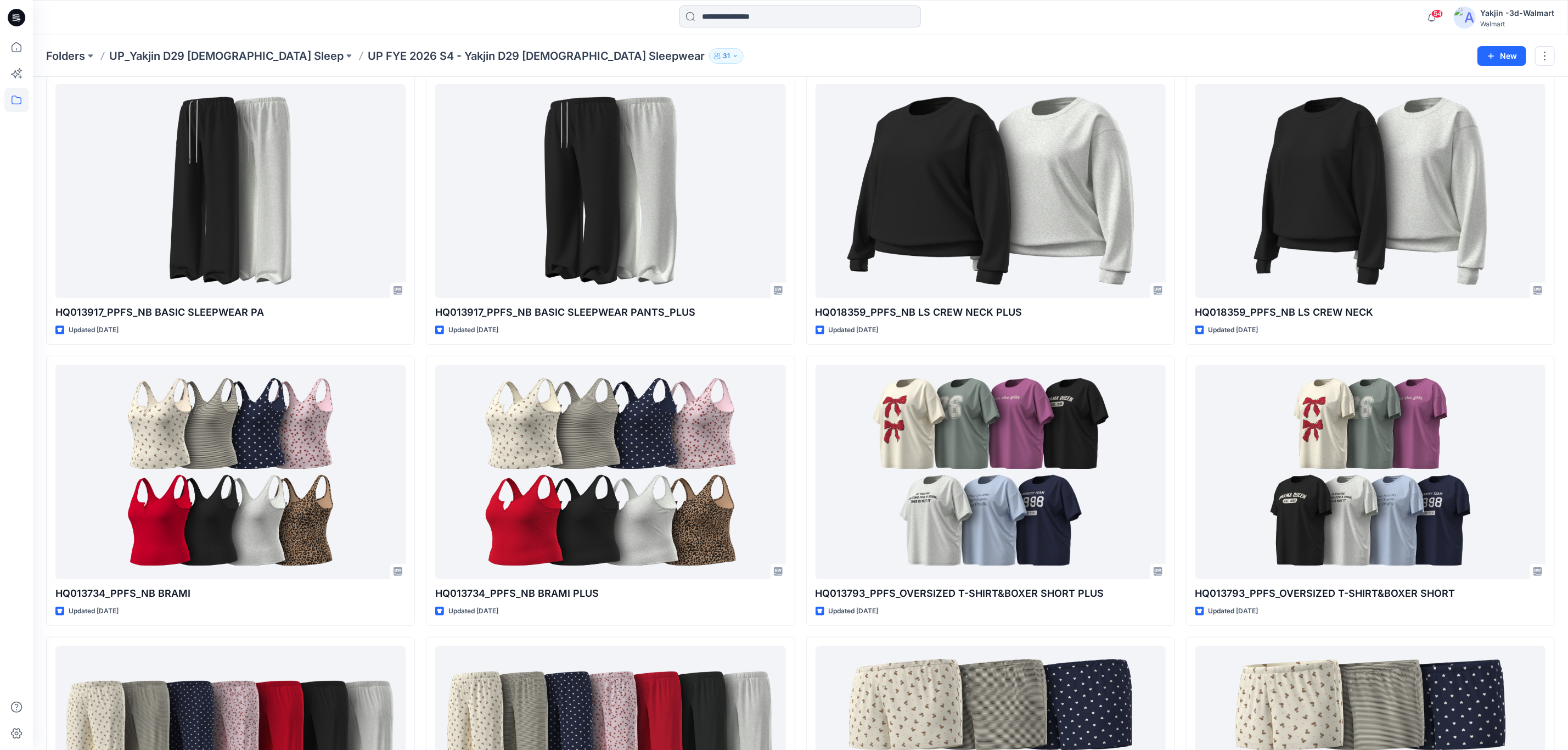
click at [860, 10] on input at bounding box center [800, 16] width 241 height 22
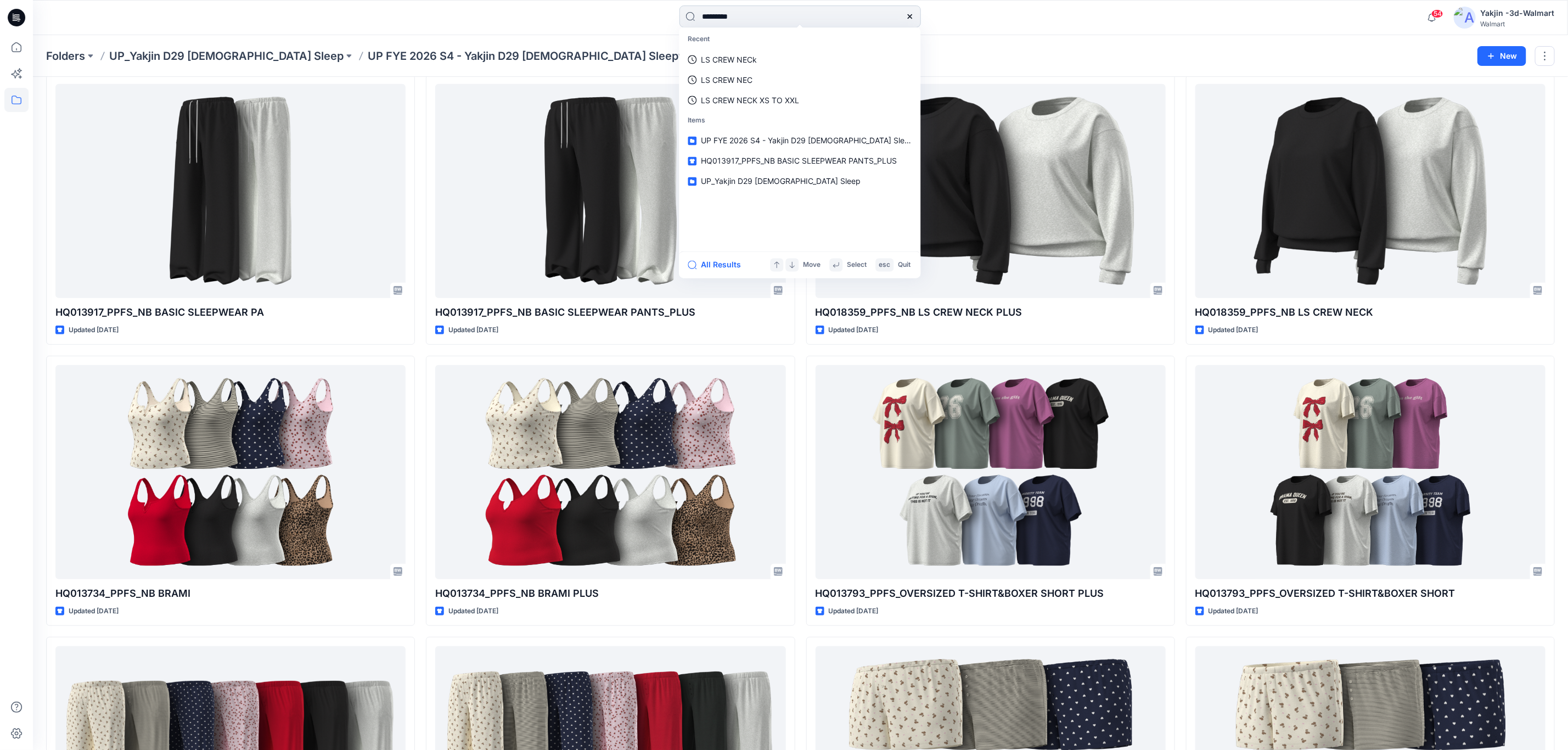
type input "**********"
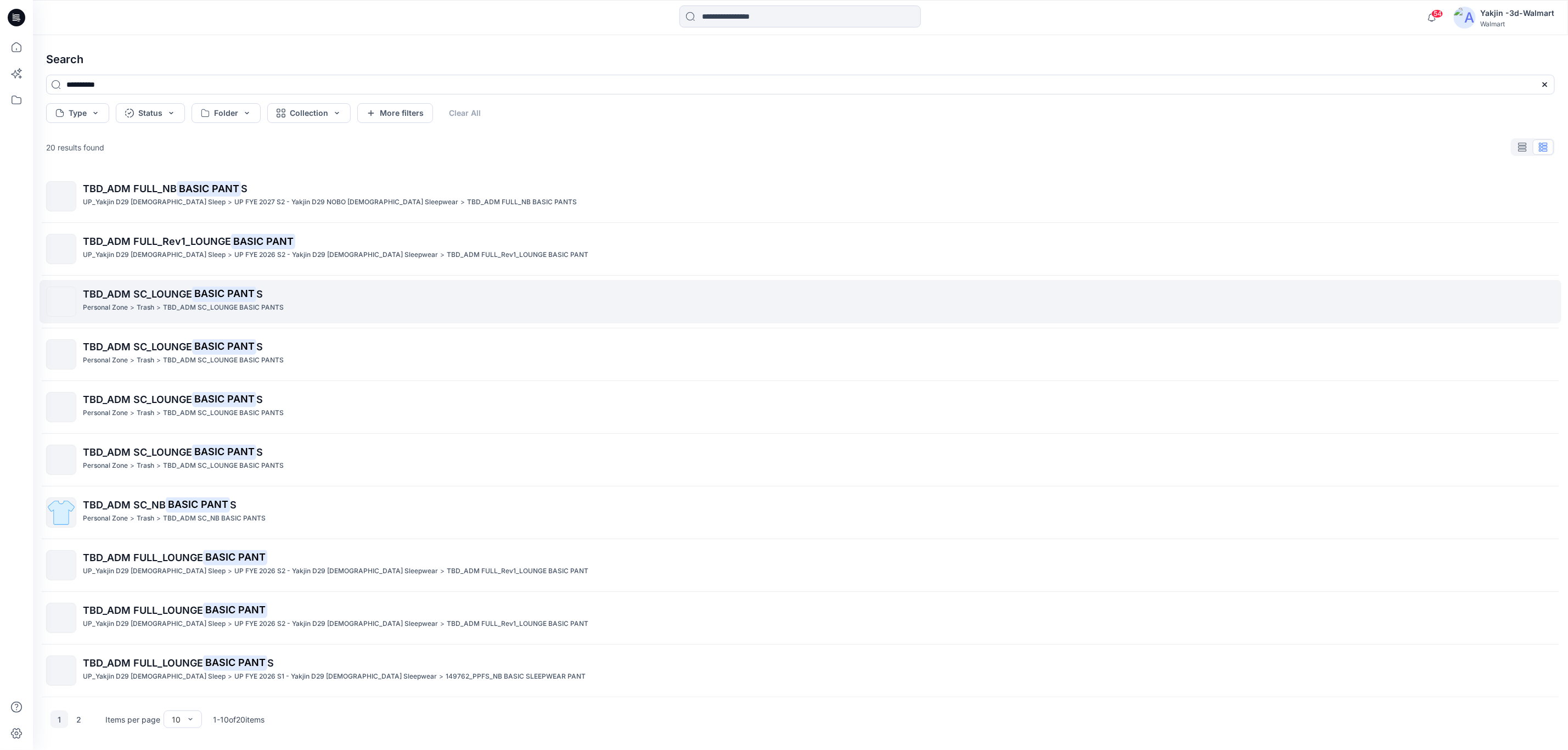
scroll to position [1, 0]
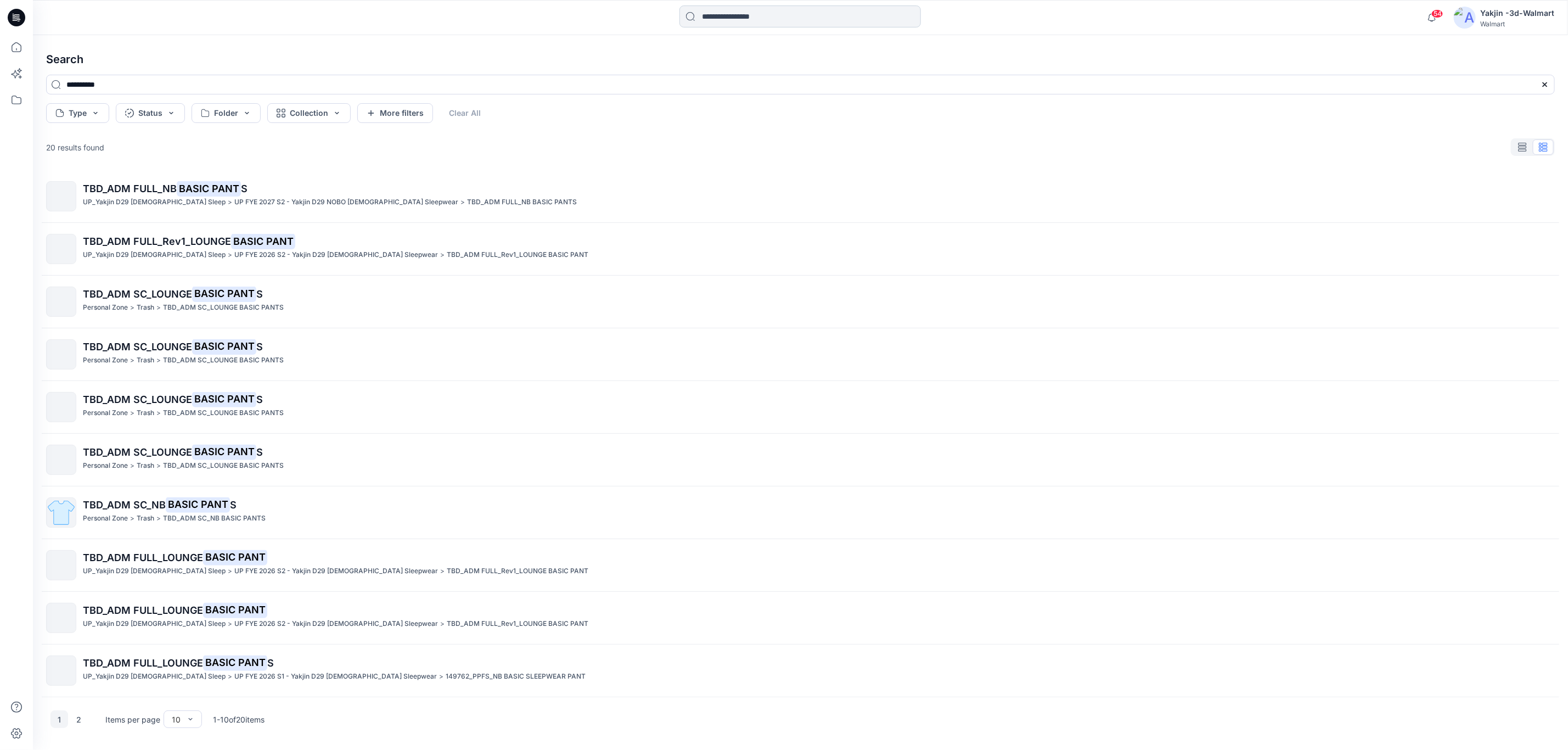
click at [737, 10] on input at bounding box center [800, 16] width 241 height 22
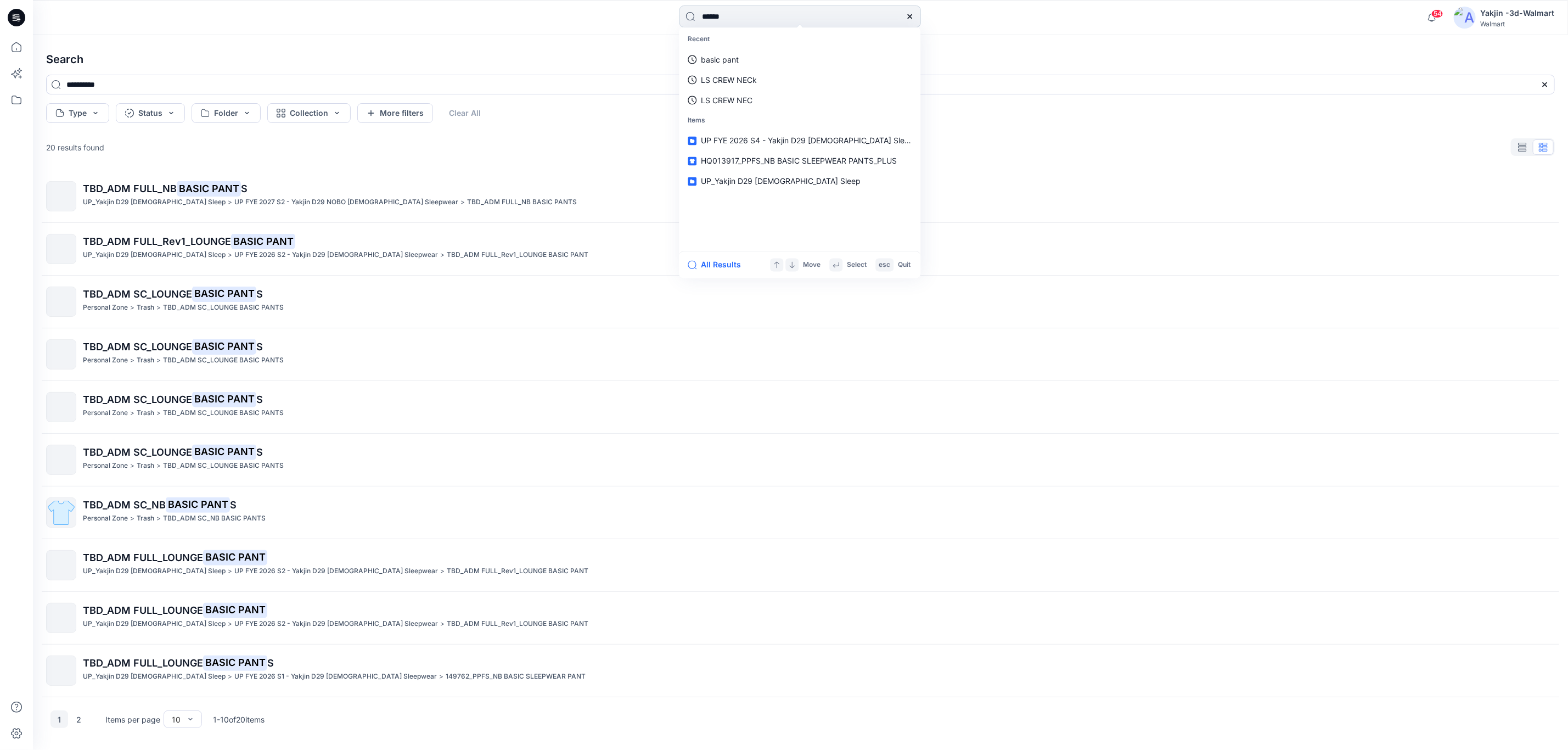
type input "*******"
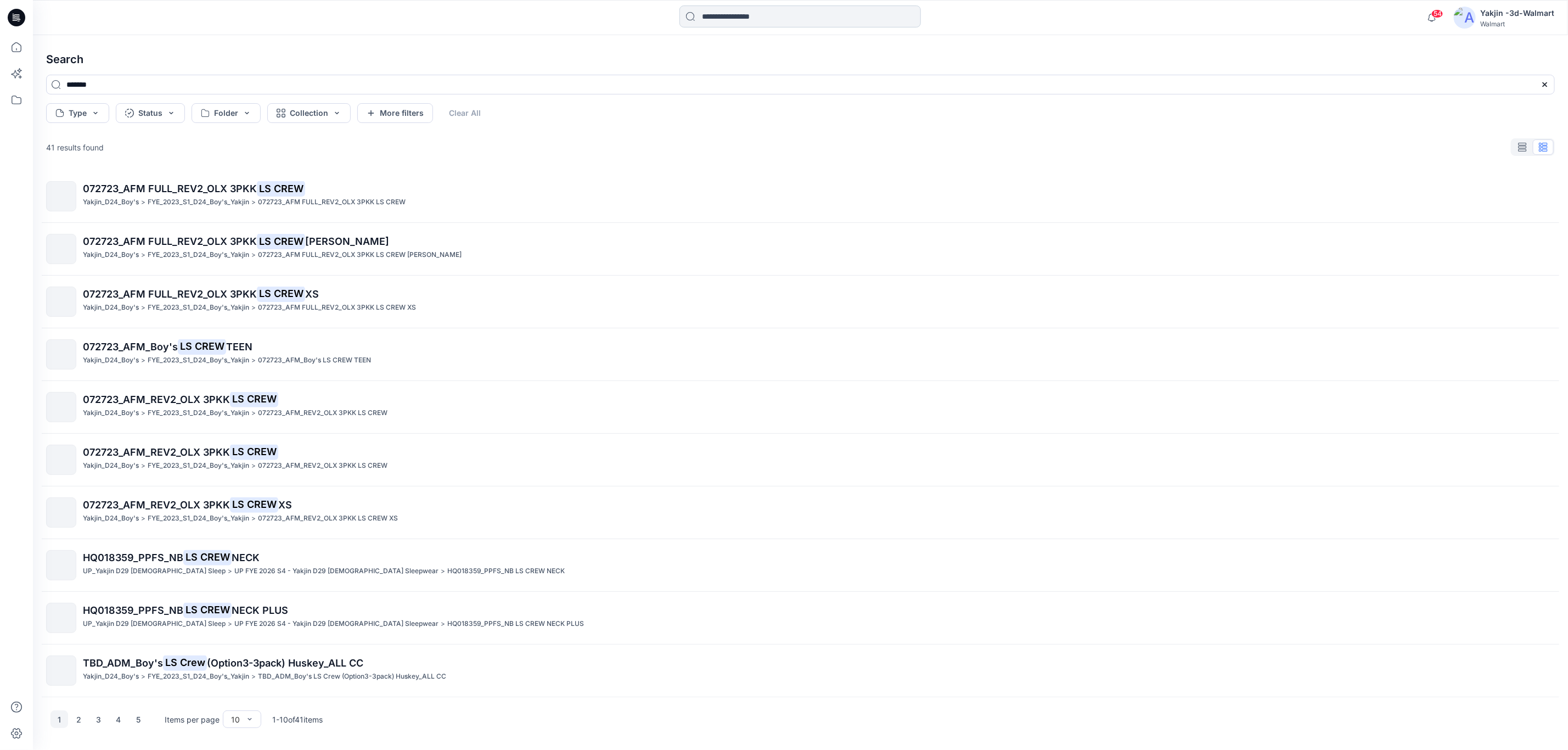
click at [750, 9] on input at bounding box center [800, 16] width 241 height 22
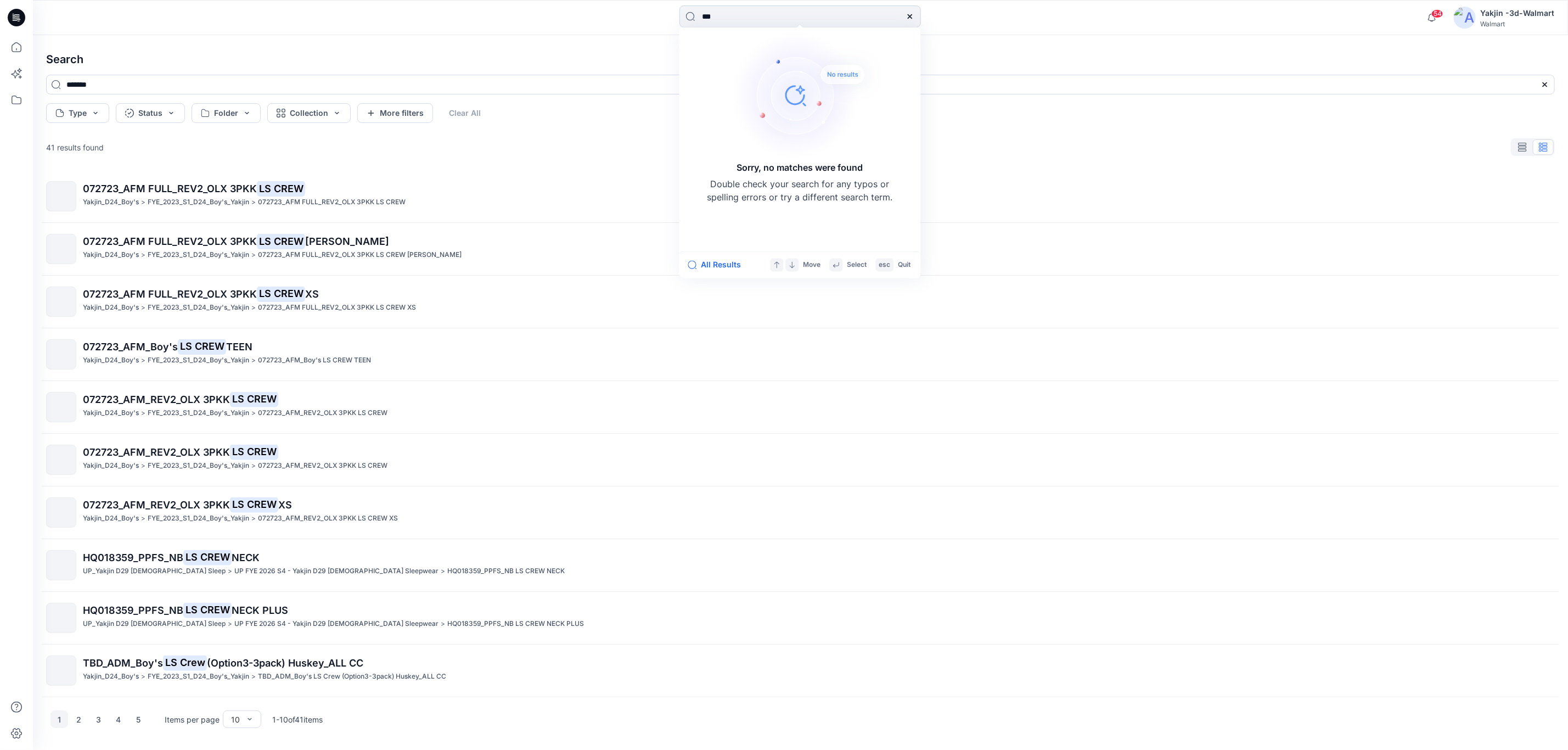
type input "**"
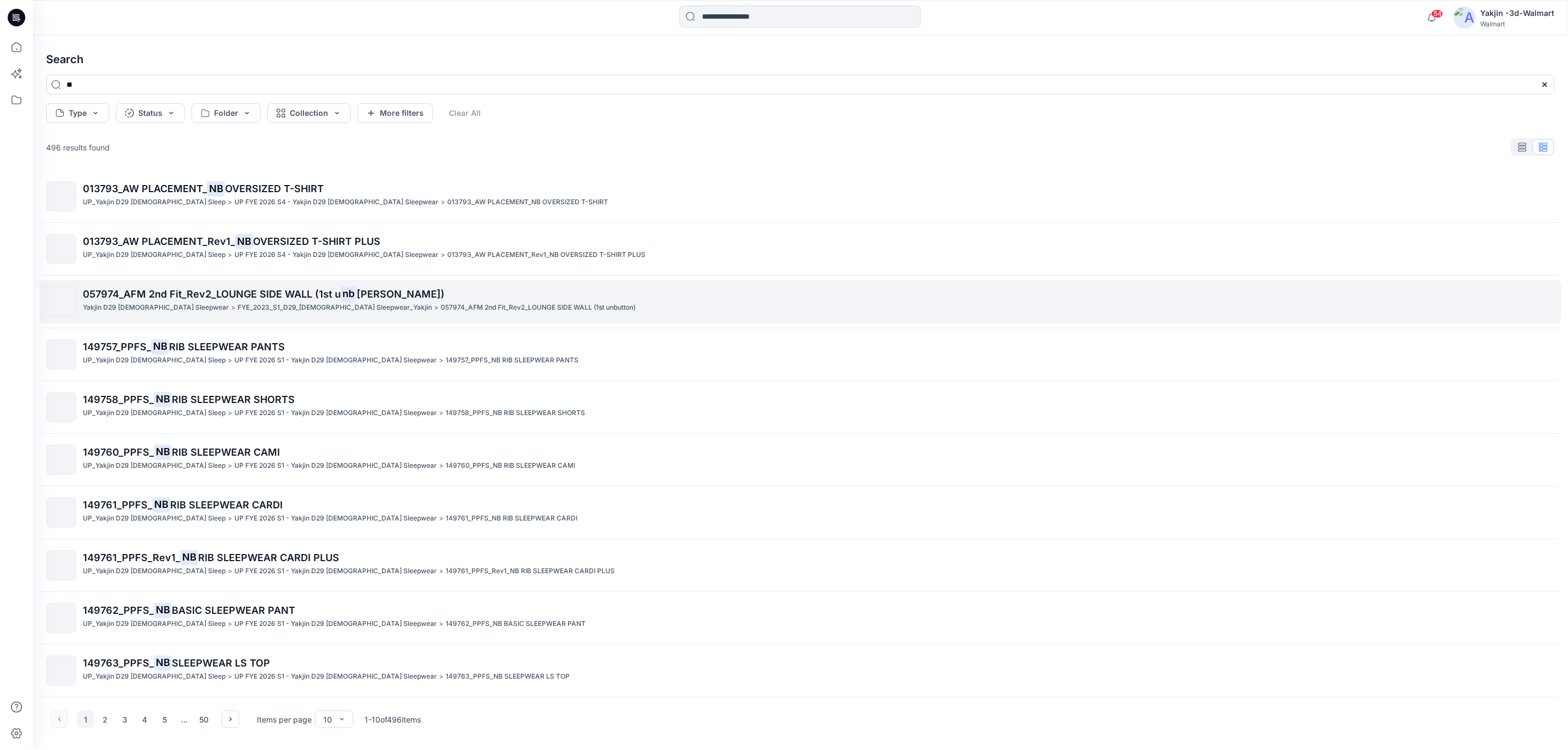
scroll to position [3, 0]
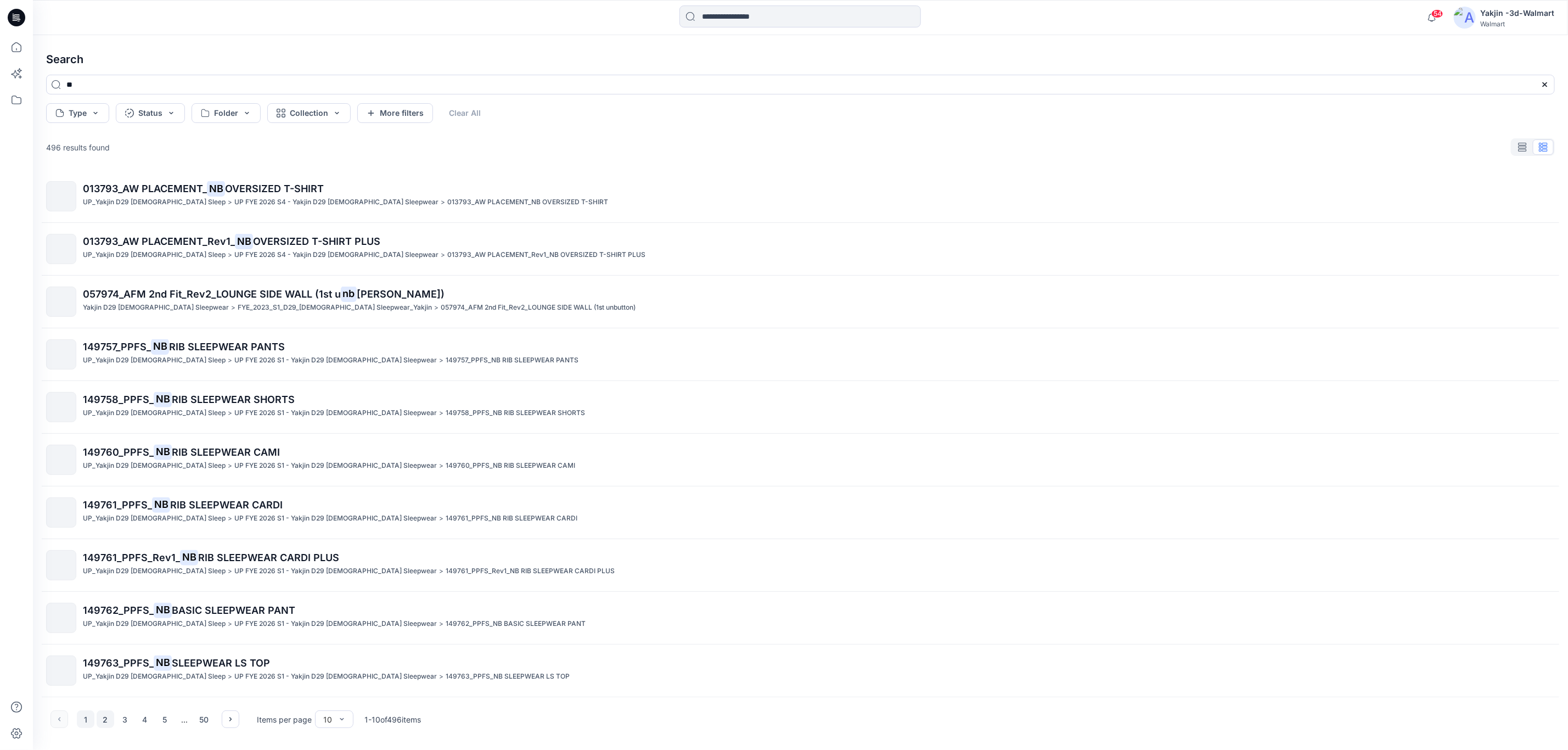
click at [101, 716] on button "2" at bounding box center [105, 719] width 18 height 18
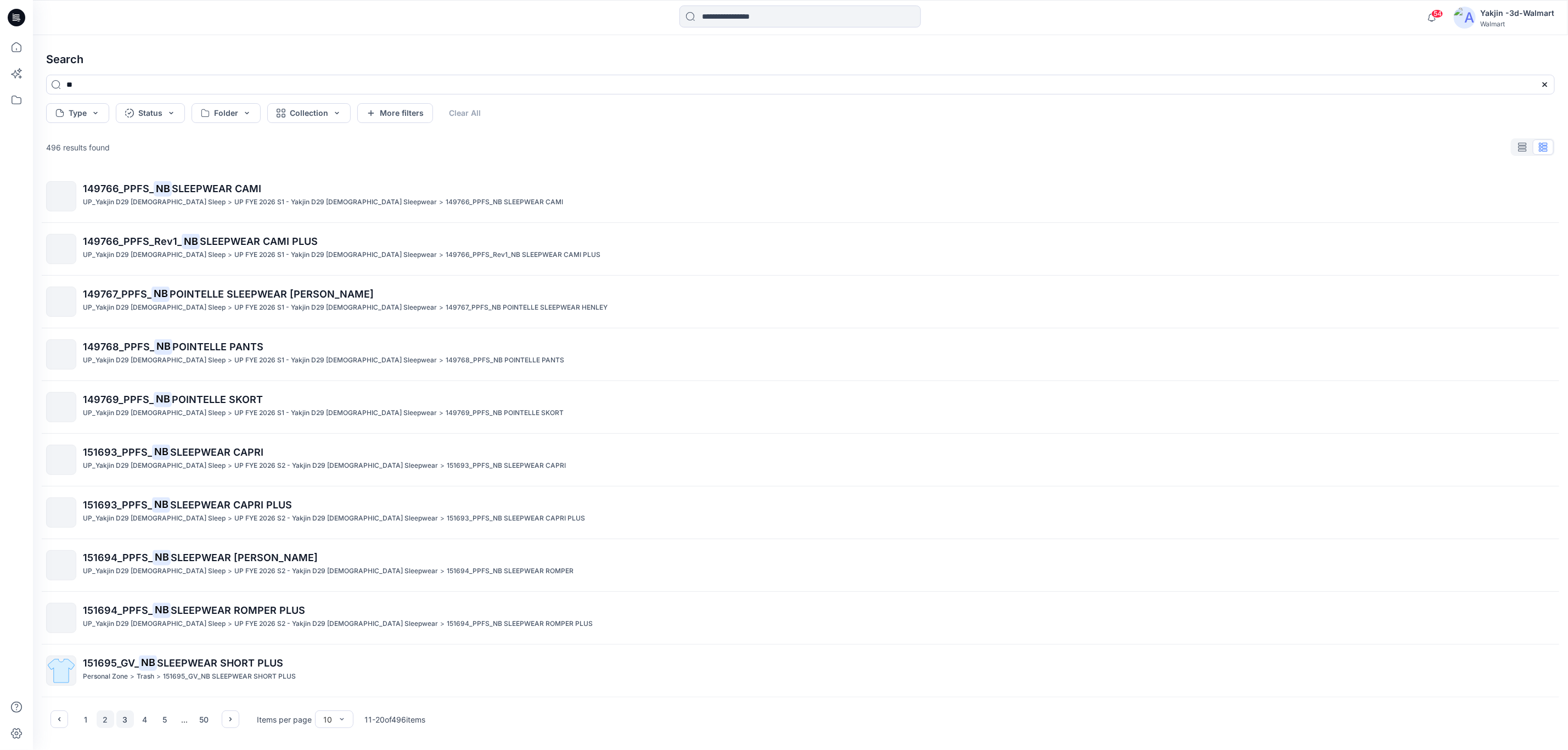
click at [120, 717] on button "3" at bounding box center [125, 719] width 18 height 18
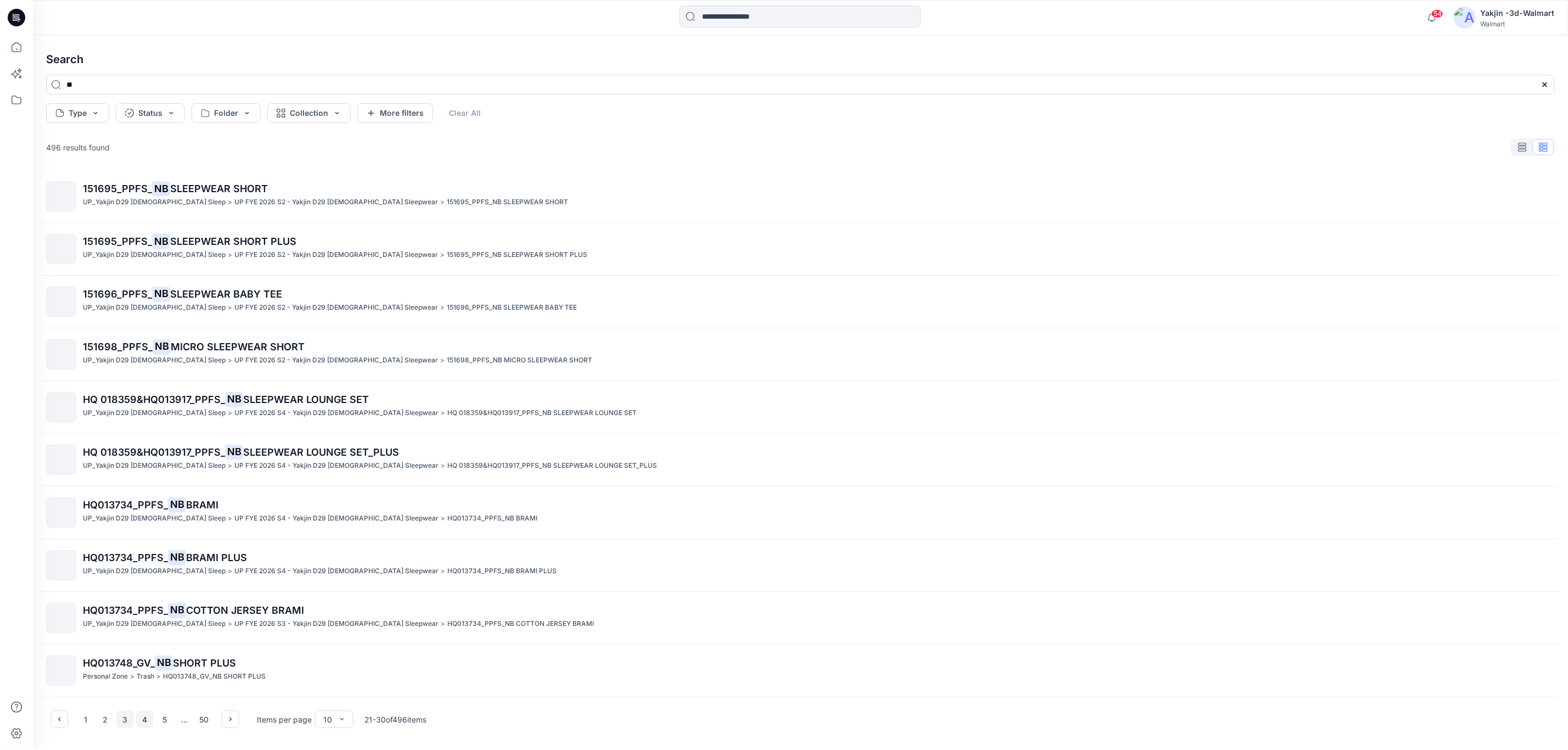
click at [147, 716] on button "4" at bounding box center [145, 719] width 18 height 18
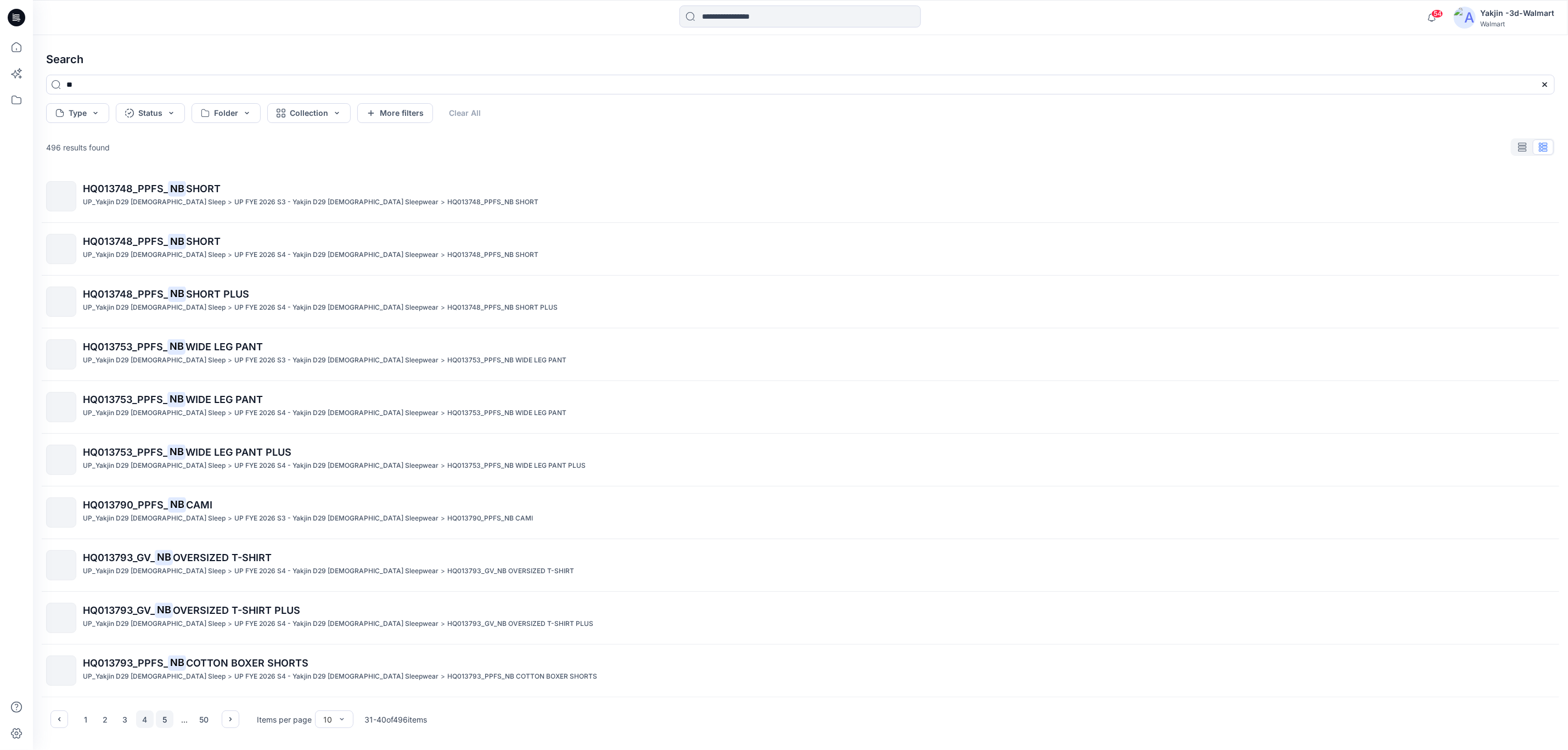
click at [165, 719] on button "5" at bounding box center [164, 719] width 18 height 18
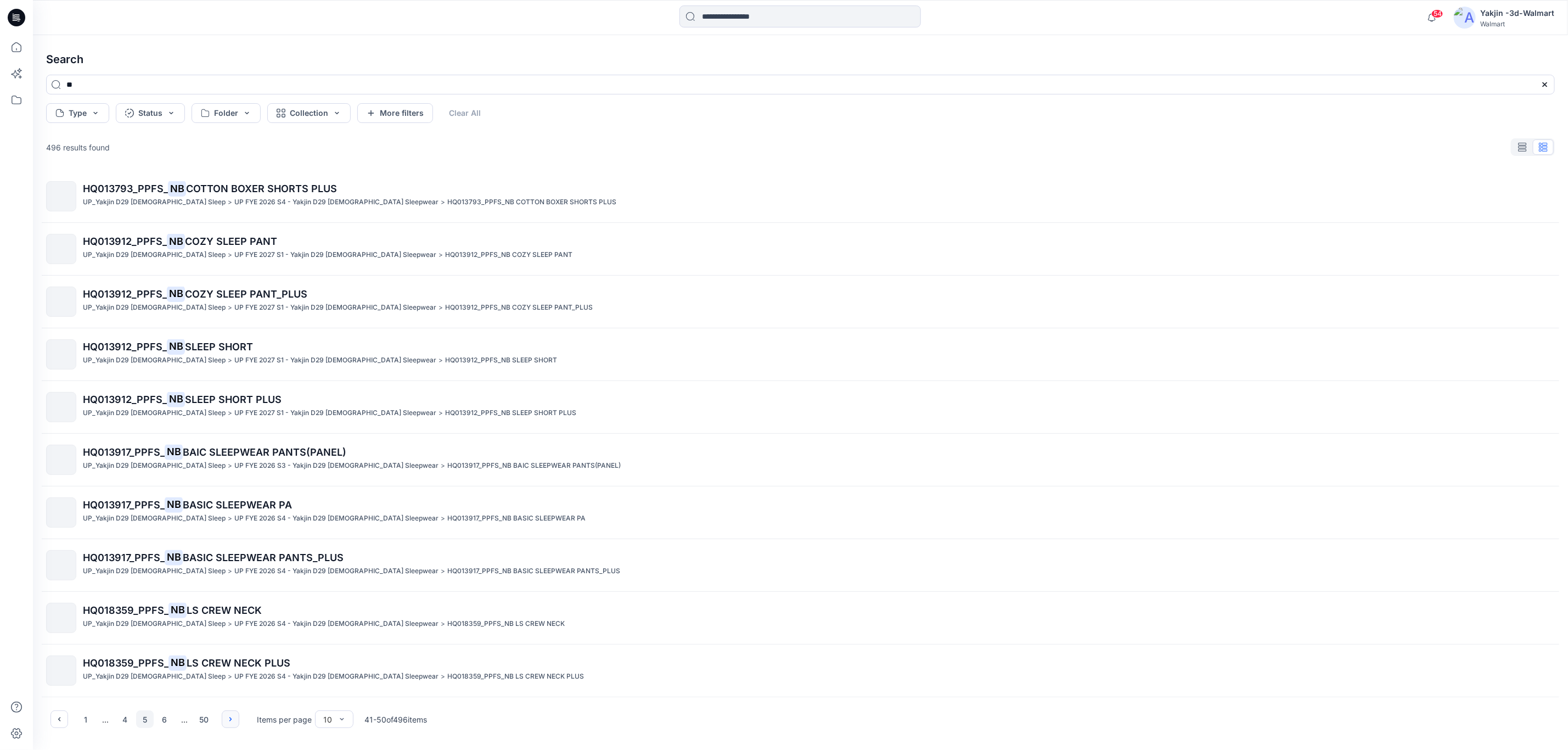
click at [236, 721] on button "button" at bounding box center [230, 719] width 18 height 18
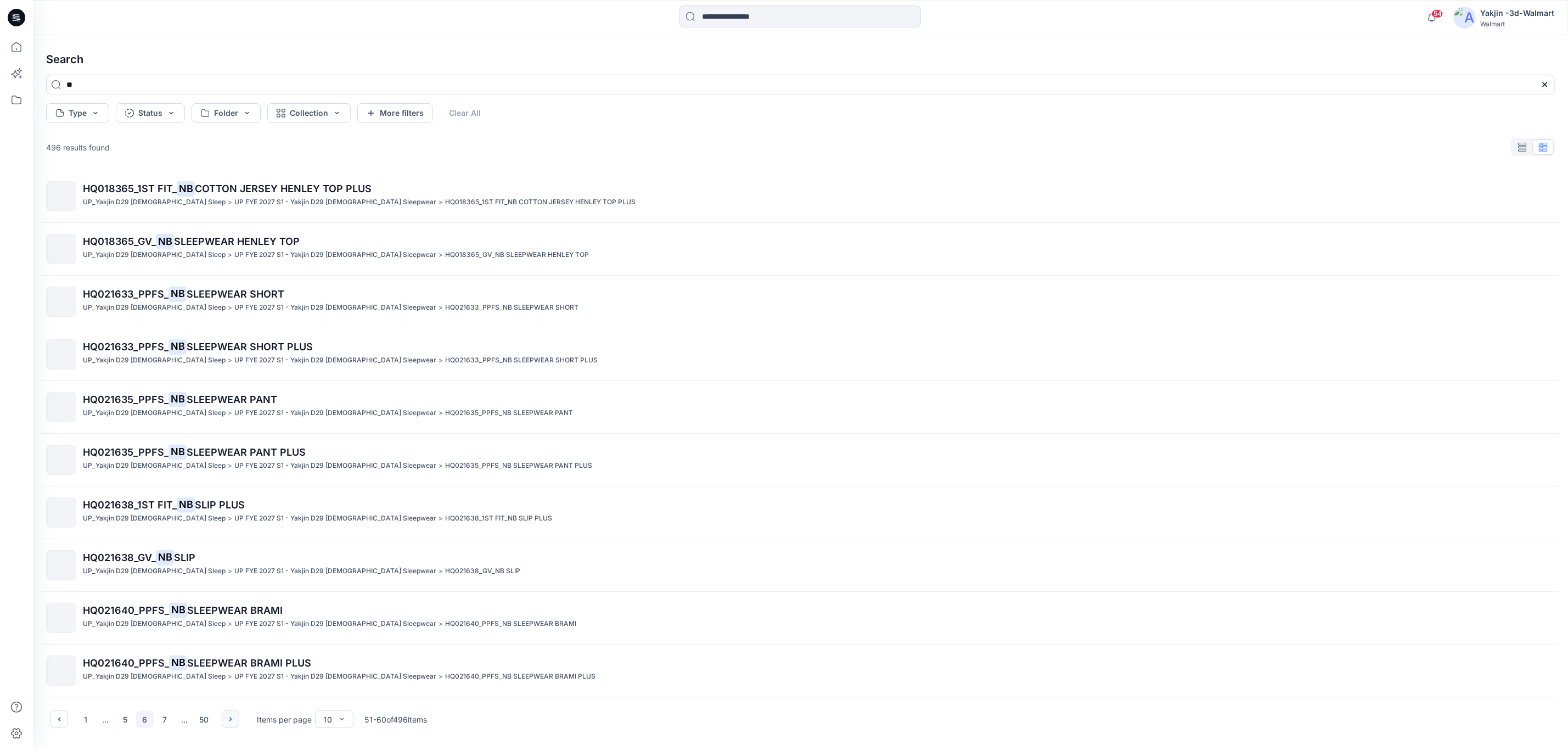
click at [236, 721] on button "button" at bounding box center [230, 719] width 18 height 18
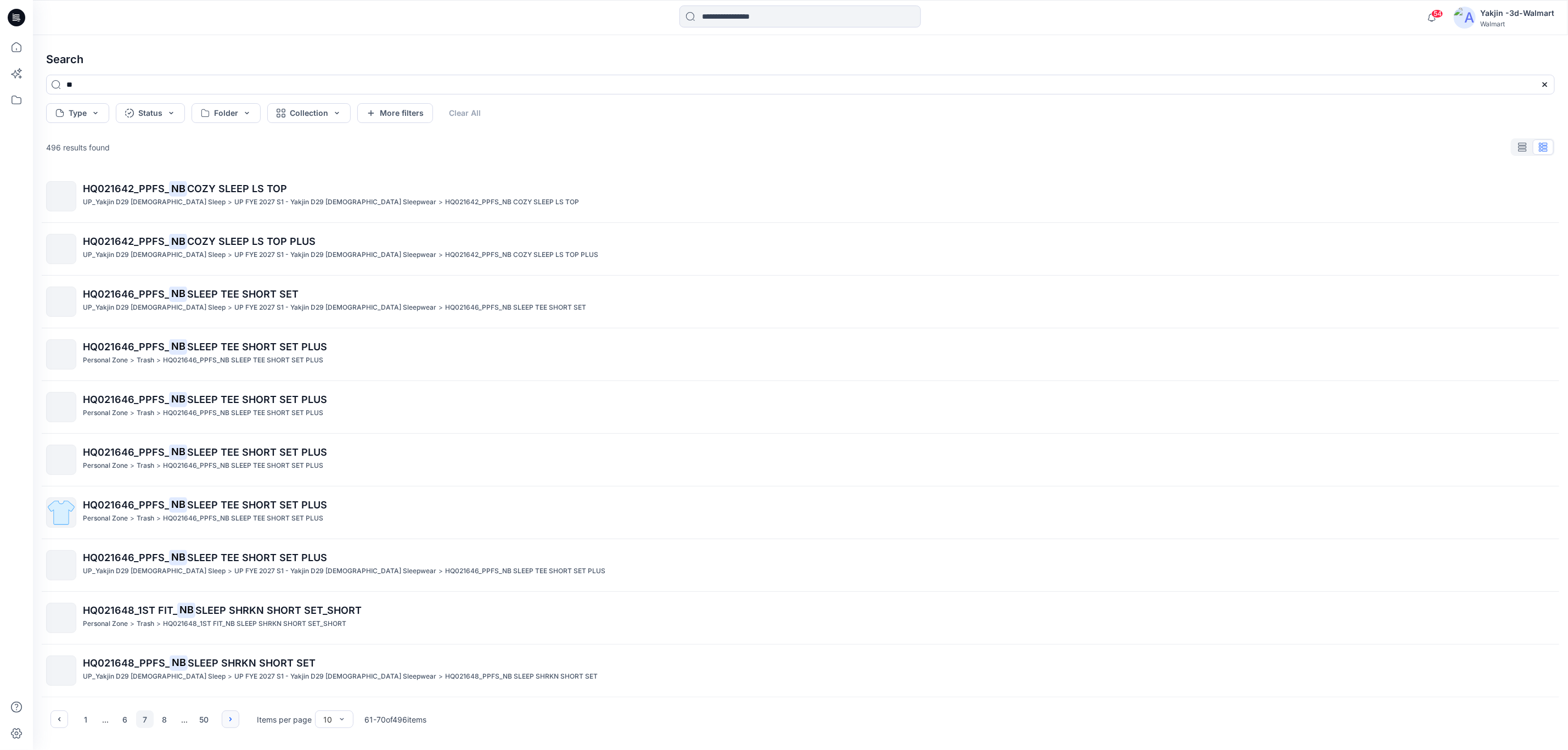
click at [236, 721] on button "button" at bounding box center [230, 719] width 18 height 18
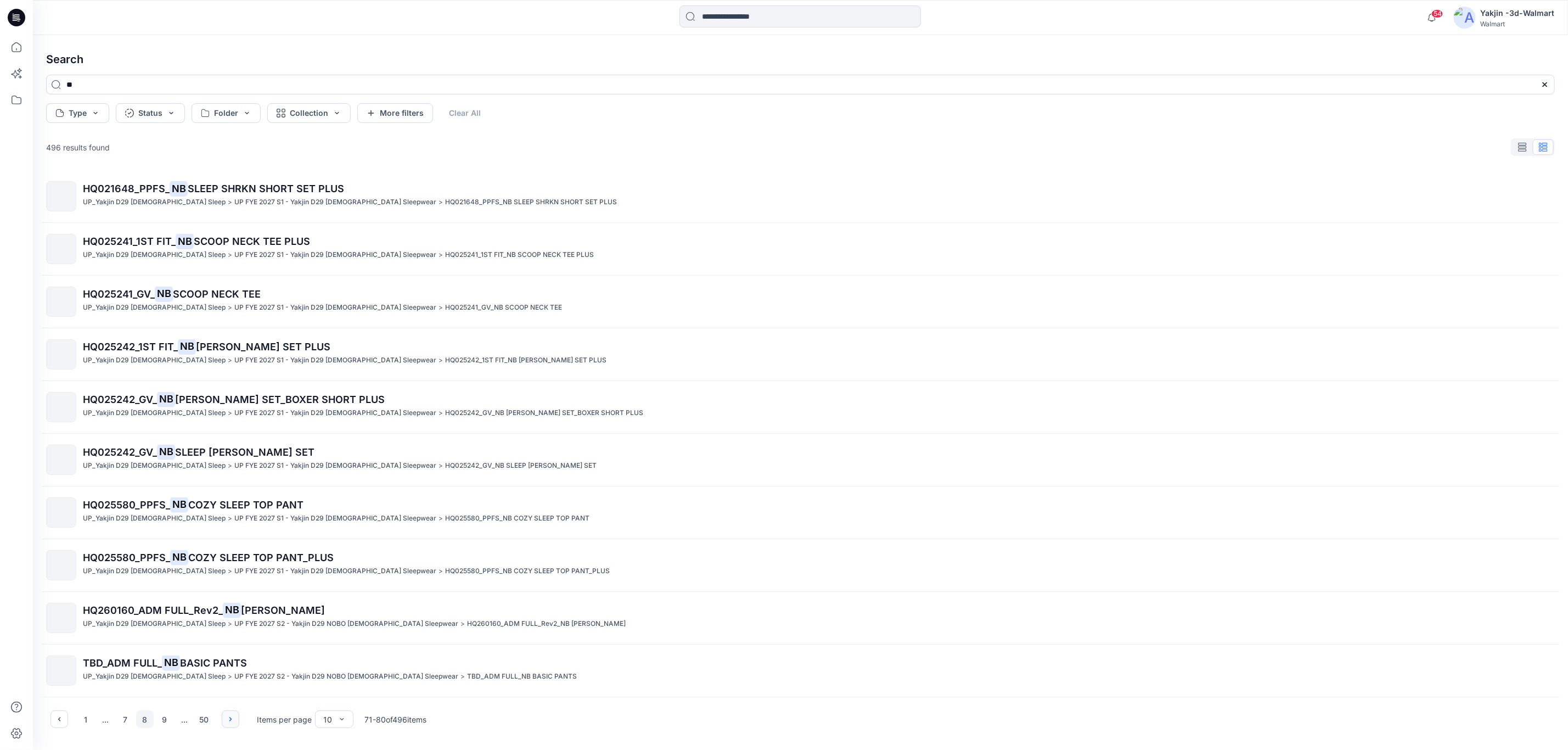
click at [236, 721] on button "button" at bounding box center [230, 719] width 18 height 18
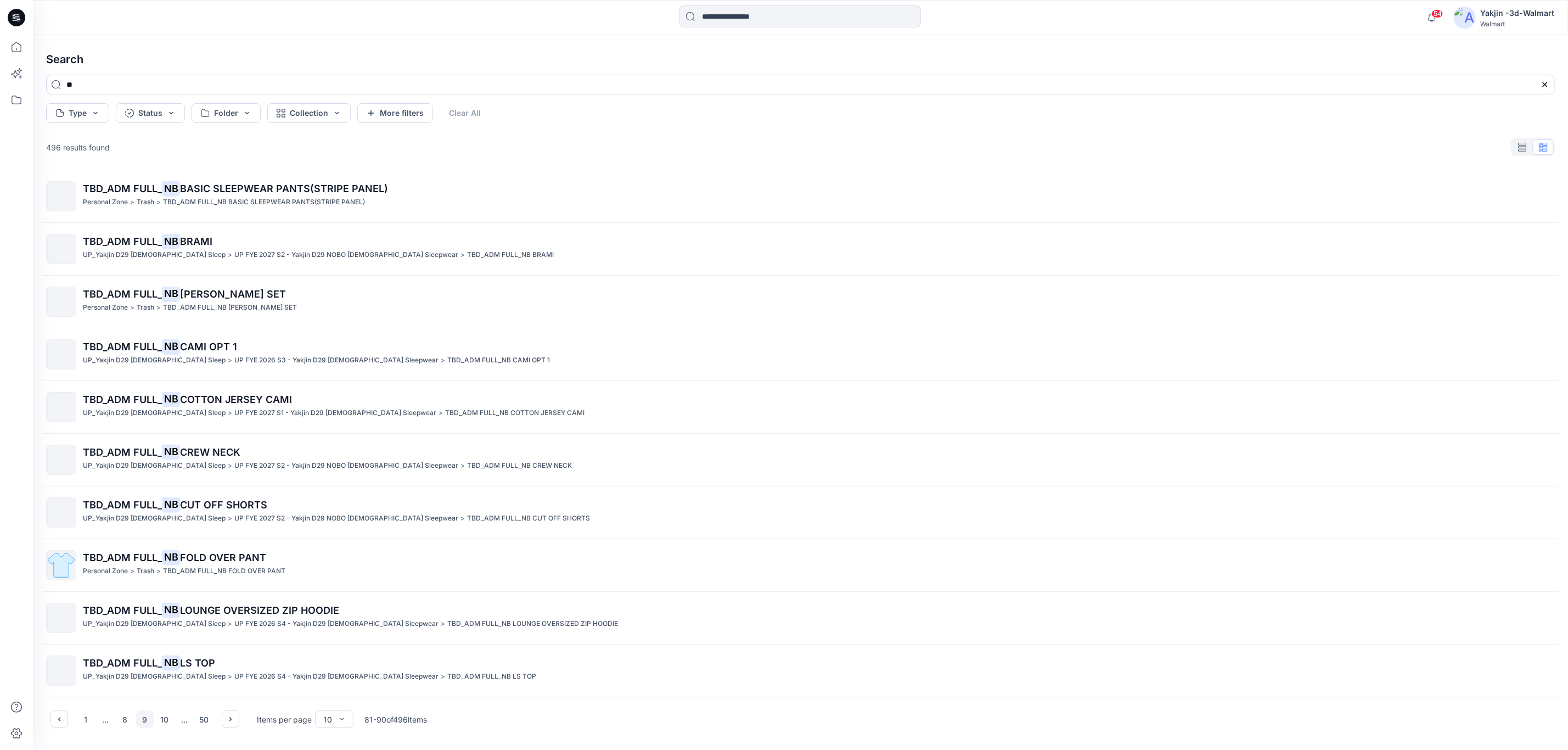
click at [220, 716] on div "1 ... 8 9 10 ... 50" at bounding box center [145, 719] width 189 height 18
click at [230, 718] on icon "button" at bounding box center [231, 720] width 9 height 9
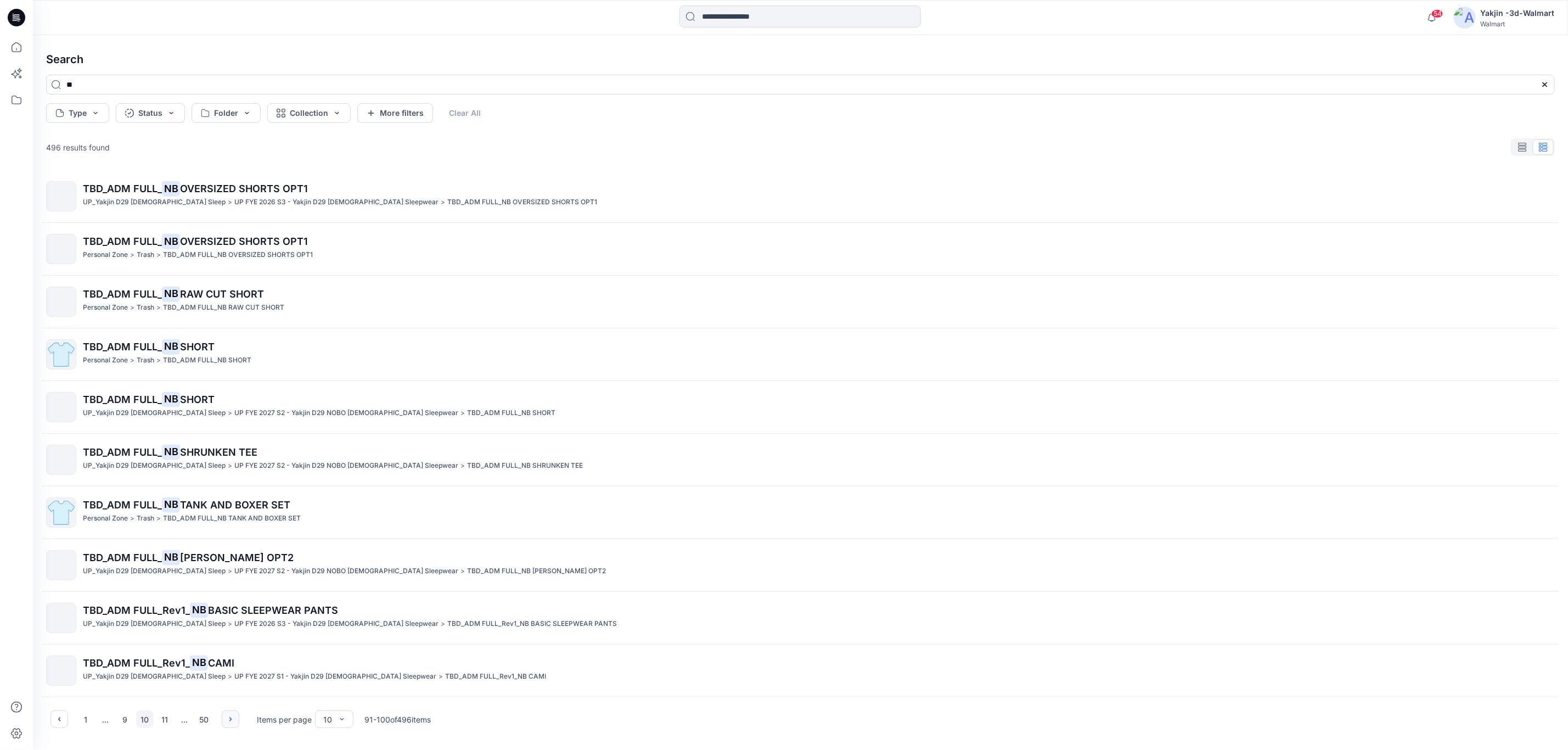
click at [230, 718] on icon "button" at bounding box center [231, 720] width 9 height 9
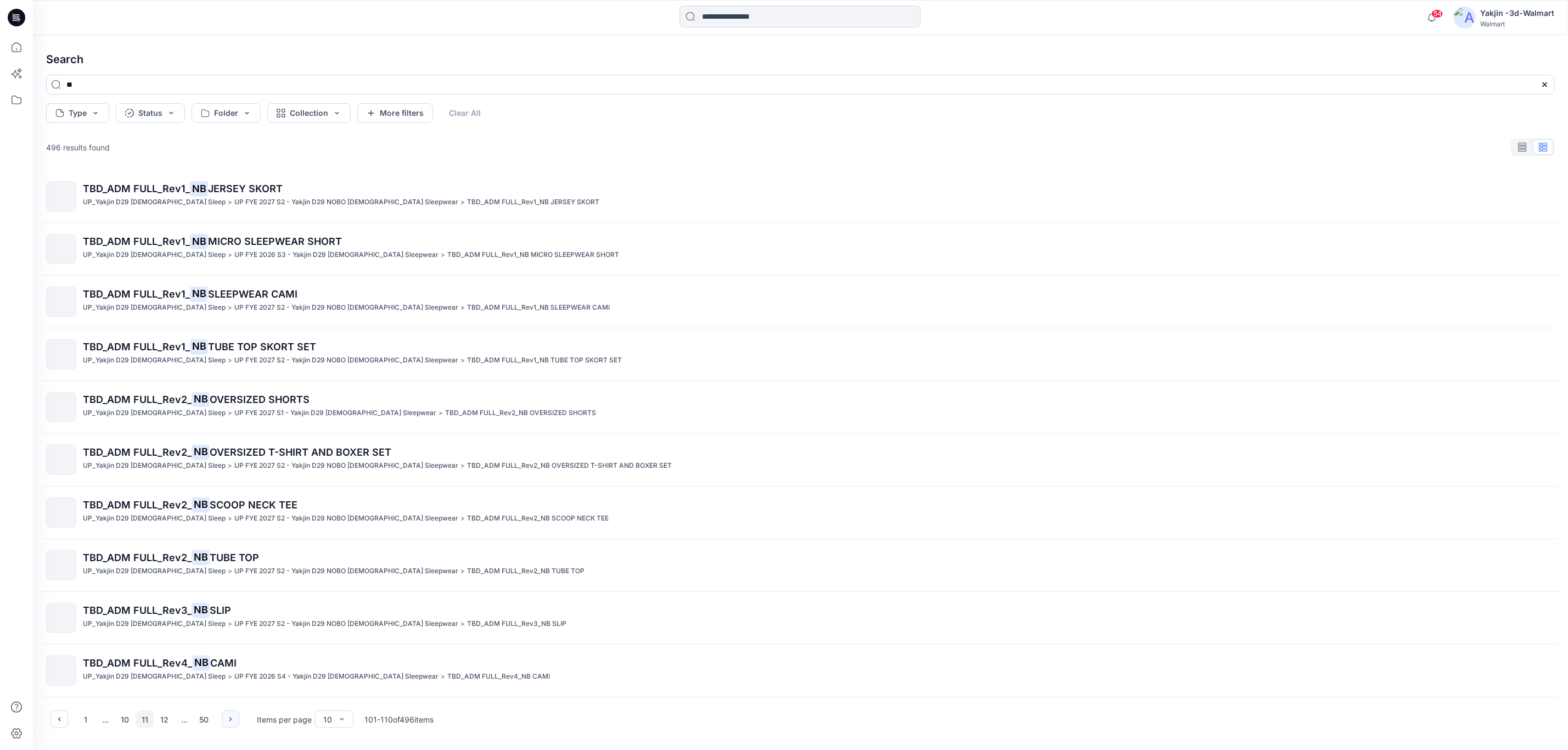
click at [230, 718] on icon "button" at bounding box center [230, 719] width 2 height 4
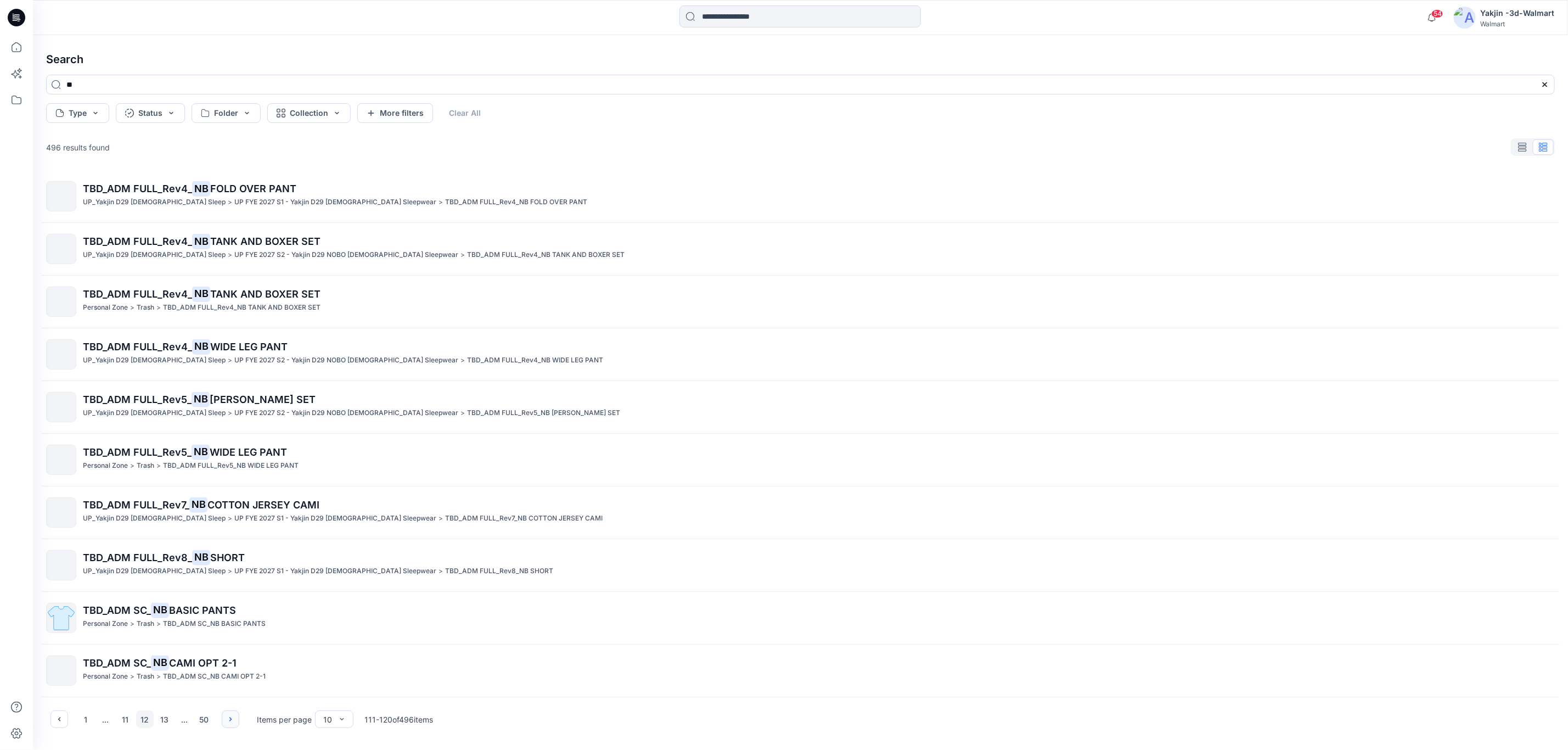
click at [239, 719] on button "button" at bounding box center [230, 719] width 18 height 18
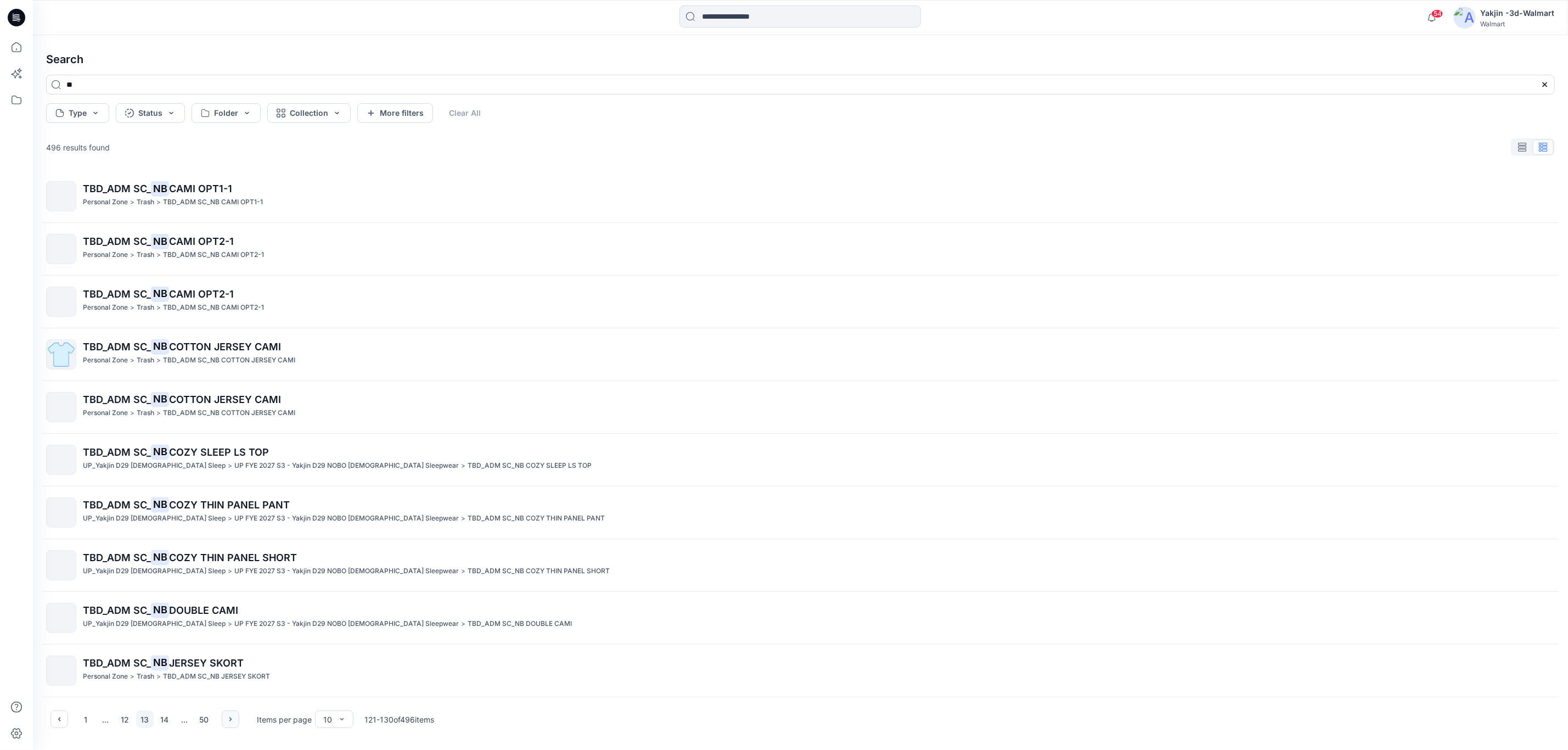
click at [239, 719] on button "button" at bounding box center [230, 719] width 18 height 18
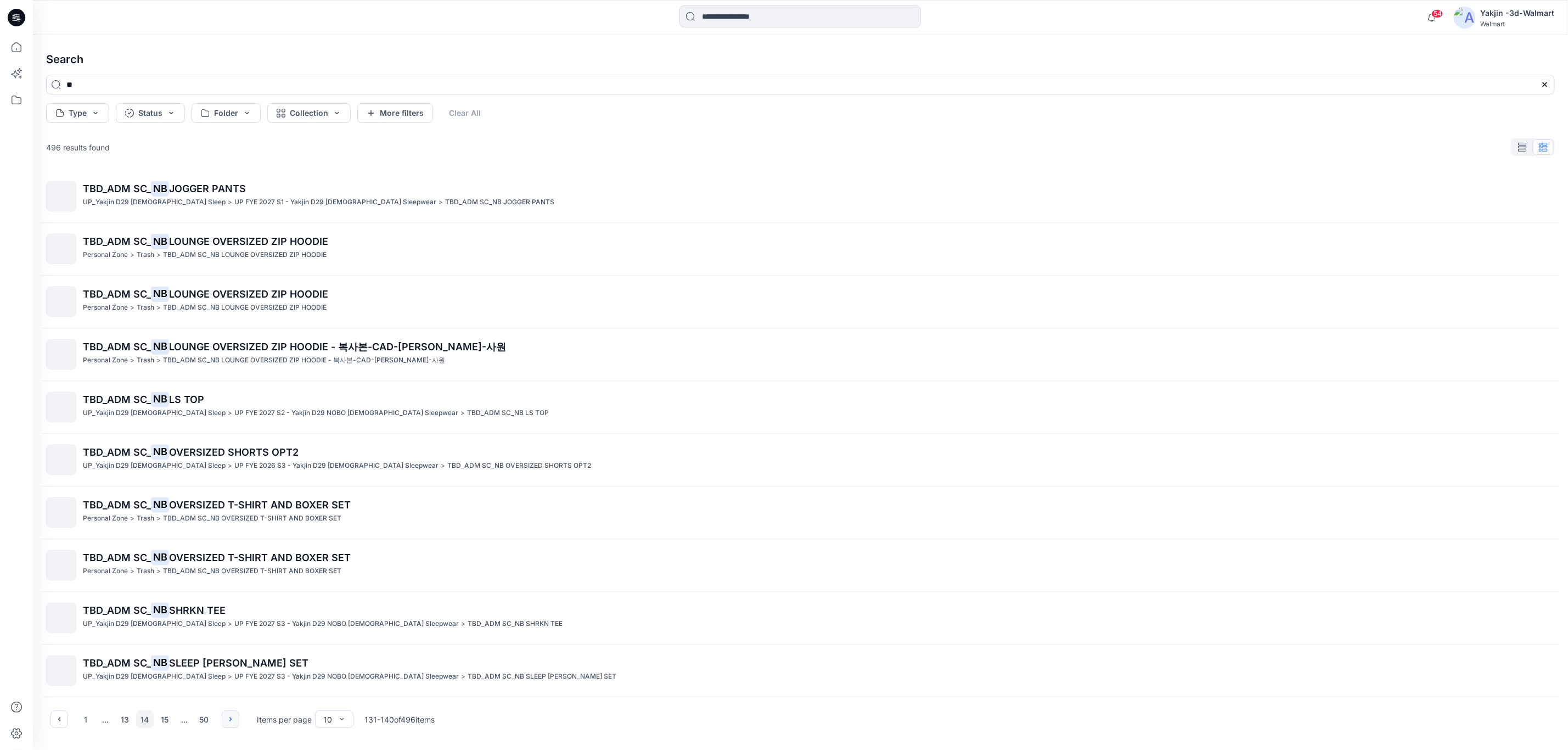
click at [239, 719] on button "button" at bounding box center [230, 719] width 18 height 18
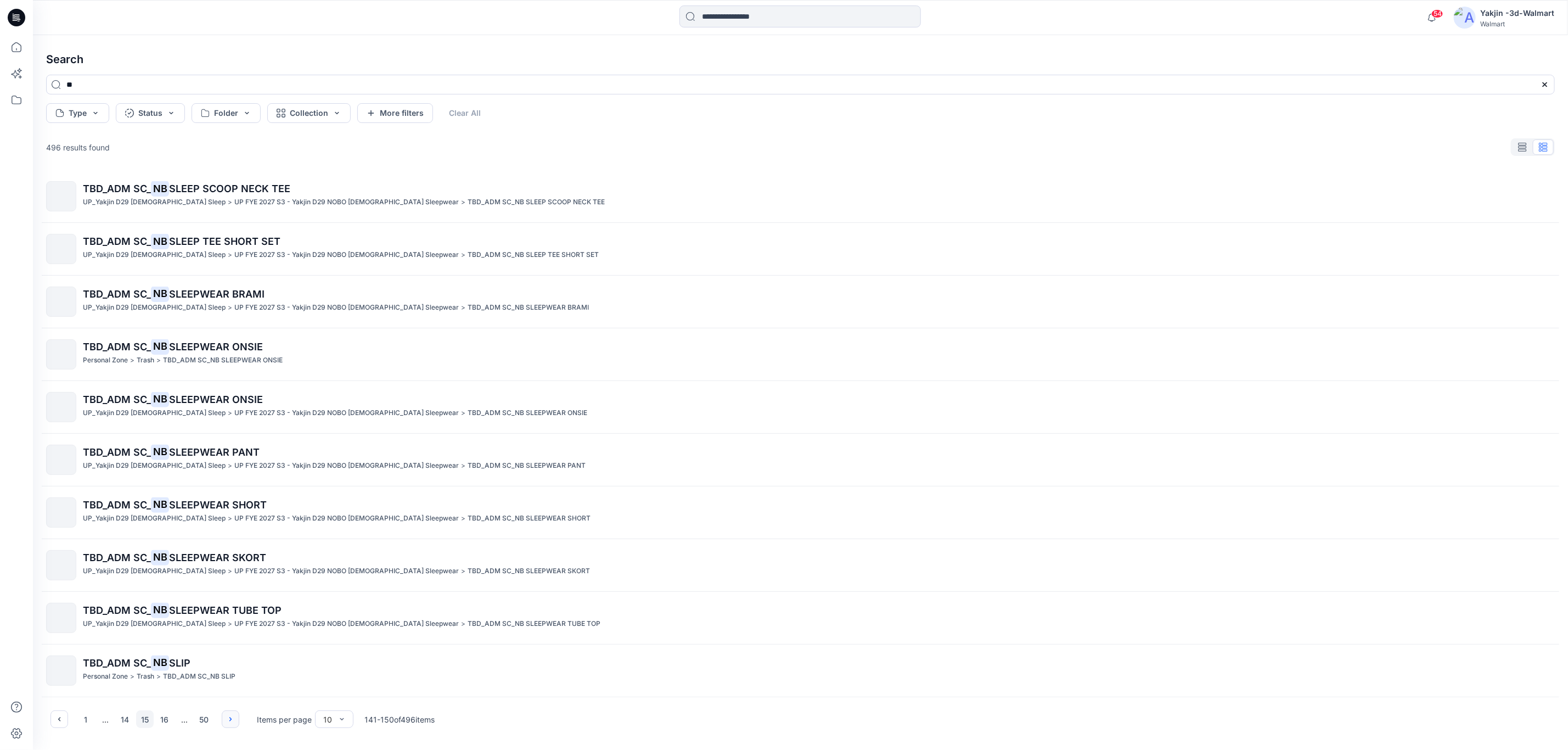
click at [239, 719] on button "button" at bounding box center [230, 719] width 18 height 18
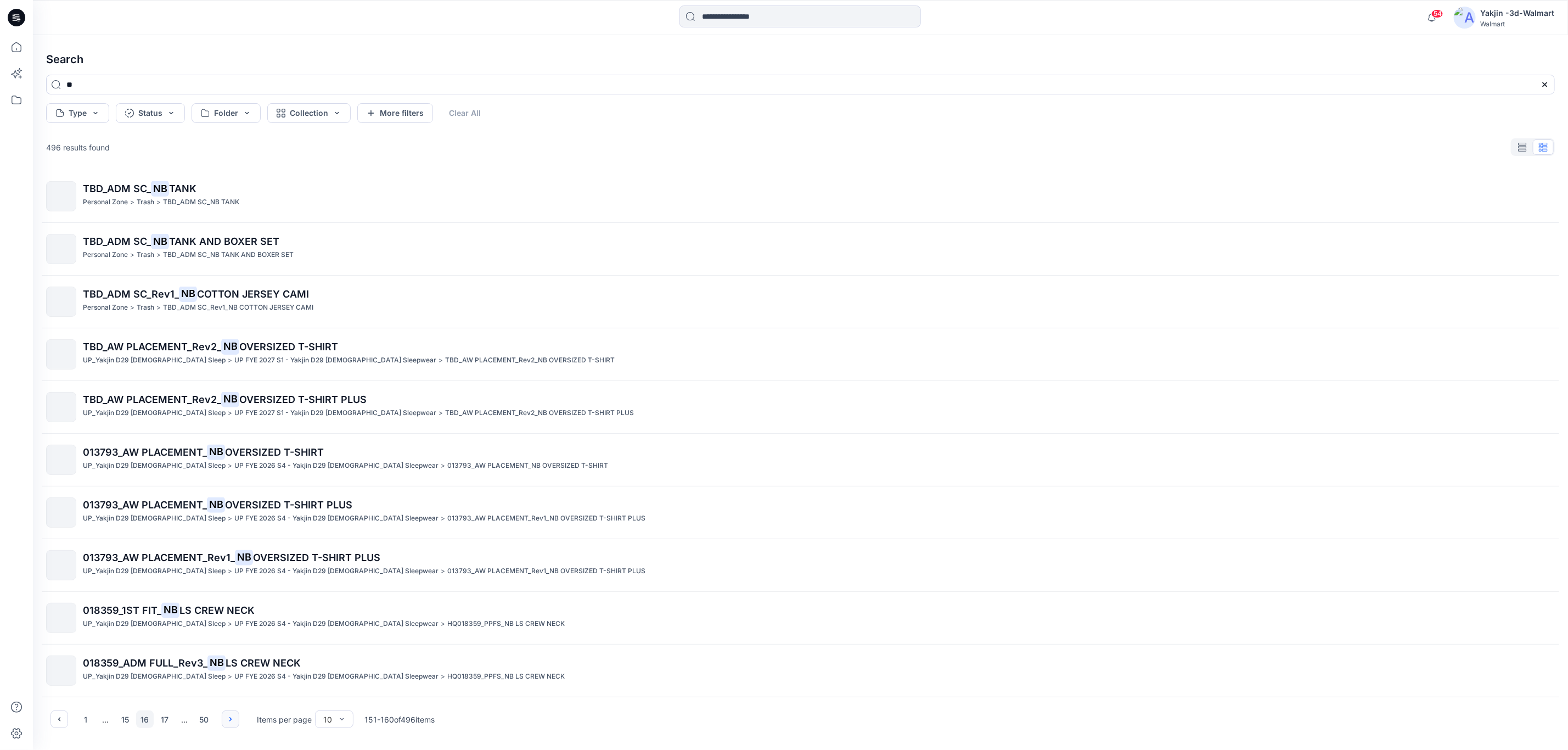
click at [239, 719] on button "button" at bounding box center [230, 719] width 18 height 18
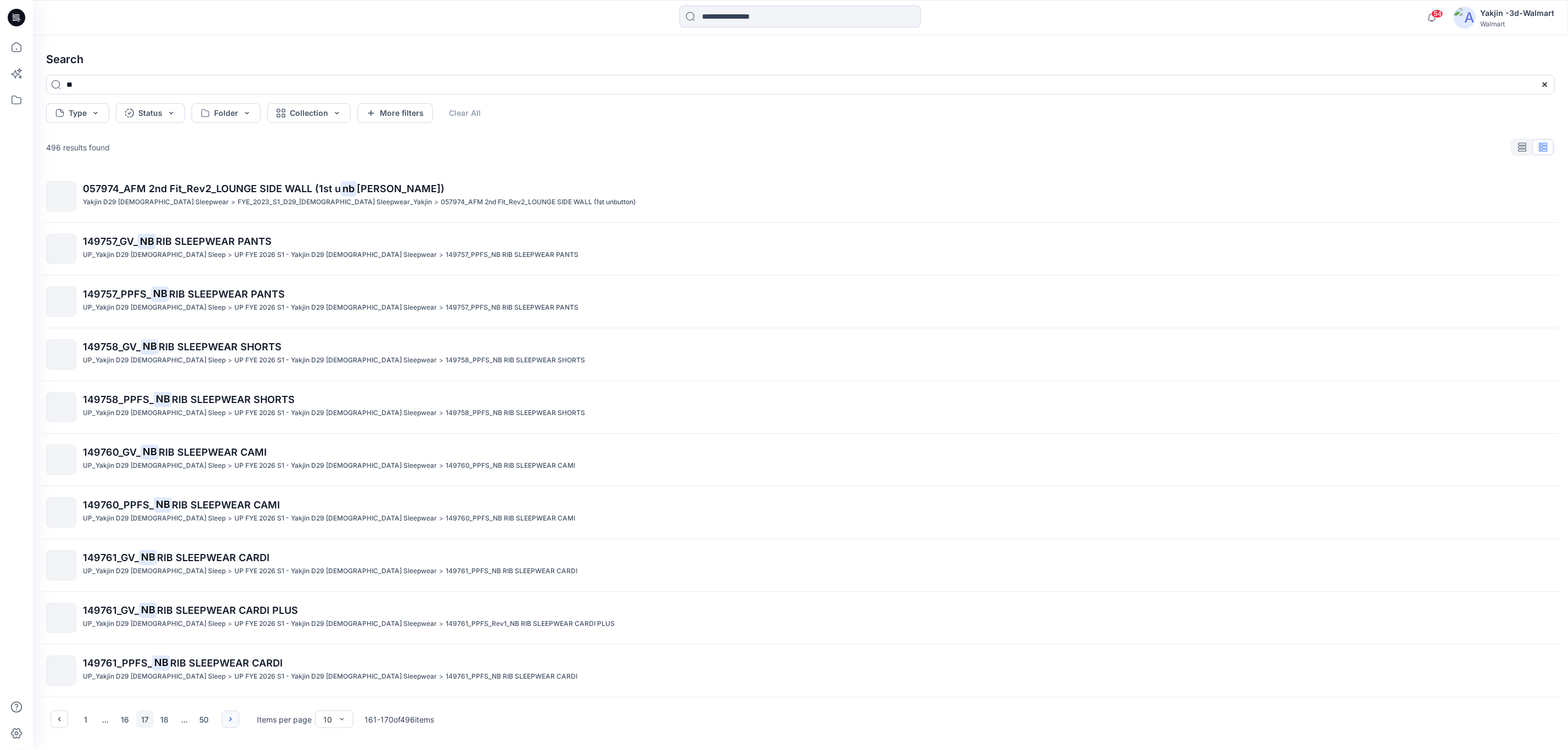
click at [239, 719] on button "button" at bounding box center [230, 719] width 18 height 18
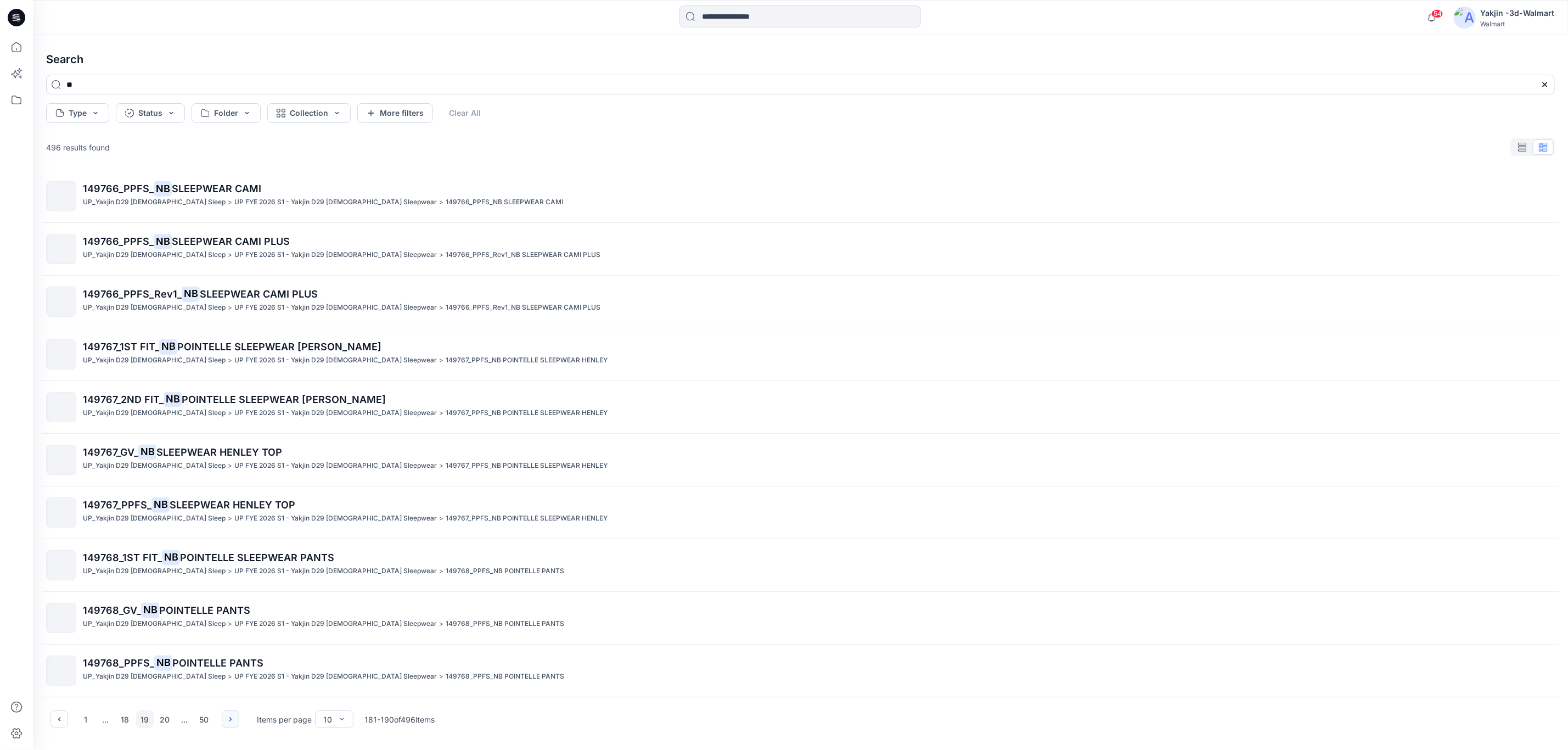
click at [239, 719] on button "button" at bounding box center [230, 719] width 18 height 18
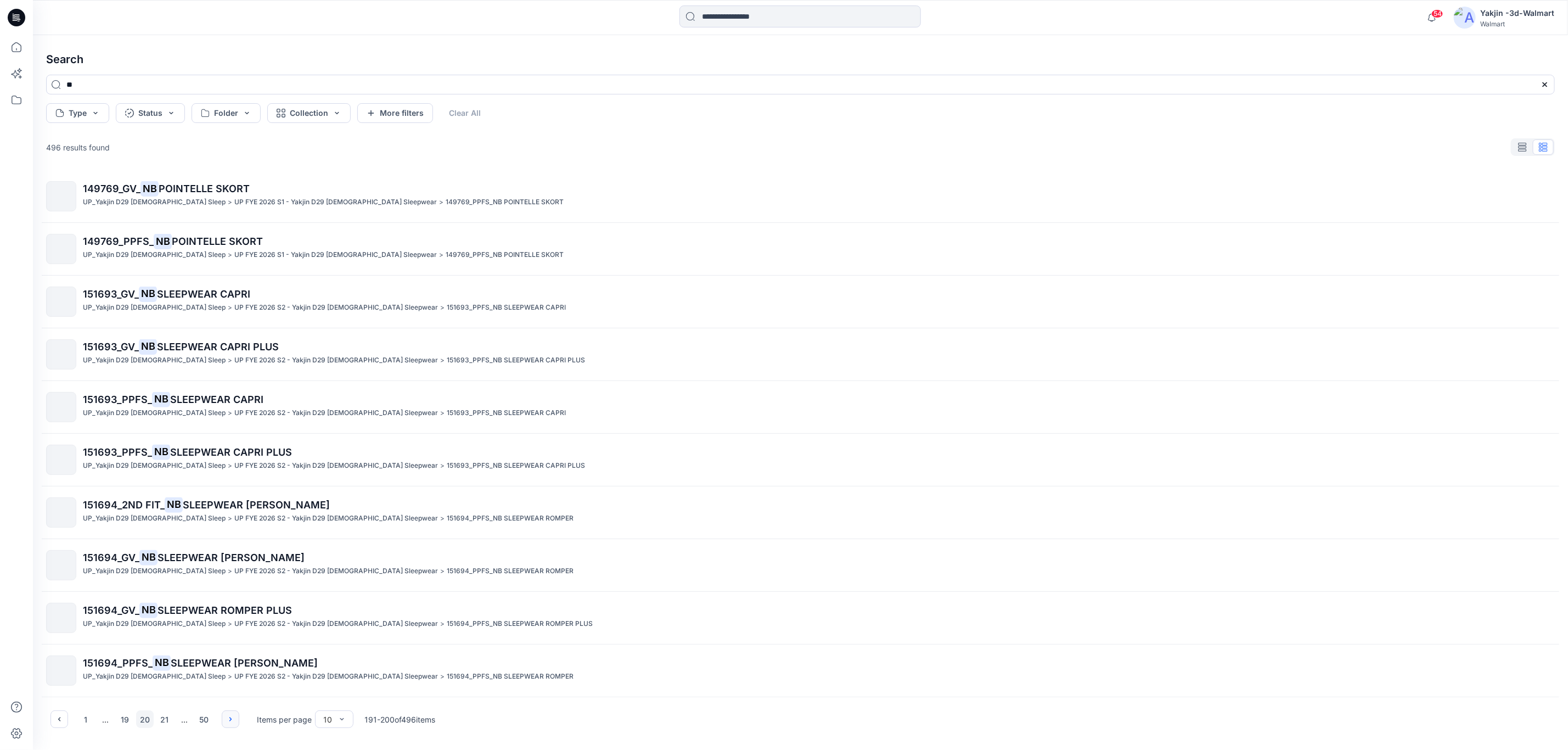
click at [239, 719] on button "button" at bounding box center [230, 719] width 18 height 18
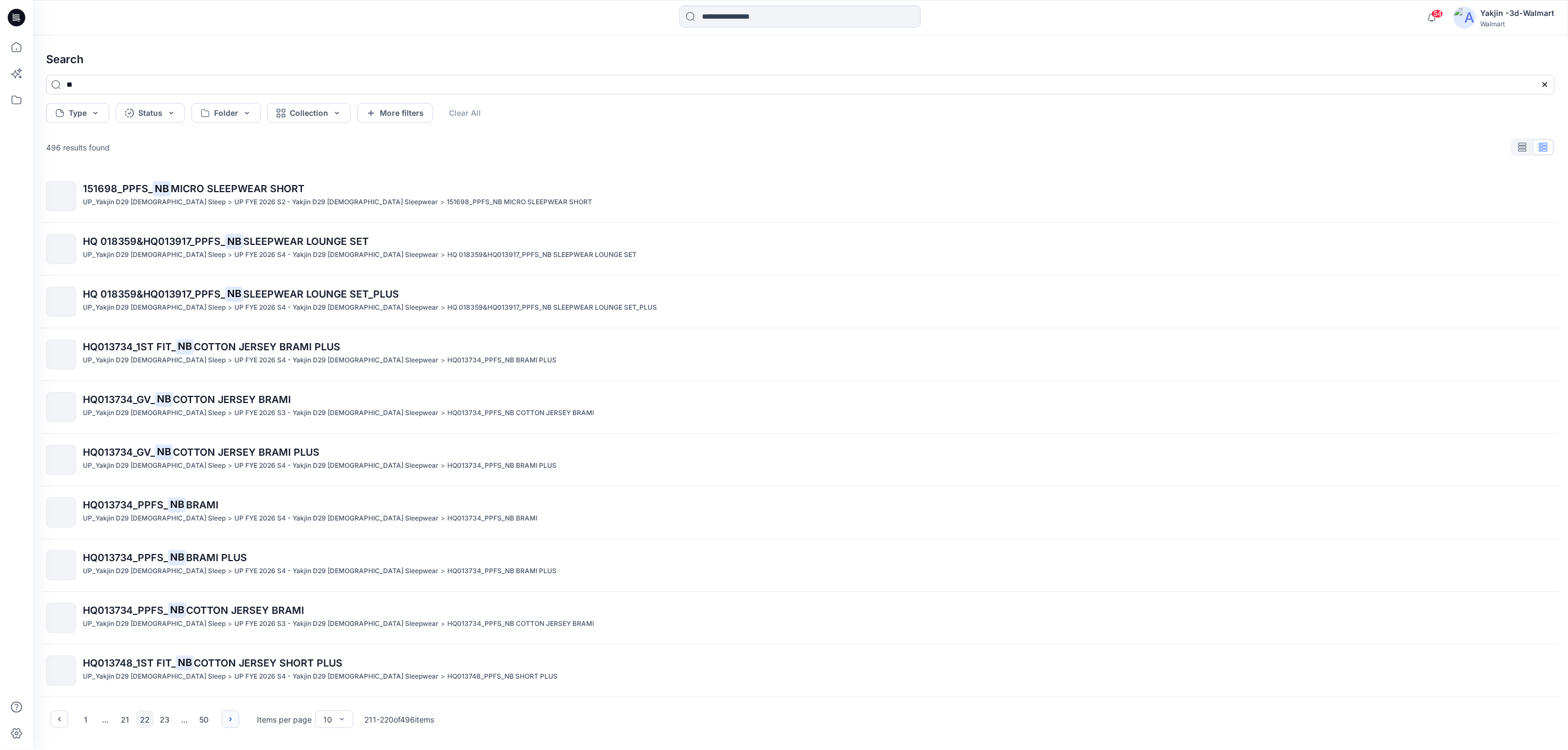
click at [231, 717] on icon "button" at bounding box center [231, 720] width 9 height 9
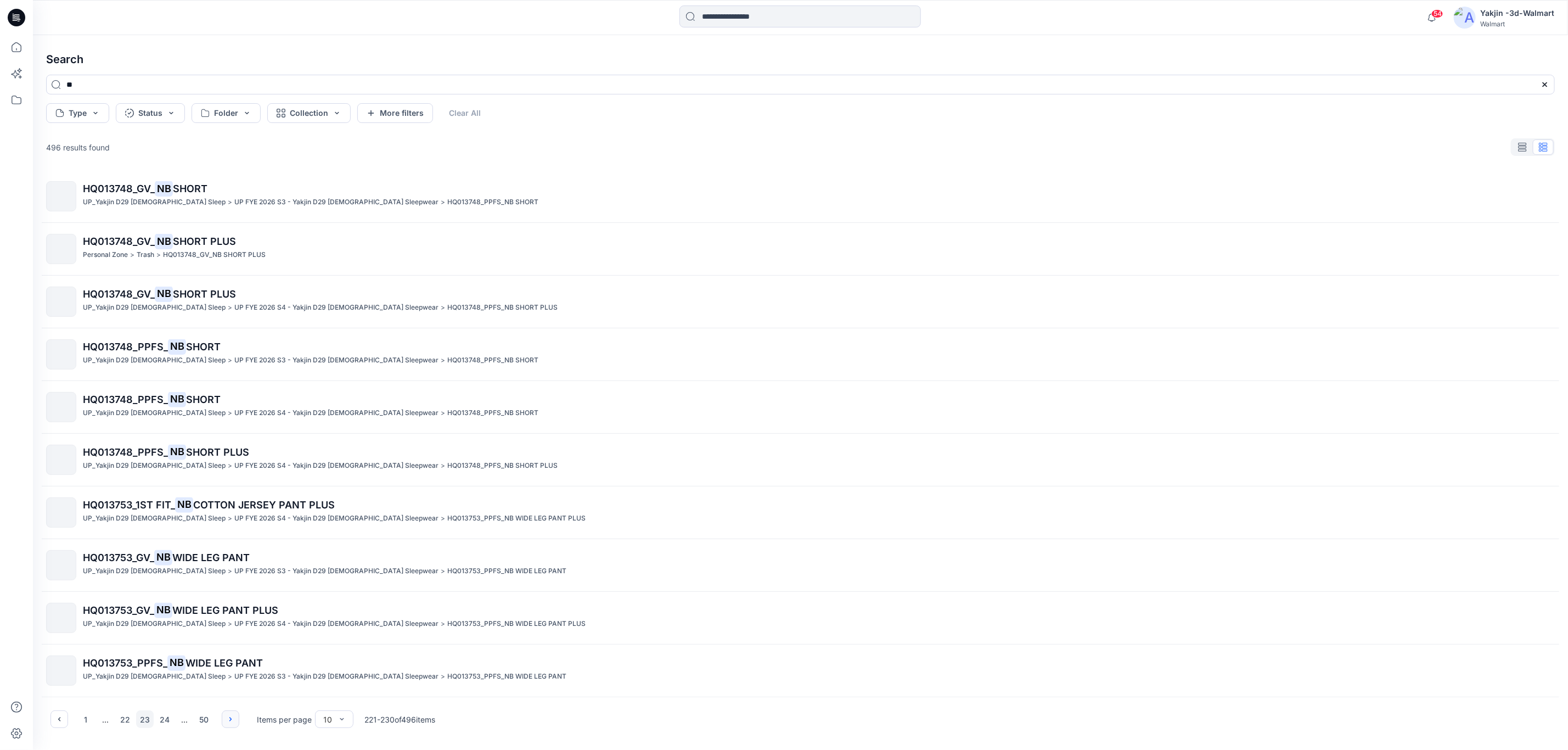
click at [231, 717] on icon "button" at bounding box center [231, 720] width 9 height 9
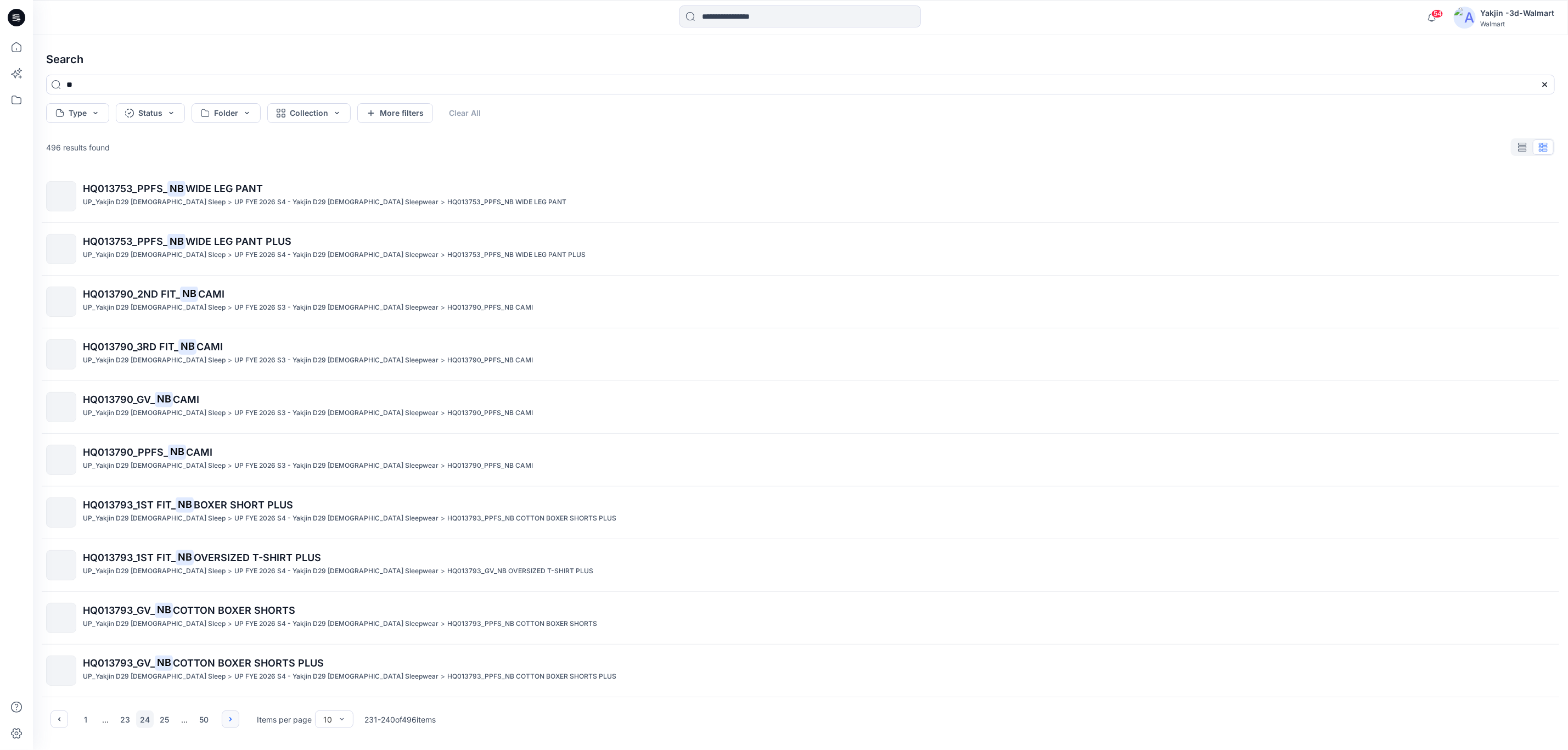
click at [231, 717] on icon "button" at bounding box center [231, 720] width 9 height 9
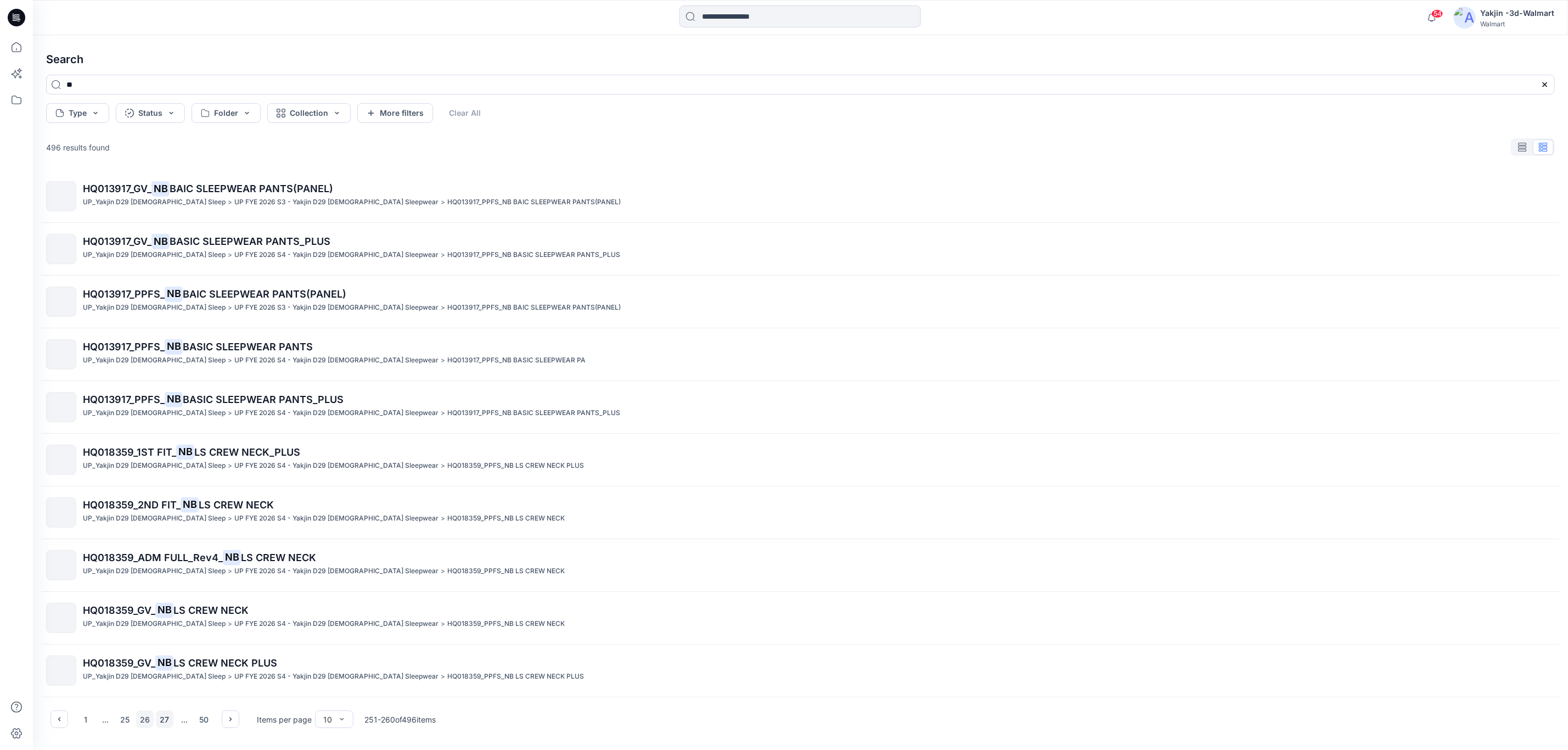
click at [166, 719] on button "27" at bounding box center [164, 719] width 18 height 18
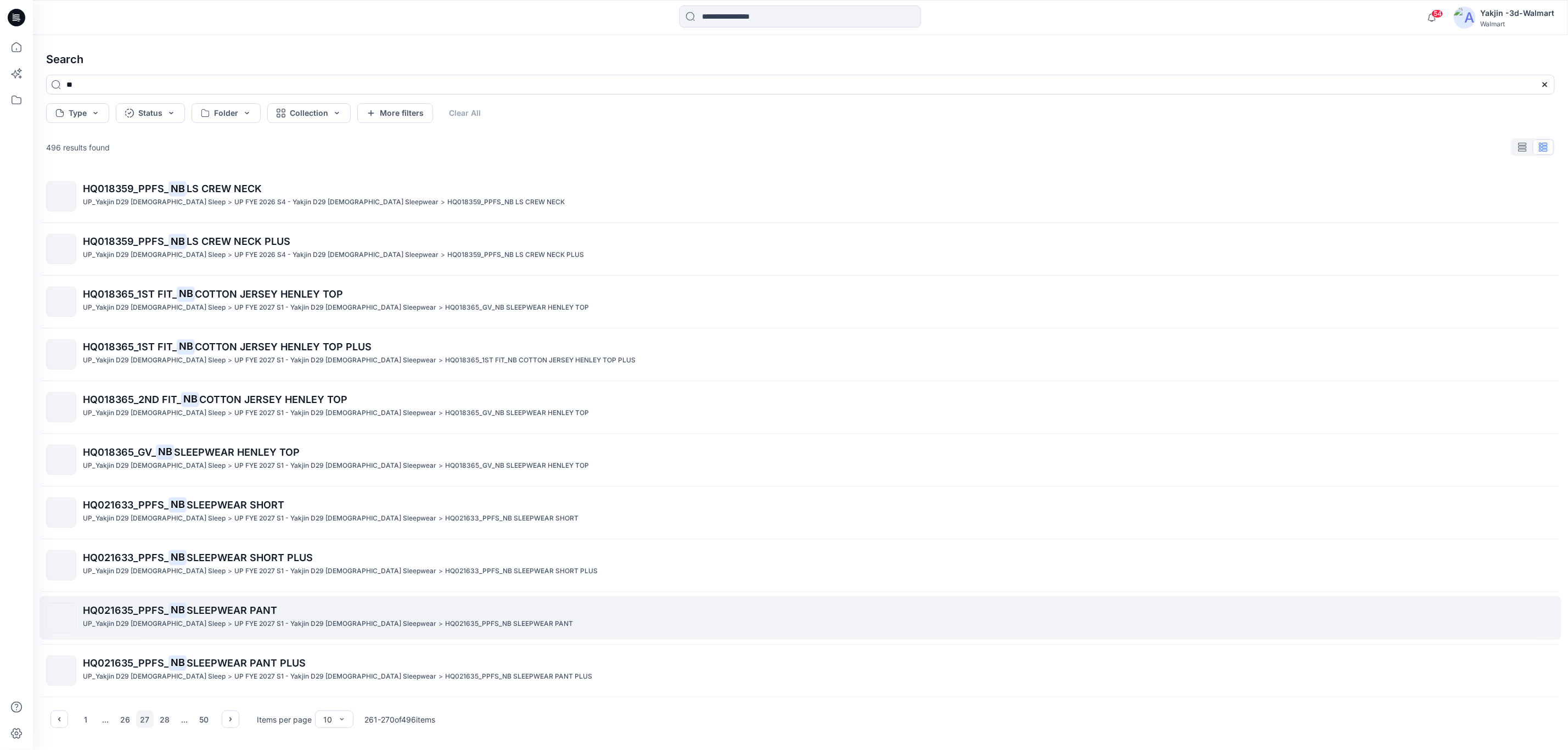
click at [169, 611] on mark "NB" at bounding box center [178, 610] width 18 height 16
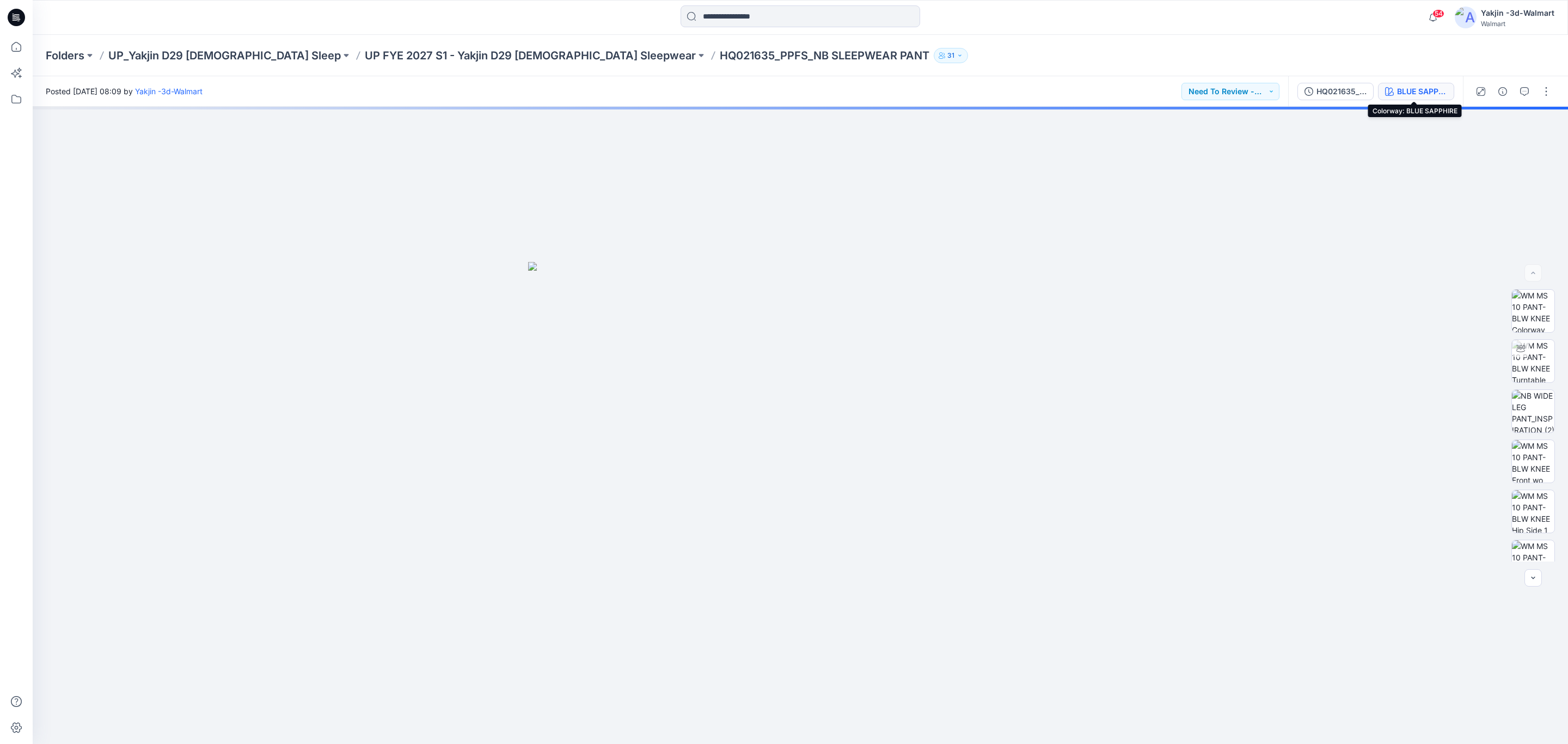
click at [1425, 92] on div "BLUE SAPPHIRE" at bounding box center [1423, 91] width 50 height 12
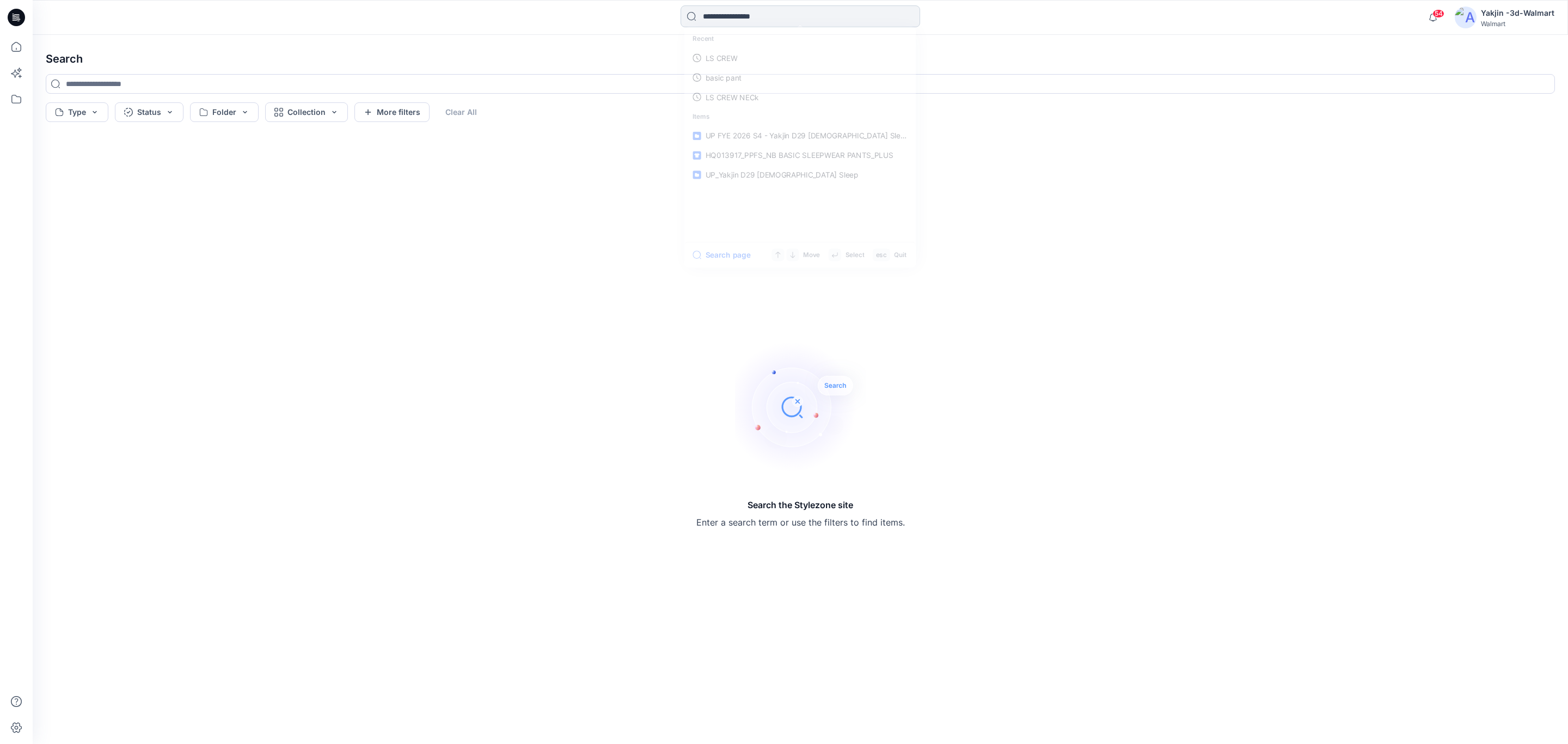
click at [748, 18] on input at bounding box center [800, 16] width 239 height 22
type input "**********"
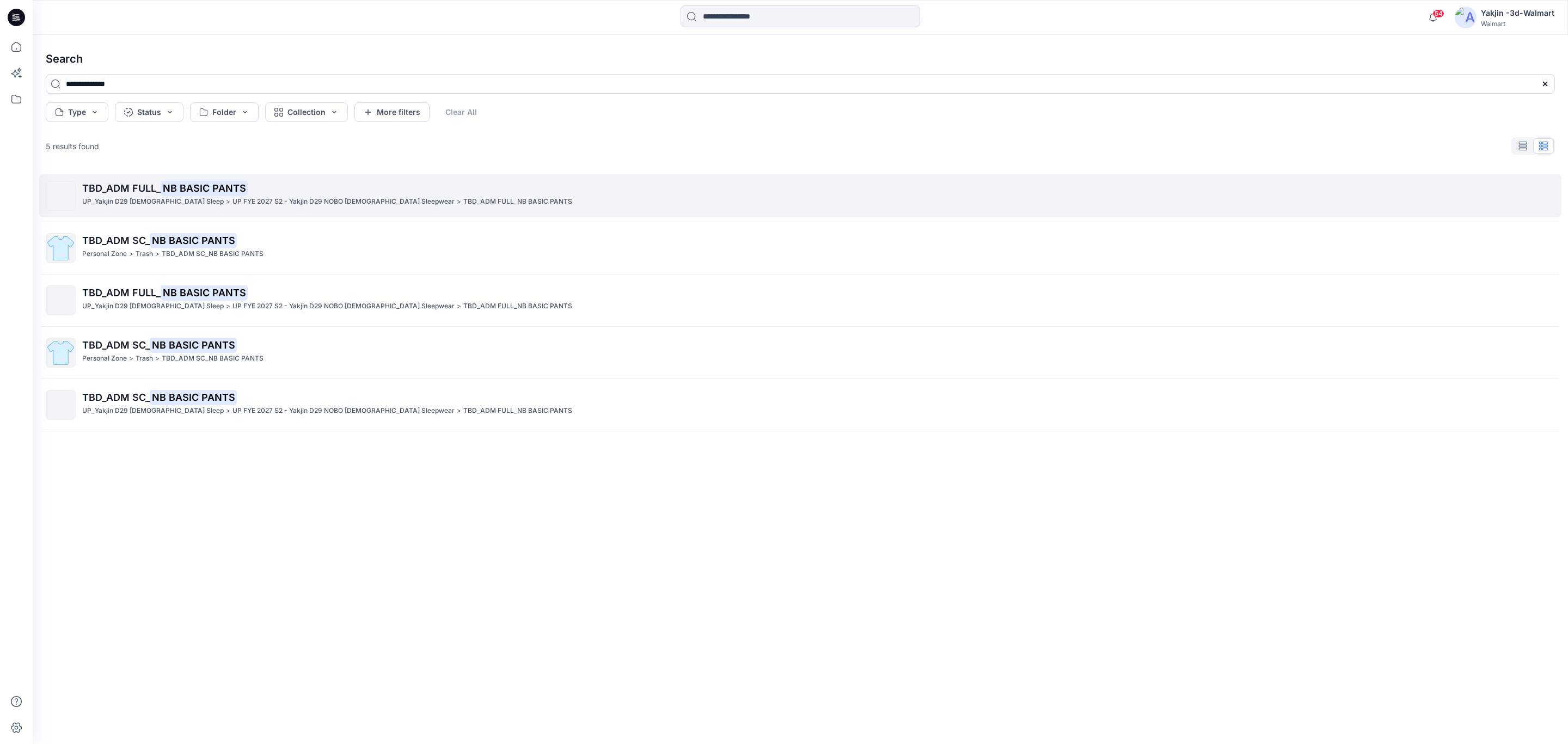
click at [180, 190] on mark "NB BASIC PANTS" at bounding box center [204, 188] width 87 height 15
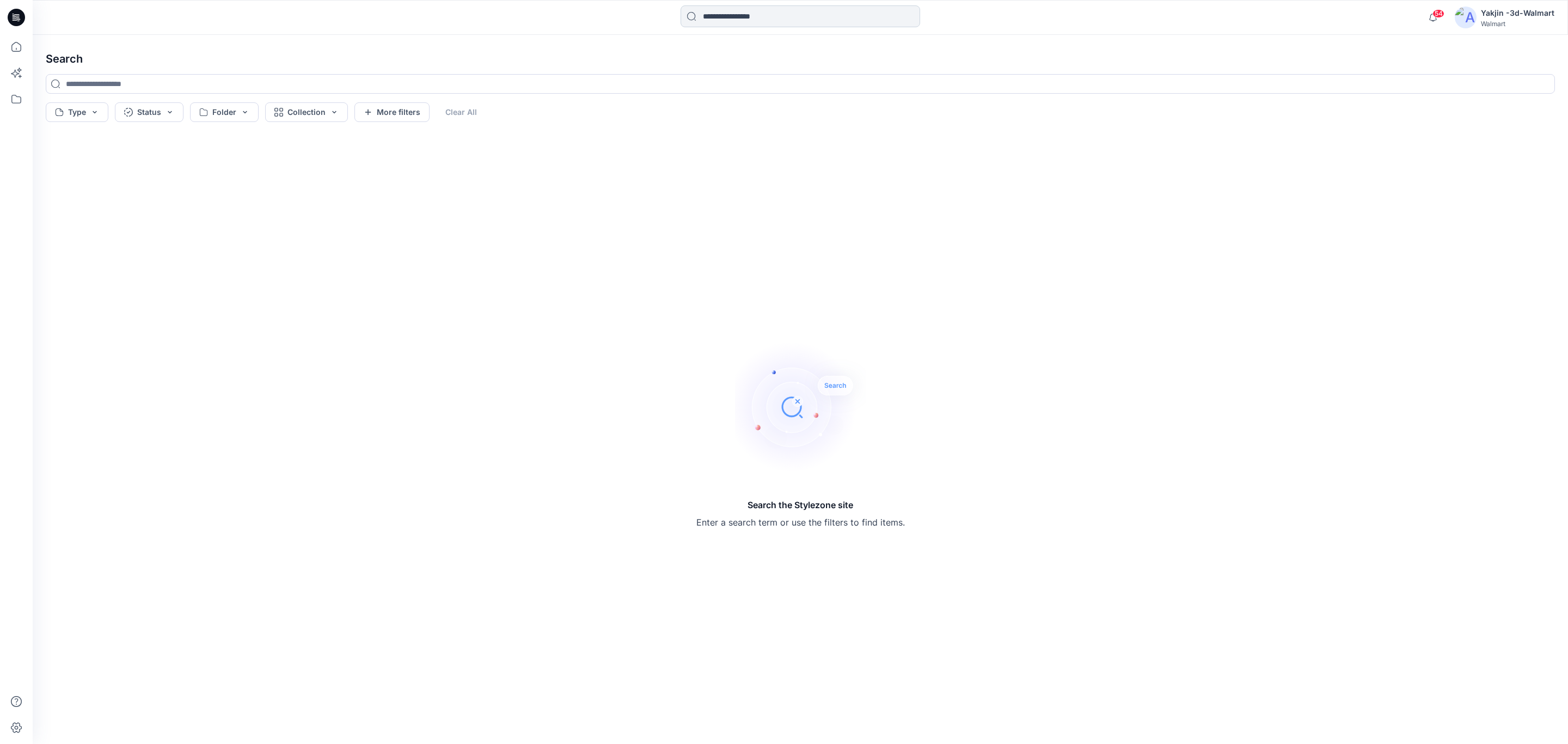
click at [800, 19] on input at bounding box center [800, 16] width 239 height 22
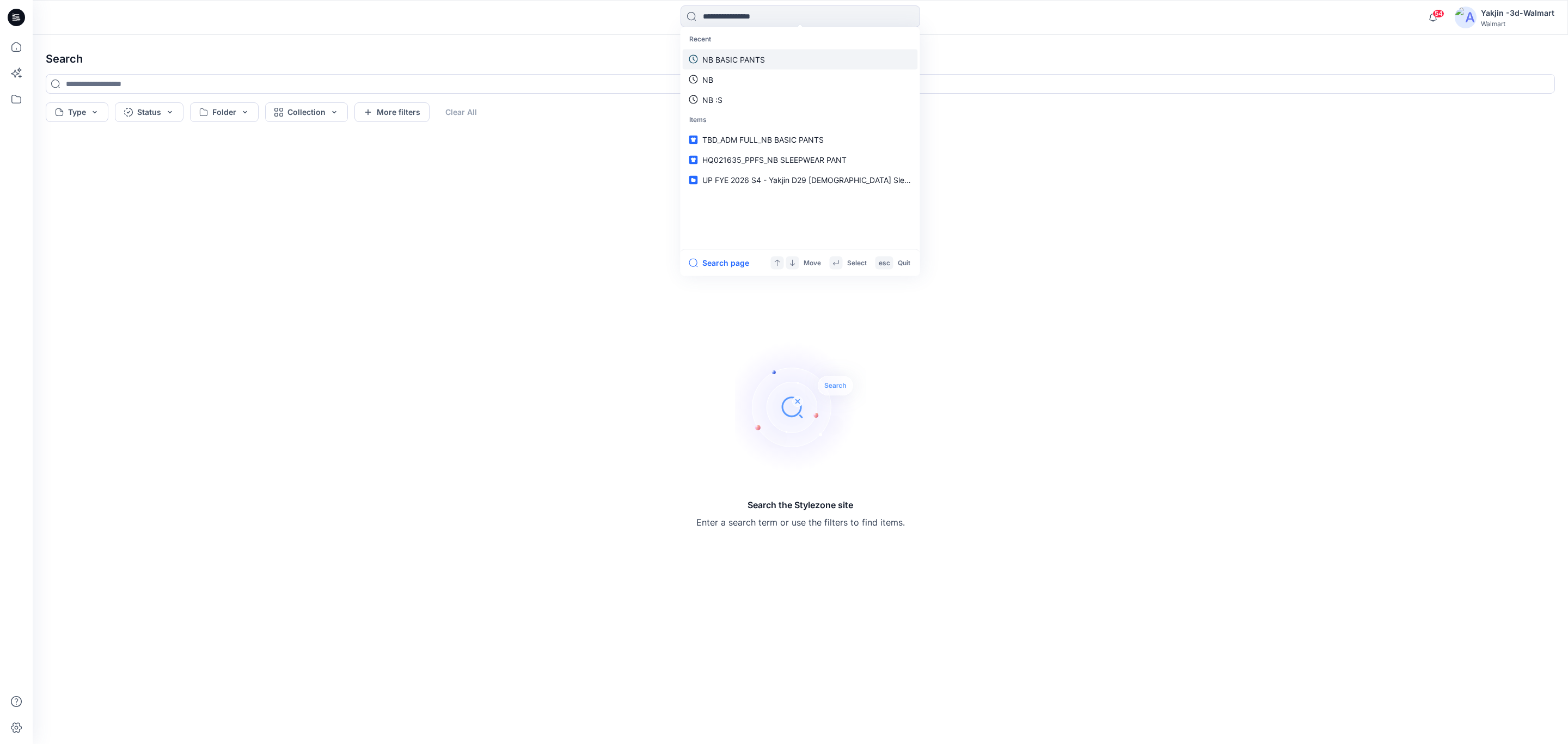
click at [779, 60] on link "NB BASIC PANTS" at bounding box center [800, 59] width 235 height 20
type input "**********"
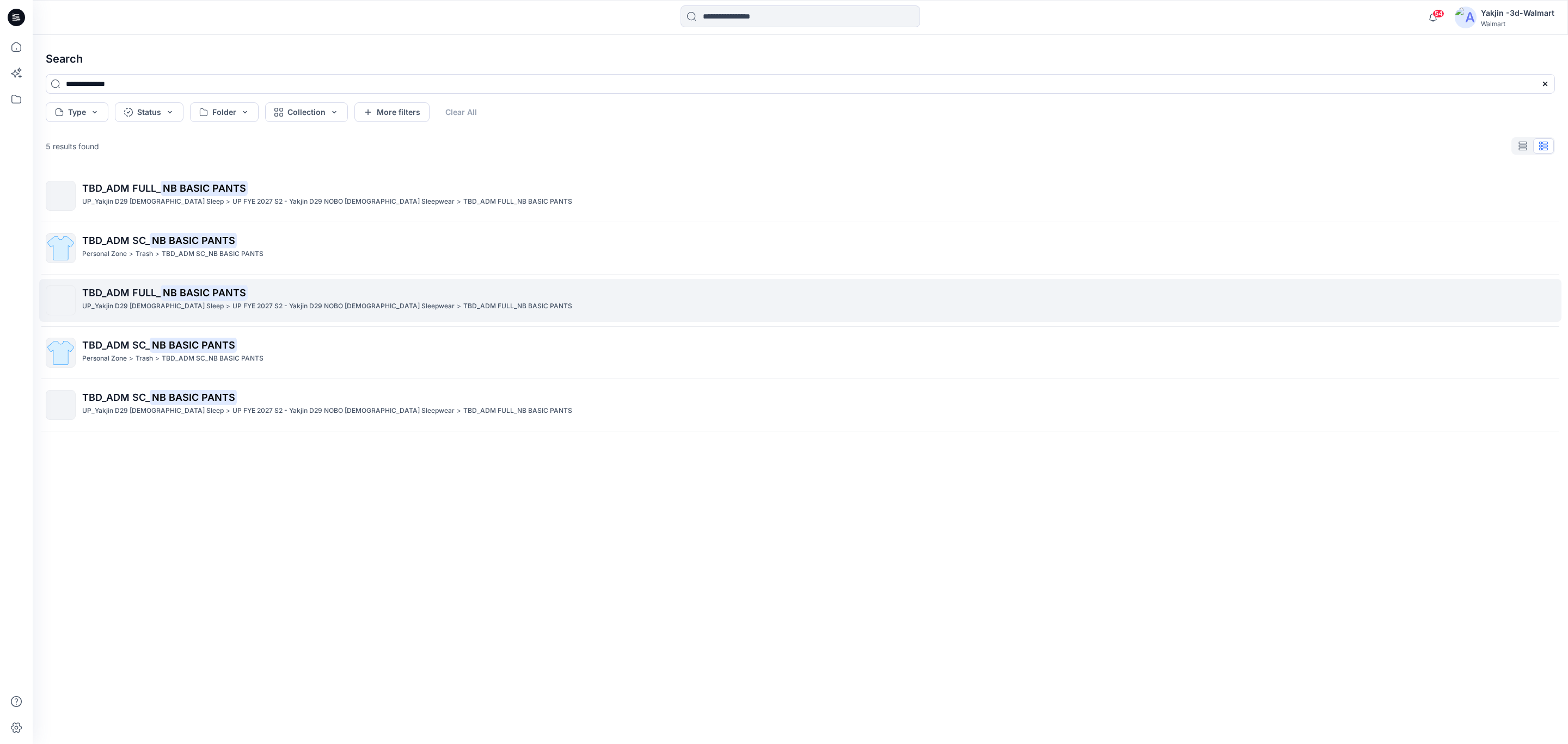
click at [214, 291] on mark "NB BASIC PANTS" at bounding box center [204, 293] width 87 height 15
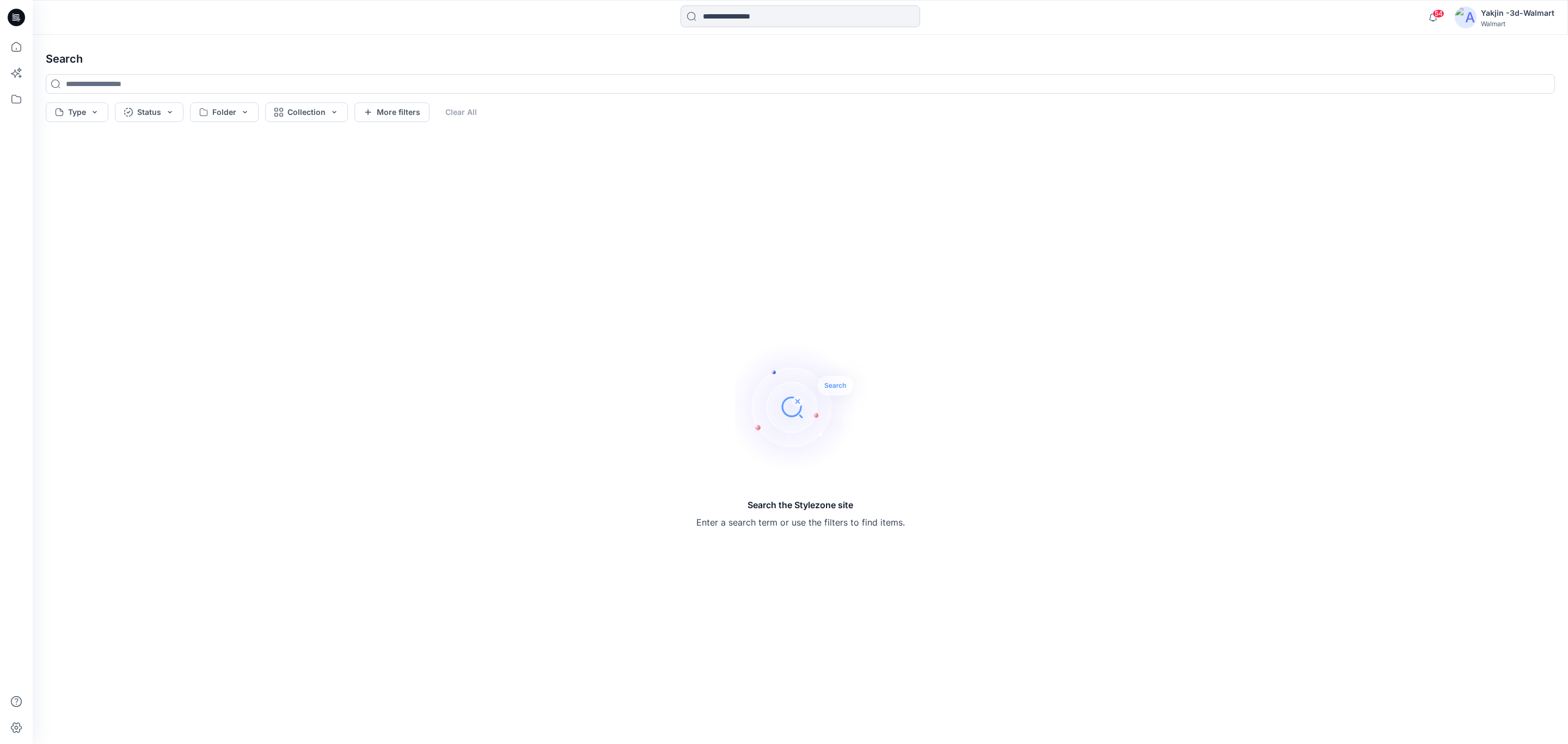
click at [732, 19] on input at bounding box center [800, 16] width 239 height 22
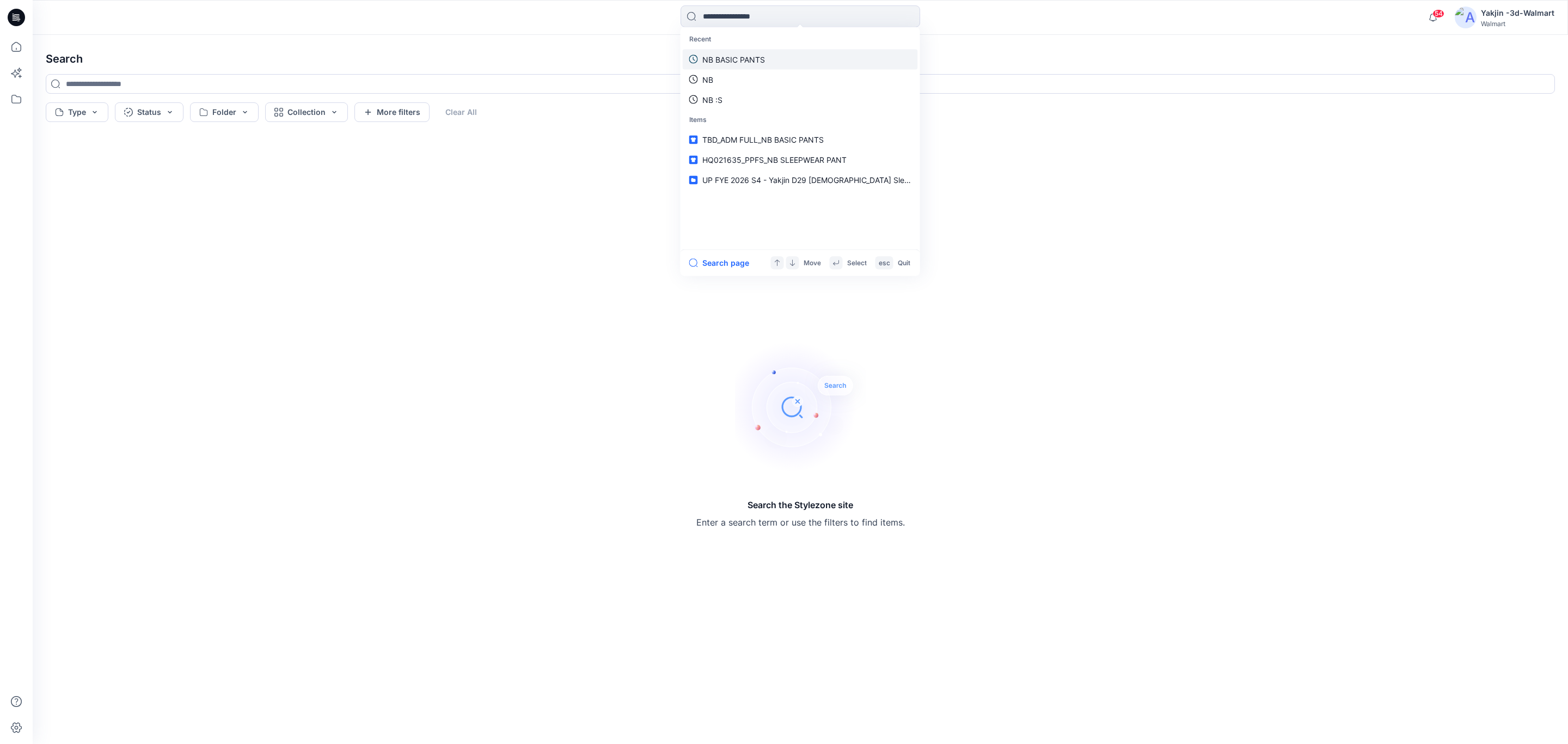
click at [739, 57] on p "NB BASIC PANTS" at bounding box center [733, 59] width 62 height 12
type input "**********"
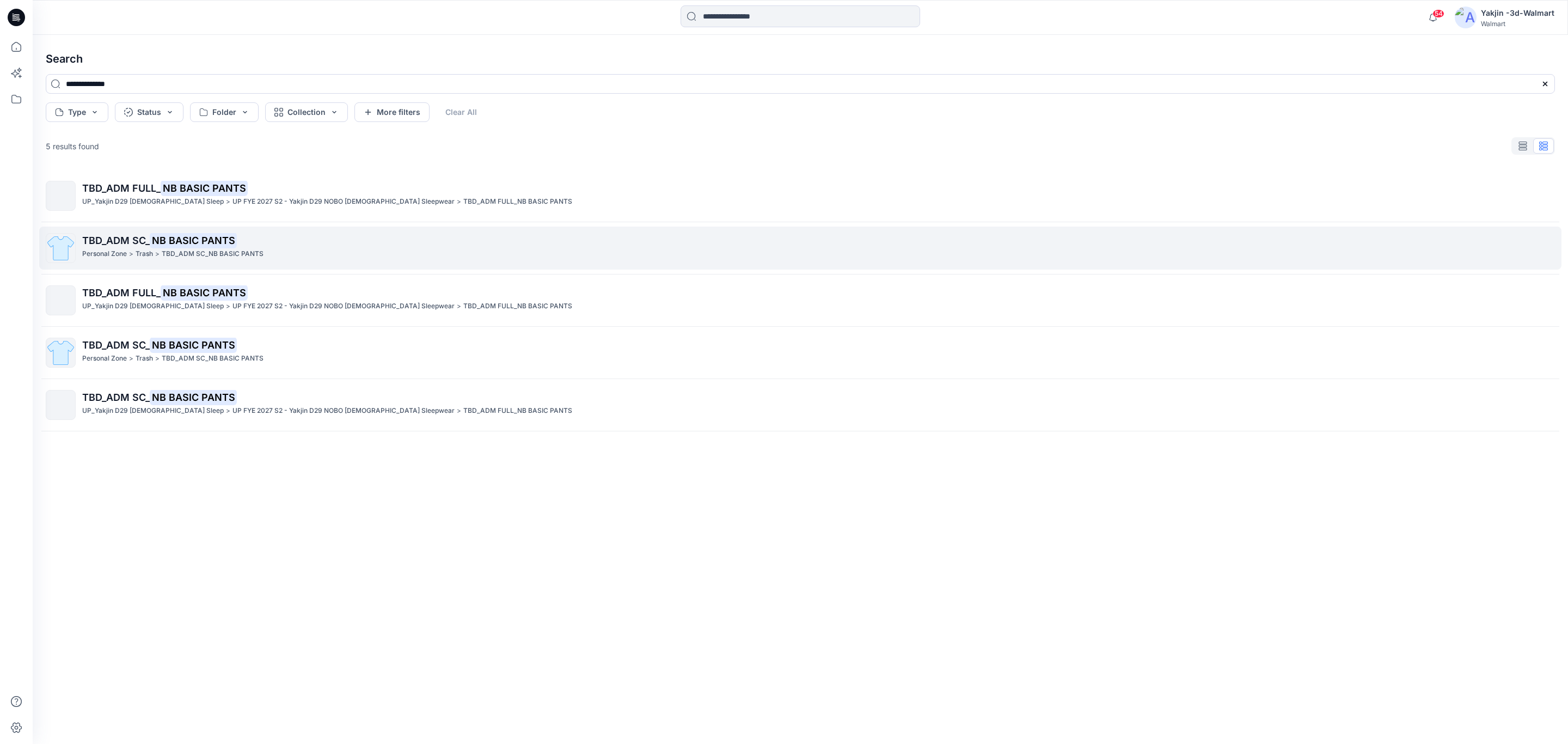
click at [136, 239] on span "TBD_ADM SC_" at bounding box center [116, 241] width 68 height 12
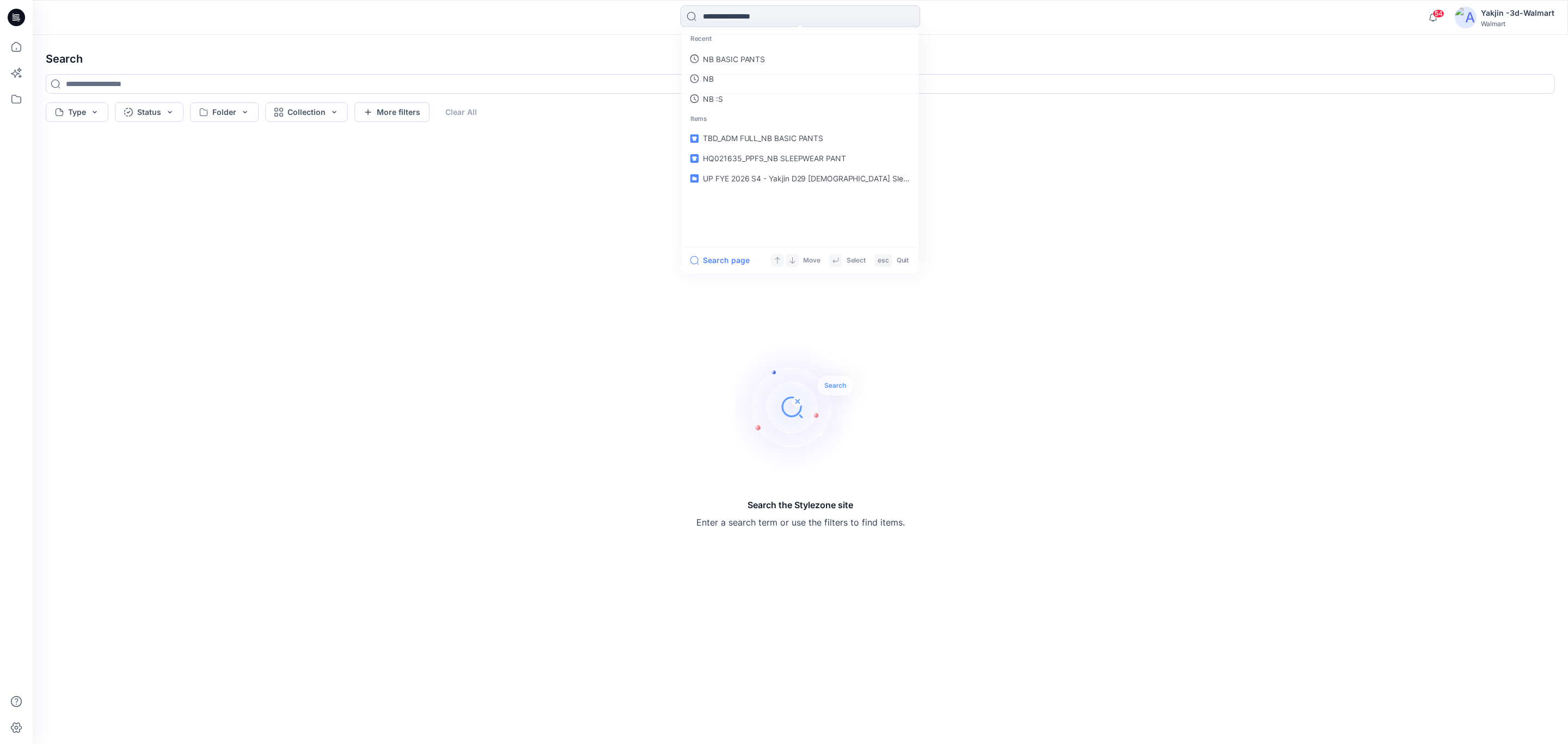
click at [770, 14] on input at bounding box center [800, 16] width 239 height 22
click at [758, 58] on p "NB BASIC PANTS" at bounding box center [733, 59] width 62 height 12
type input "**********"
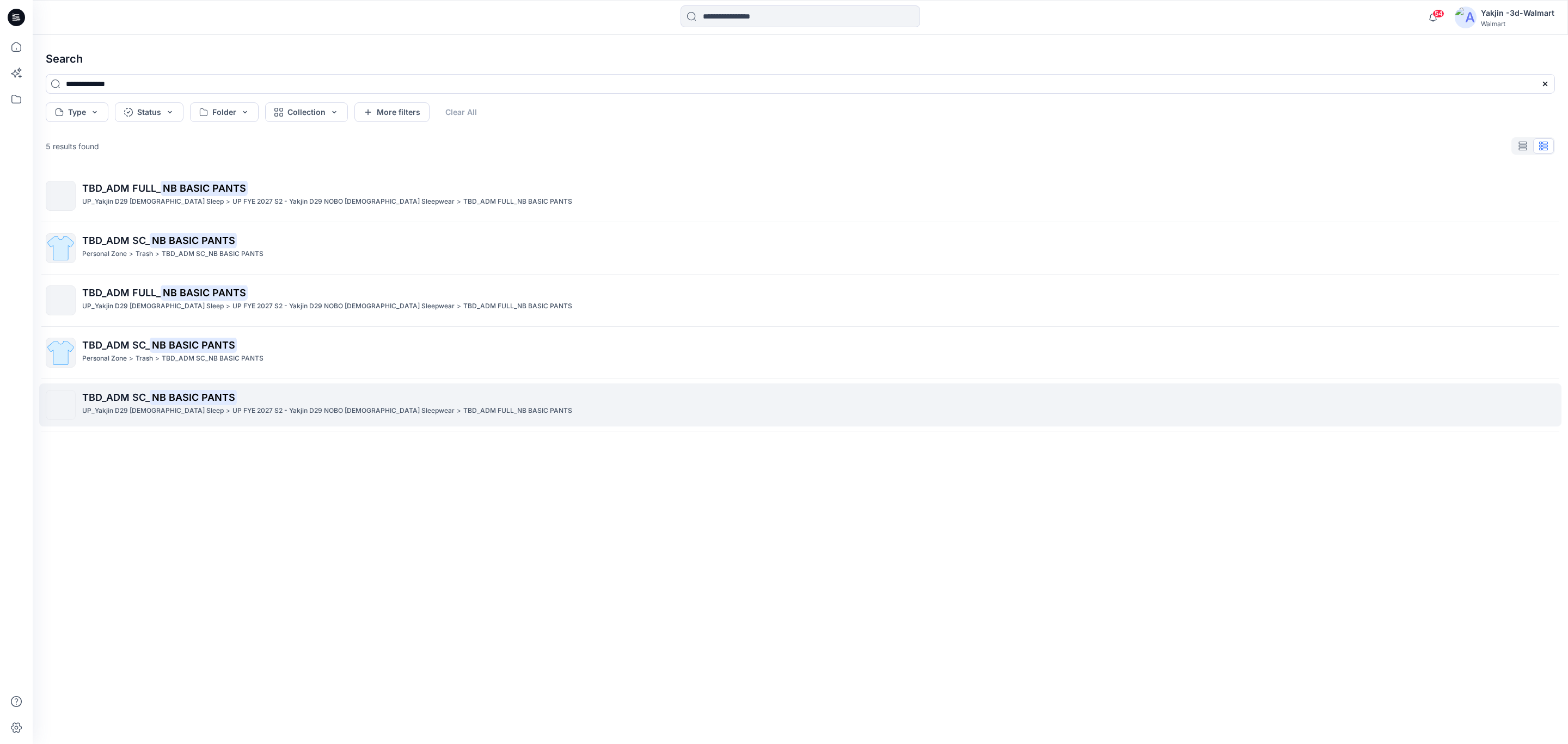
click at [161, 402] on mark "NB BASIC PANTS" at bounding box center [193, 397] width 87 height 15
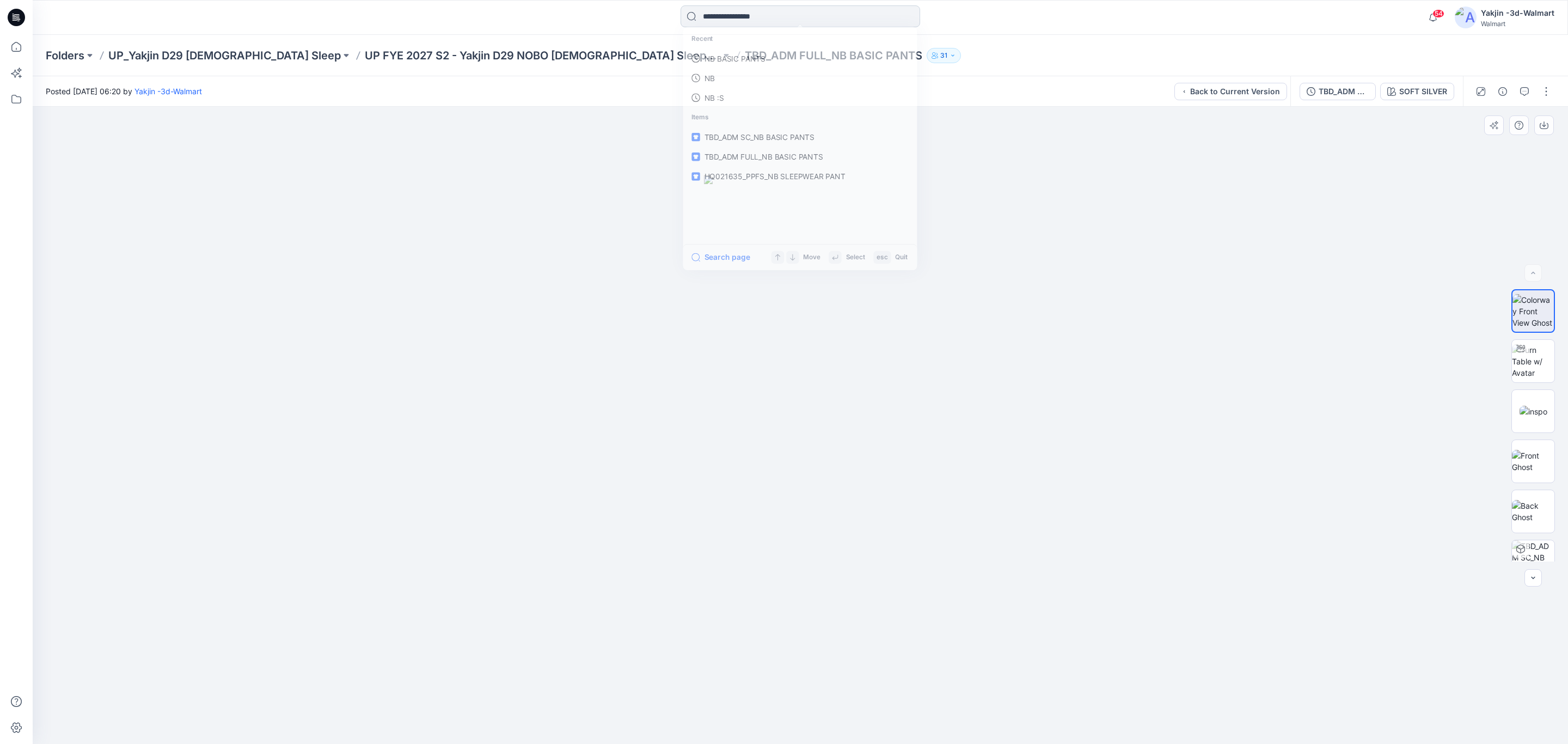
click at [722, 20] on input at bounding box center [800, 16] width 239 height 22
click at [758, 12] on input at bounding box center [800, 16] width 239 height 22
paste input "**********"
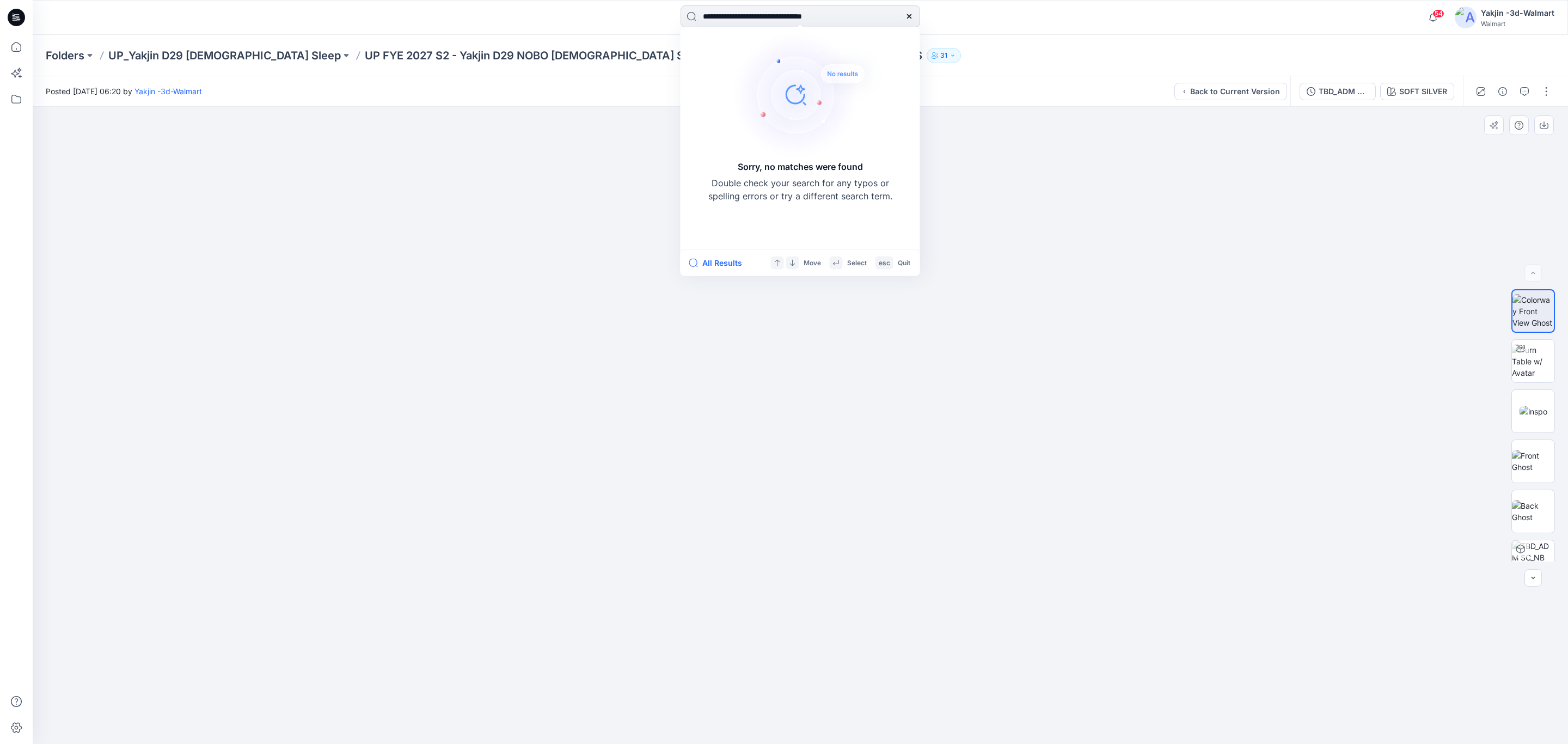
click at [799, 20] on input "**********" at bounding box center [800, 16] width 239 height 22
type input "**********"
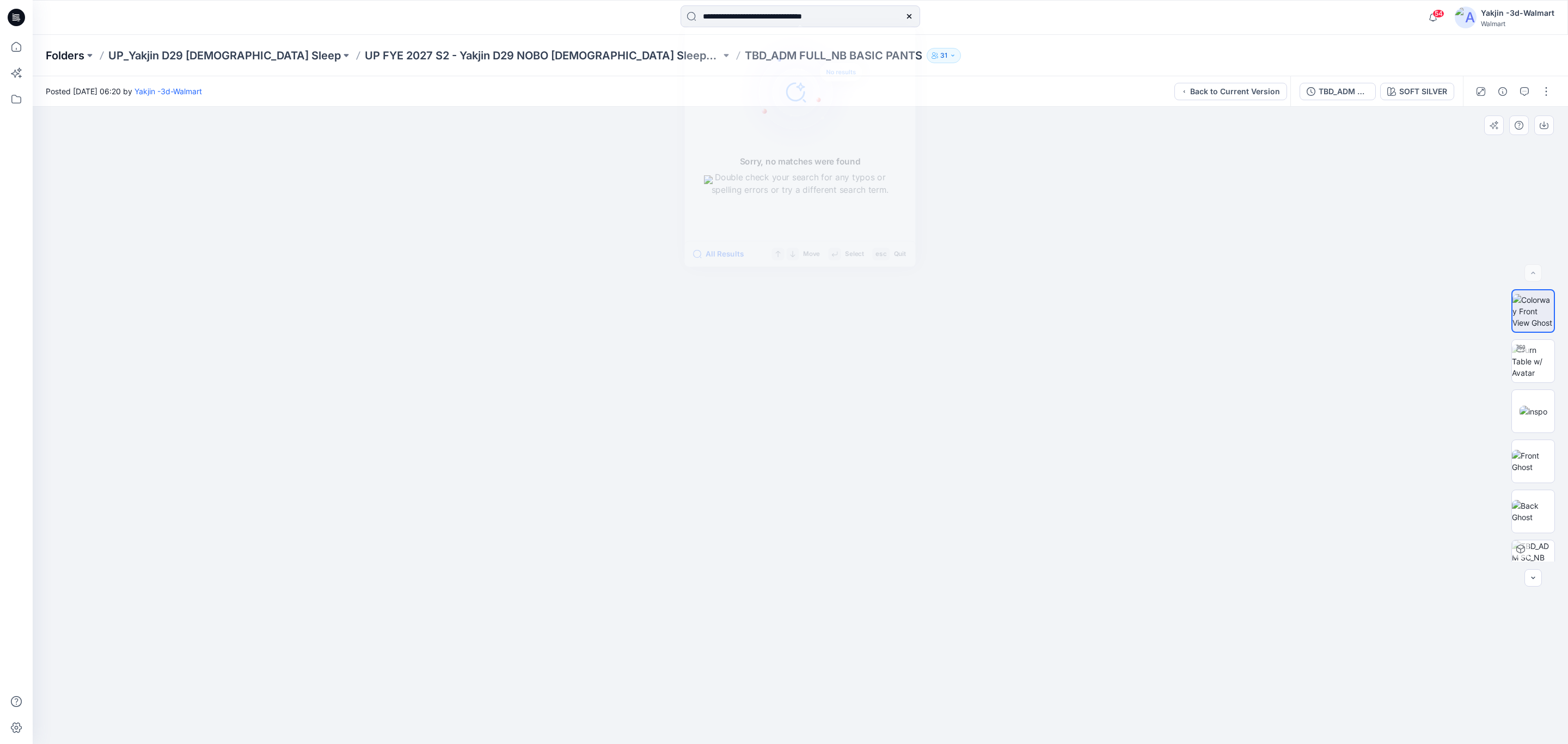
click at [75, 55] on p "Folders" at bounding box center [65, 55] width 39 height 15
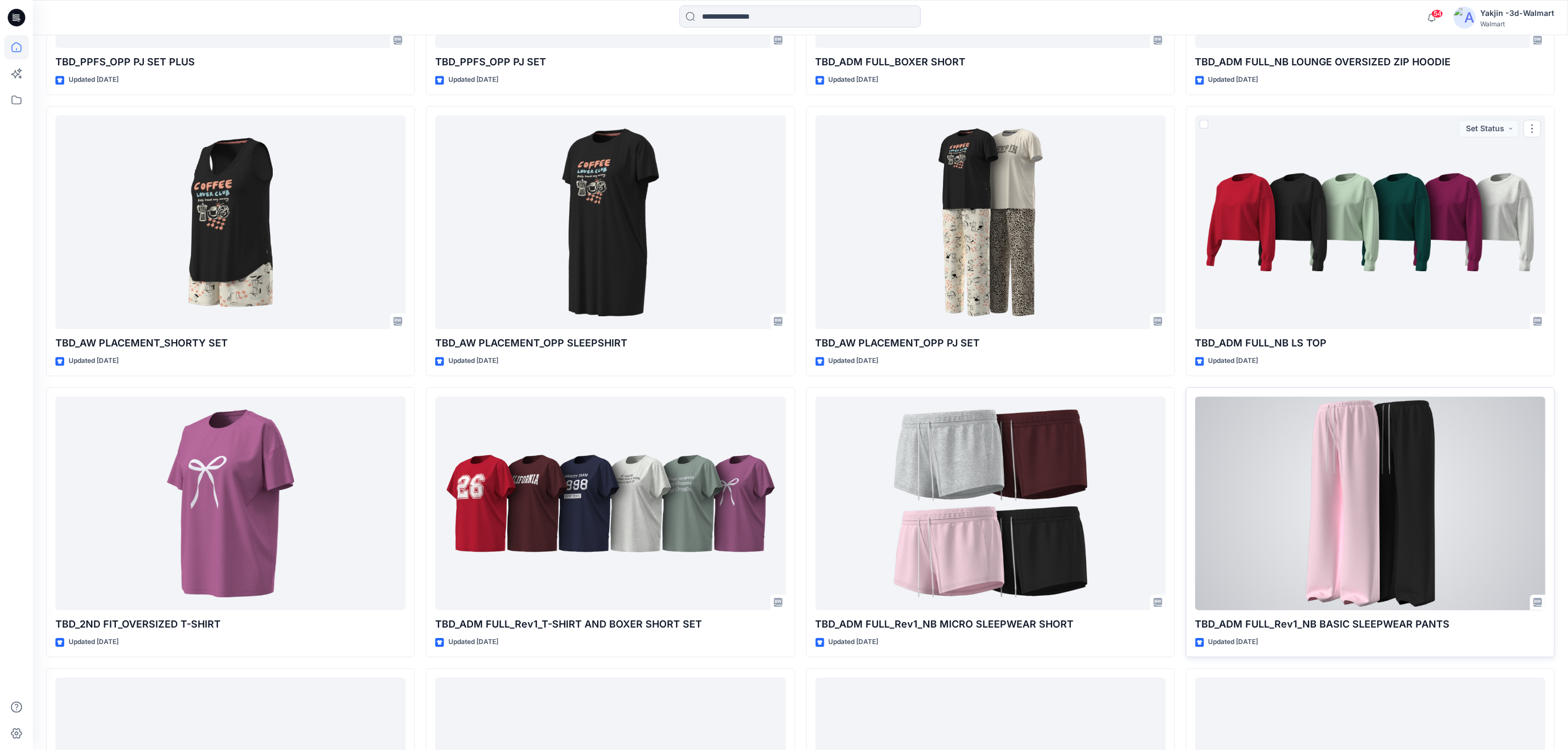
scroll to position [11575, 0]
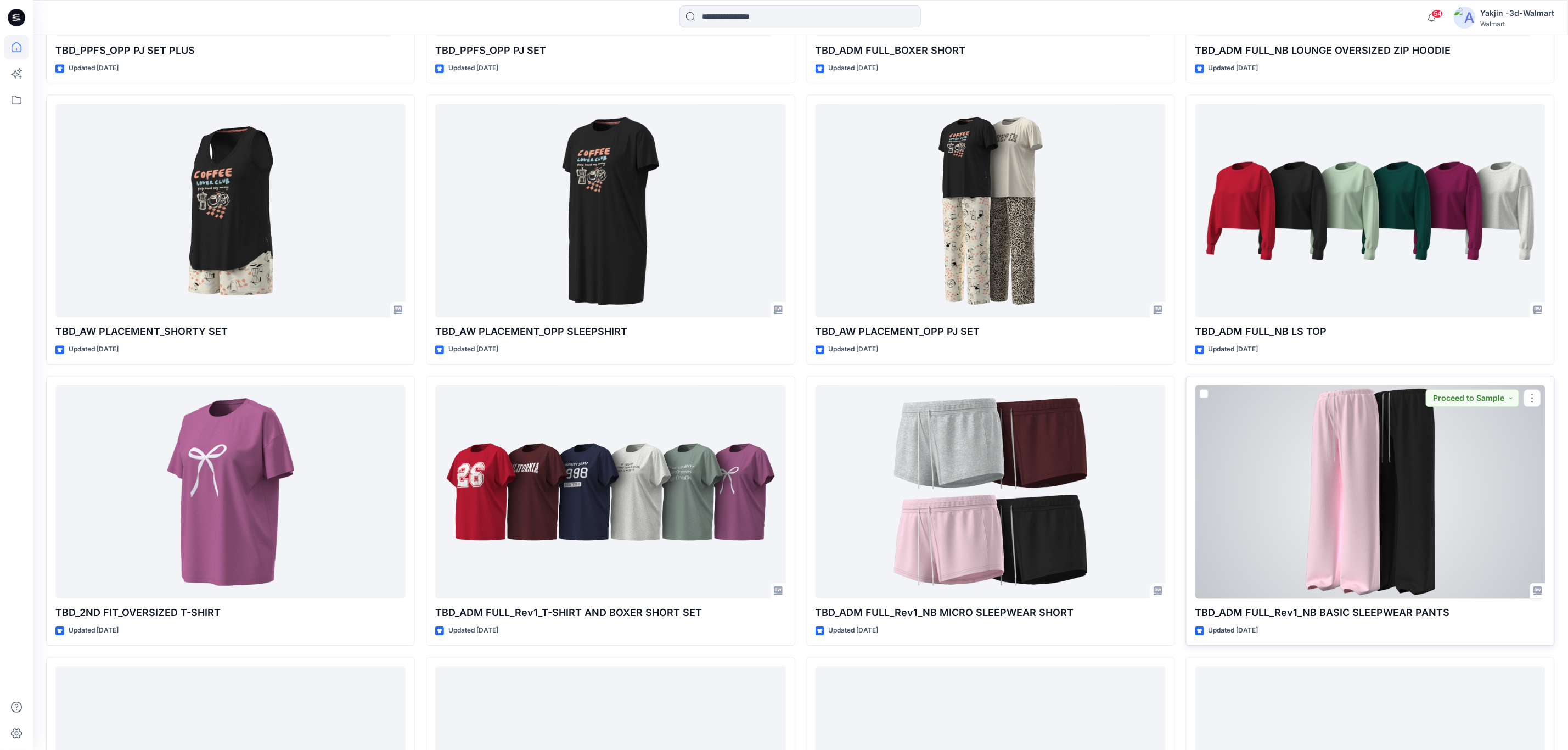
click at [1370, 441] on div at bounding box center [1370, 491] width 350 height 213
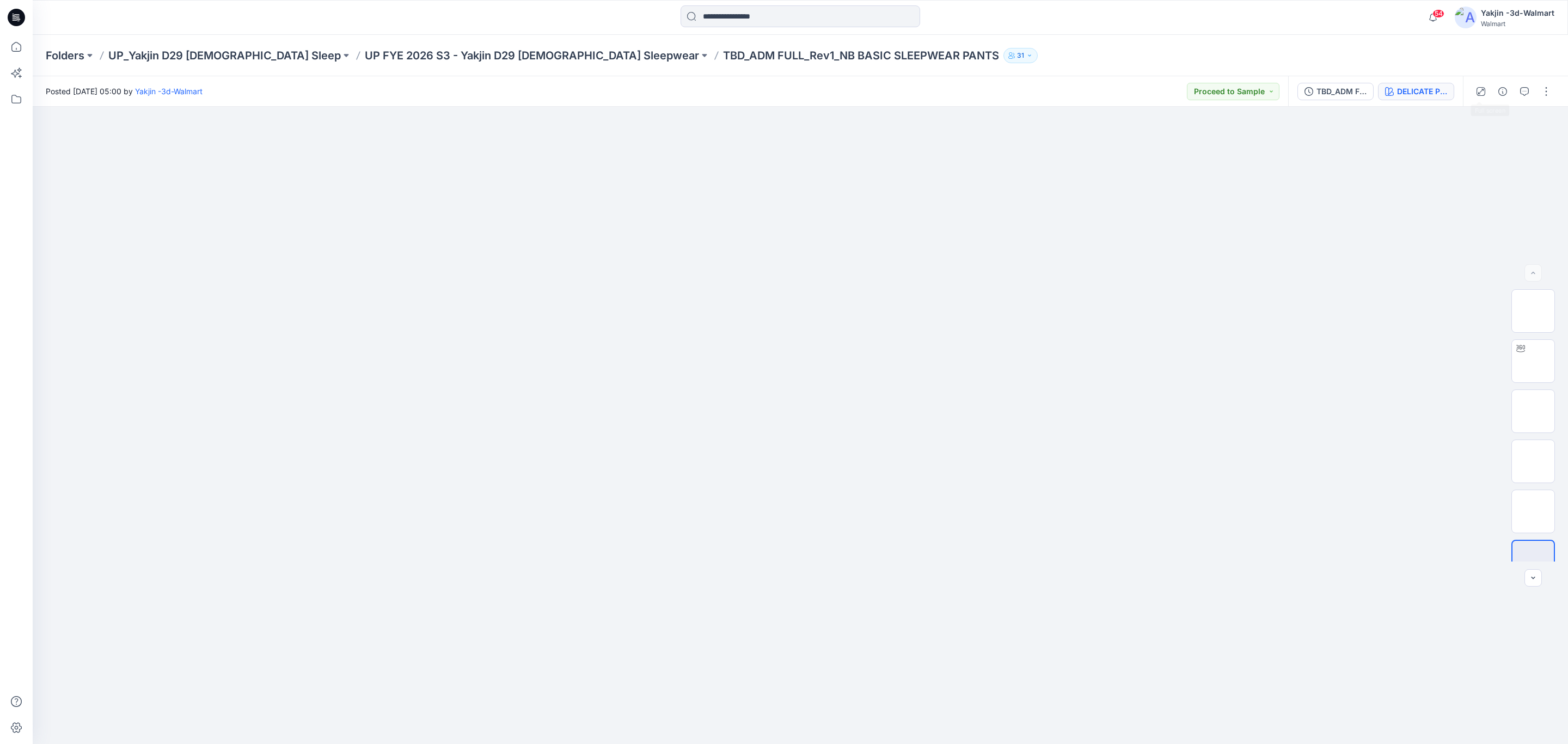
drag, startPoint x: 1456, startPoint y: 92, endPoint x: 1443, endPoint y: 93, distance: 13.0
click at [1454, 93] on div "TBD_ADM FULL_Rev1_NB BASIC SLEEPWEAR PANTS DELICATE PINK" at bounding box center [1376, 91] width 175 height 30
click at [1433, 92] on div "DELICATE PINK" at bounding box center [1423, 91] width 50 height 12
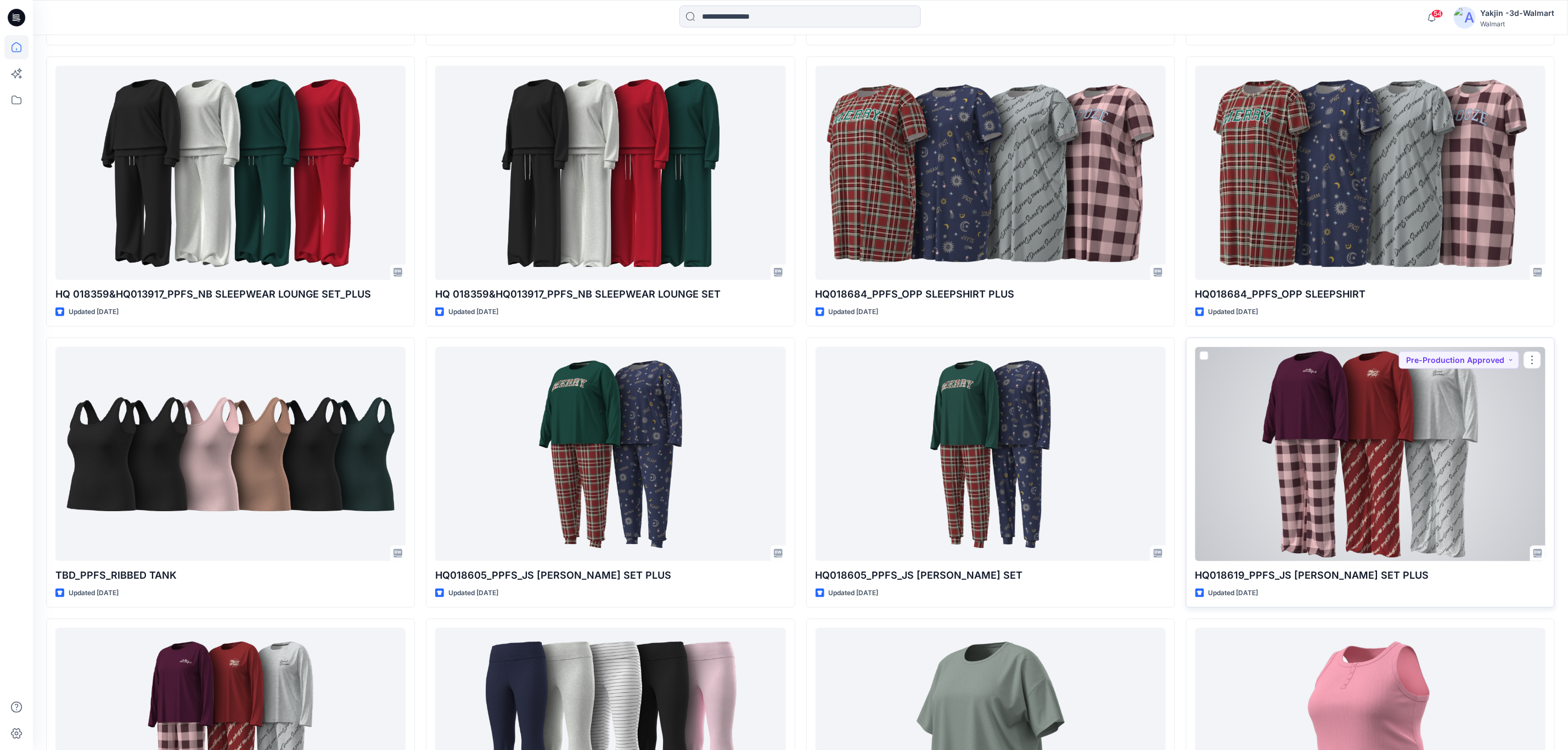
scroll to position [6881, 0]
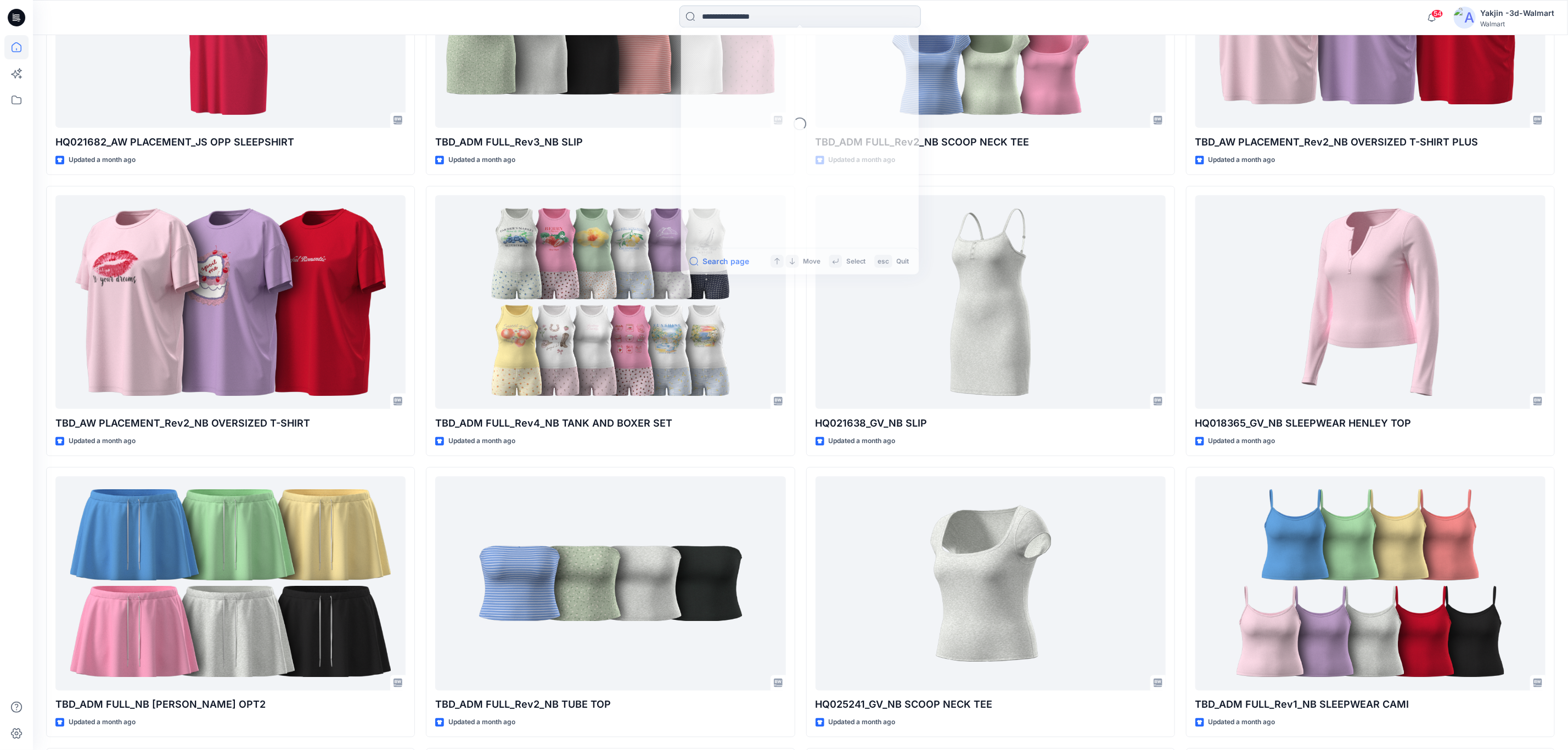
click at [742, 8] on input at bounding box center [800, 16] width 241 height 22
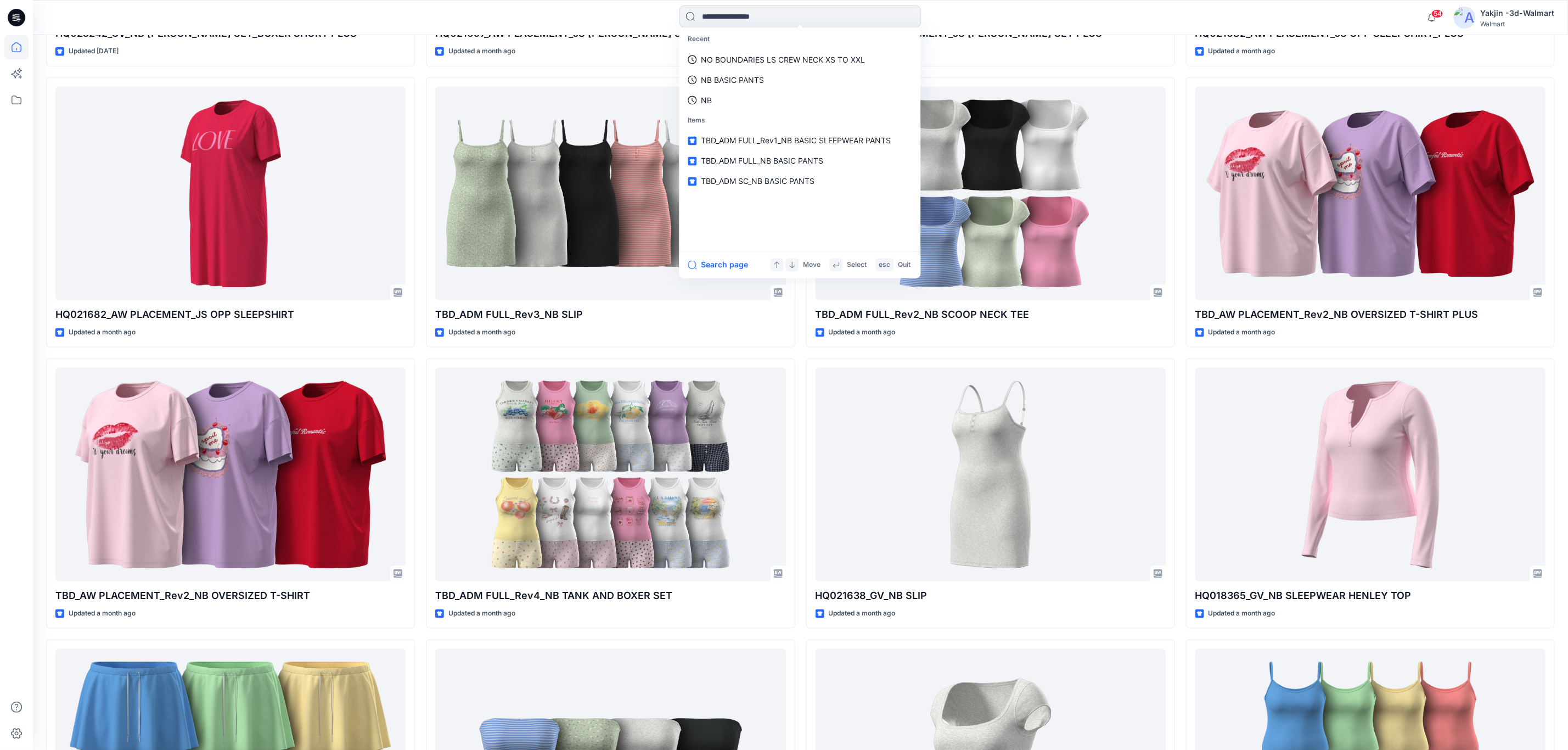
scroll to position [3998, 0]
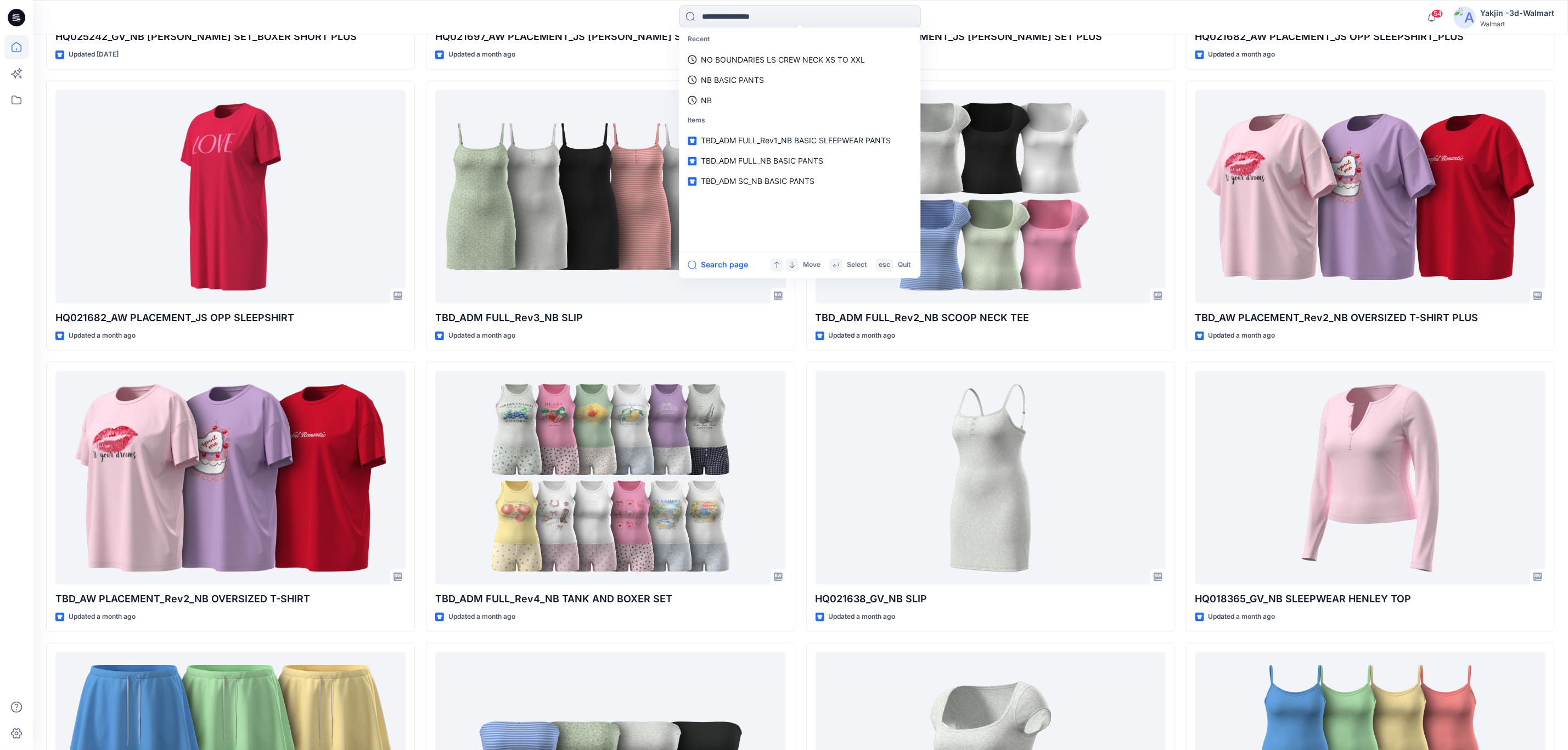
paste input "********"
type input "********"
click at [795, 53] on link "HQ018359 _PPFS_NB LS CREW NECK" at bounding box center [800, 59] width 237 height 20
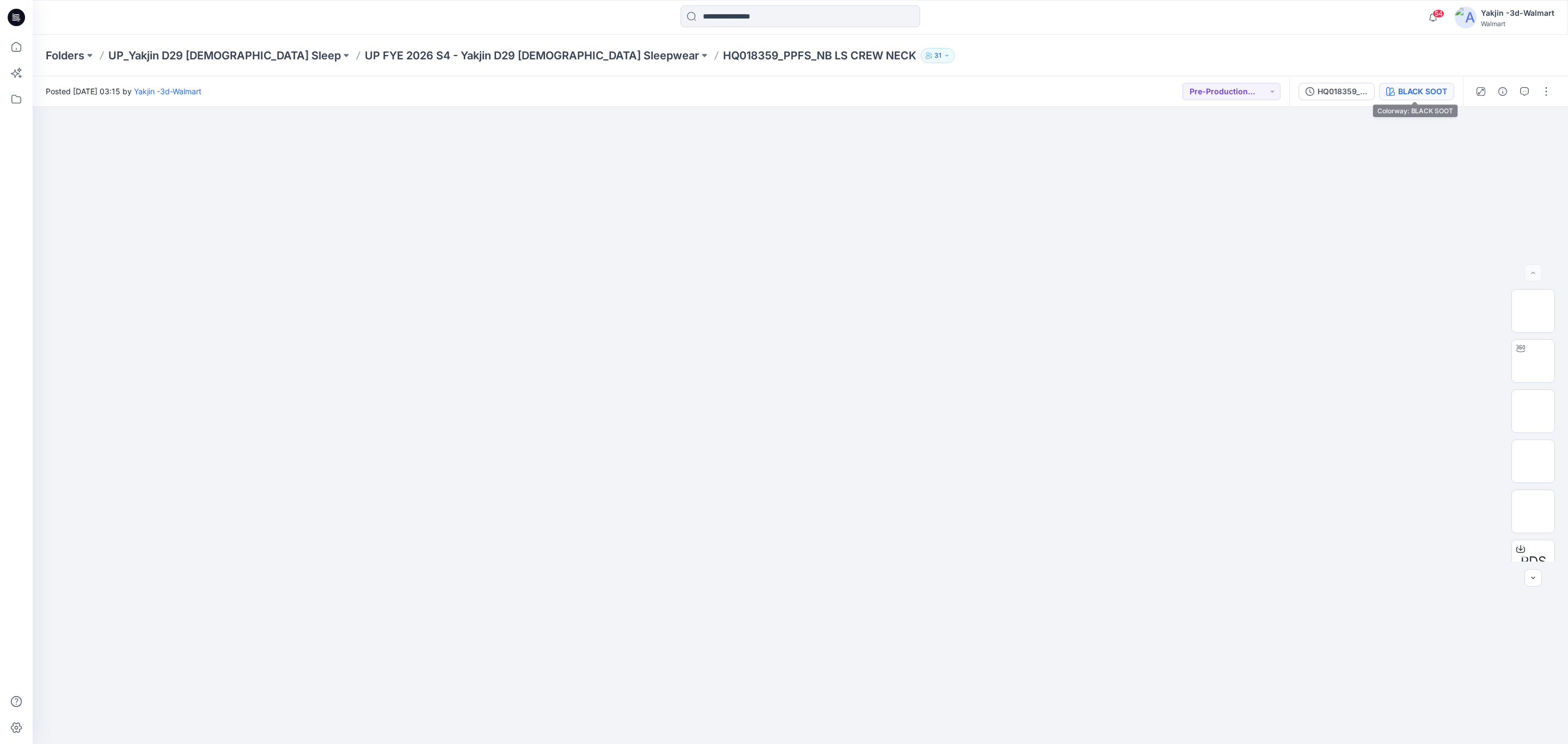
click at [1434, 88] on div "BLACK SOOT" at bounding box center [1423, 91] width 49 height 12
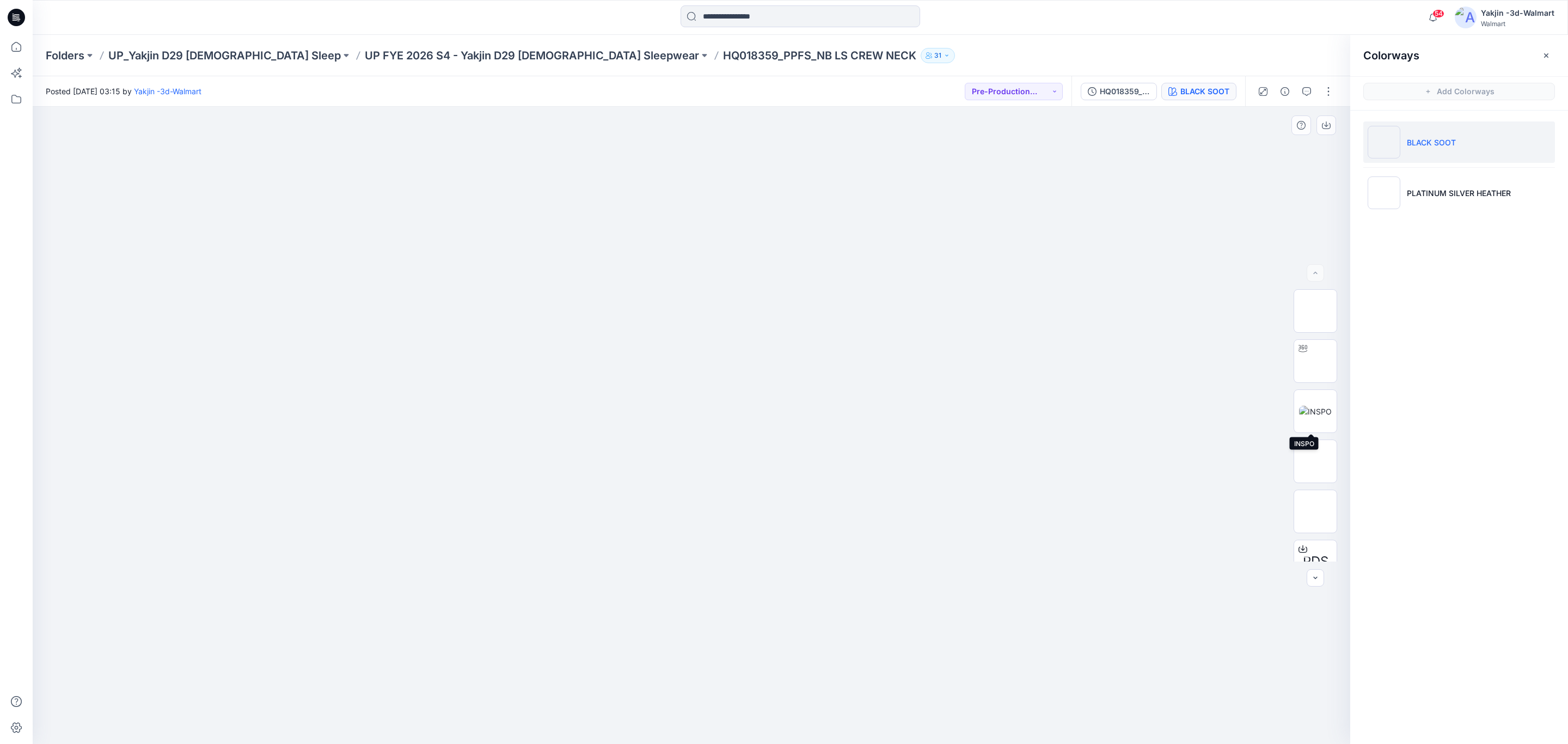
click at [1089, 328] on div at bounding box center [692, 425] width 1318 height 637
click at [488, 55] on p "UP FYE 2026 S4 - Yakjin D29 [DEMOGRAPHIC_DATA] Sleepwear" at bounding box center [532, 55] width 335 height 15
